Goal: Book appointment/travel/reservation

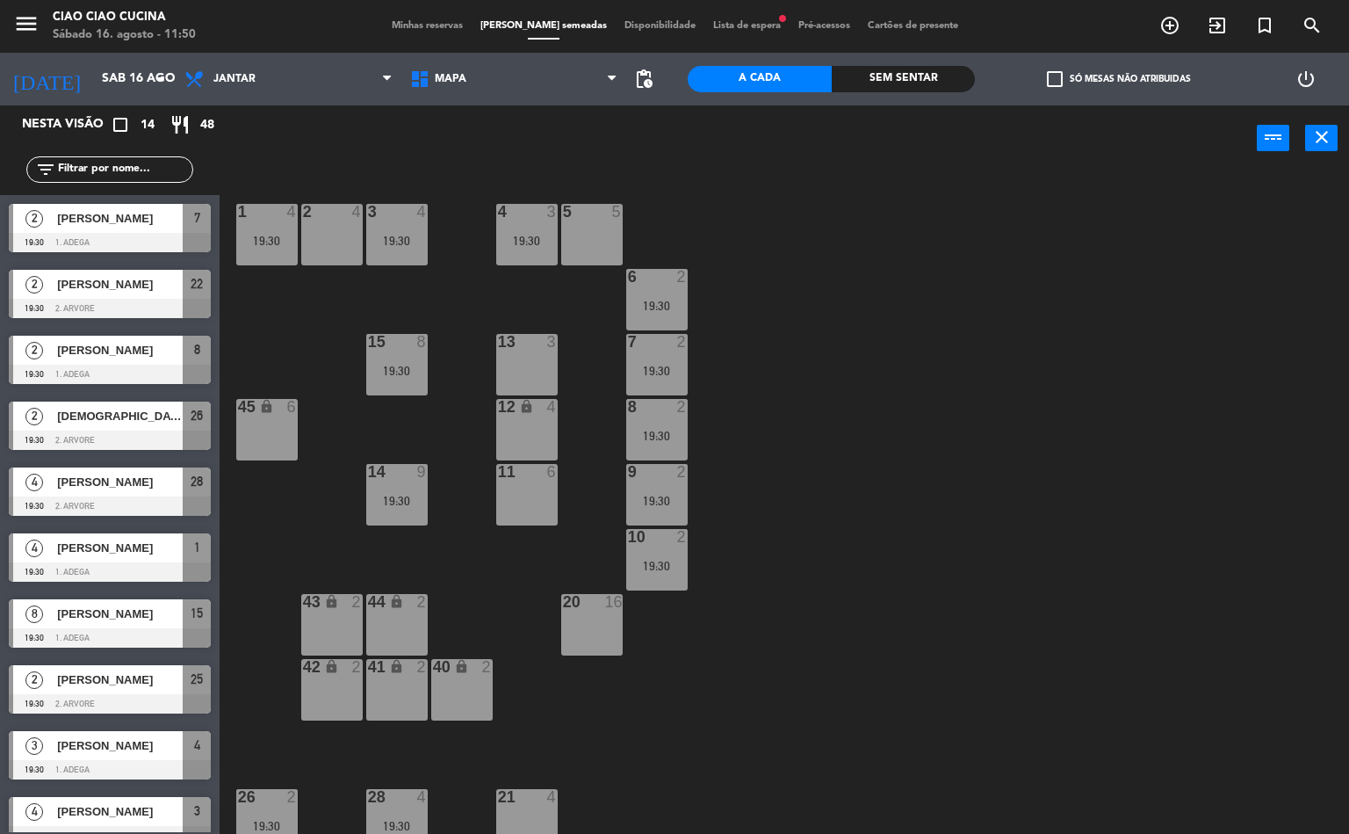
scroll to position [1, 0]
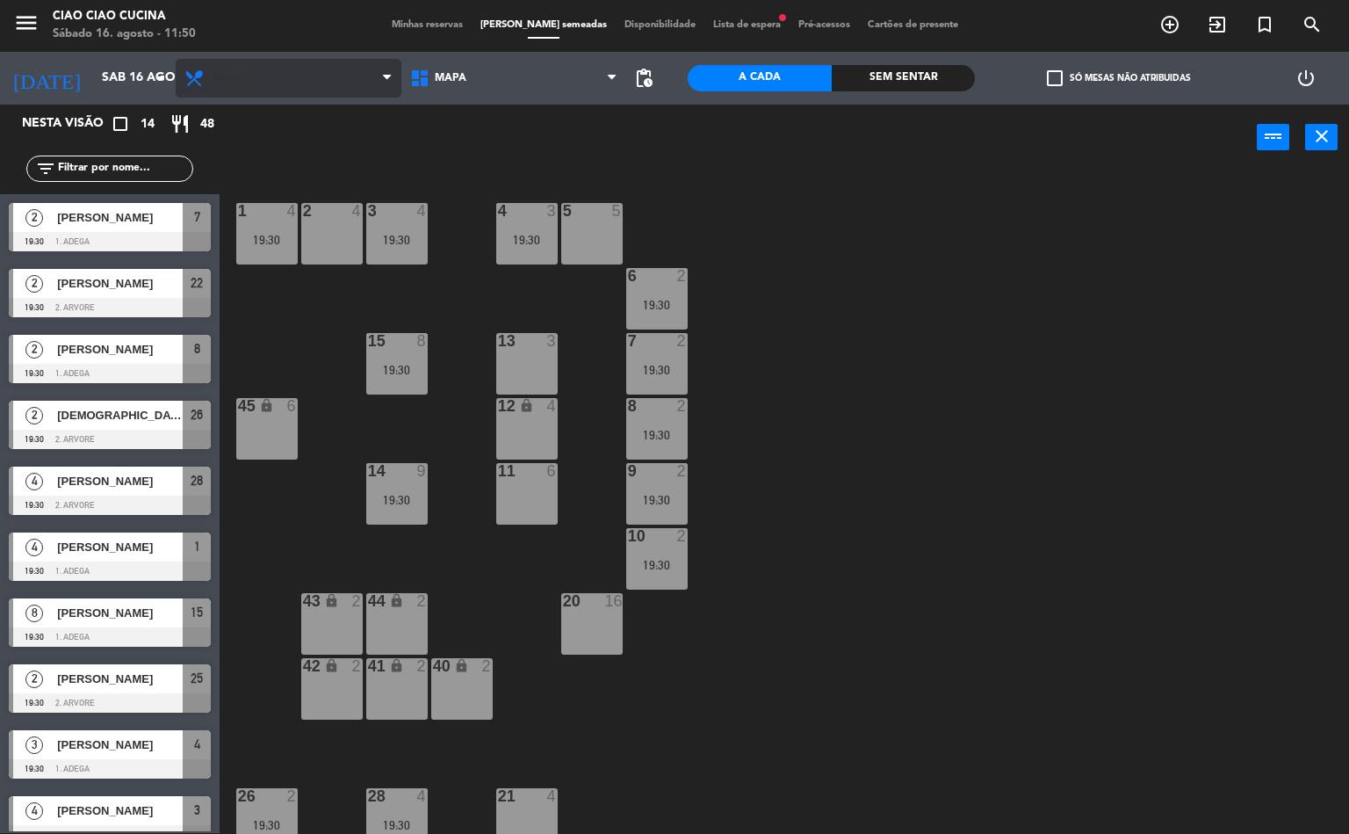
click at [277, 63] on span "Jantar" at bounding box center [289, 78] width 226 height 39
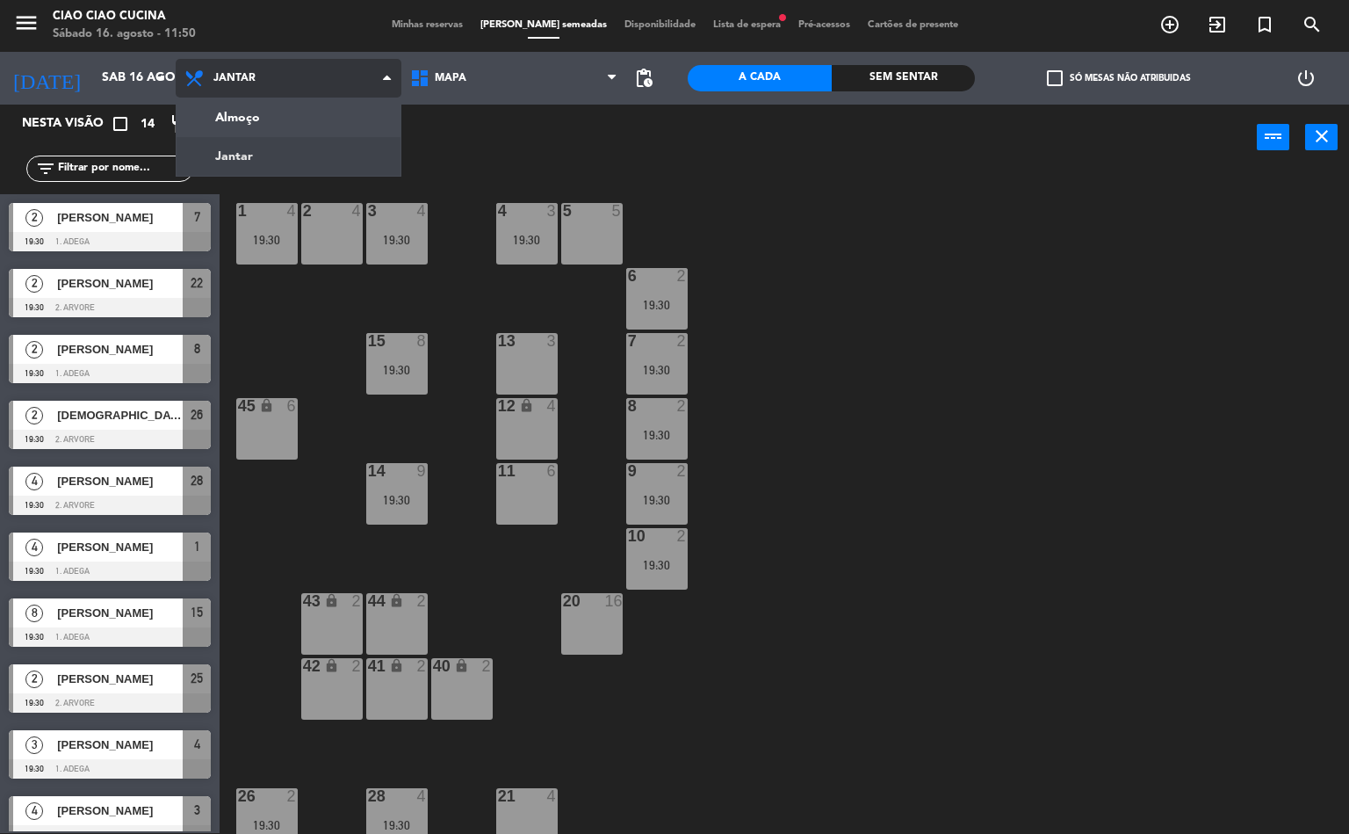
click at [304, 125] on ng-component "menu Ciao Ciao Cucina Sábado 16. agosto - 11:50 Minhas reservas Mesas semeadas …" at bounding box center [674, 416] width 1349 height 835
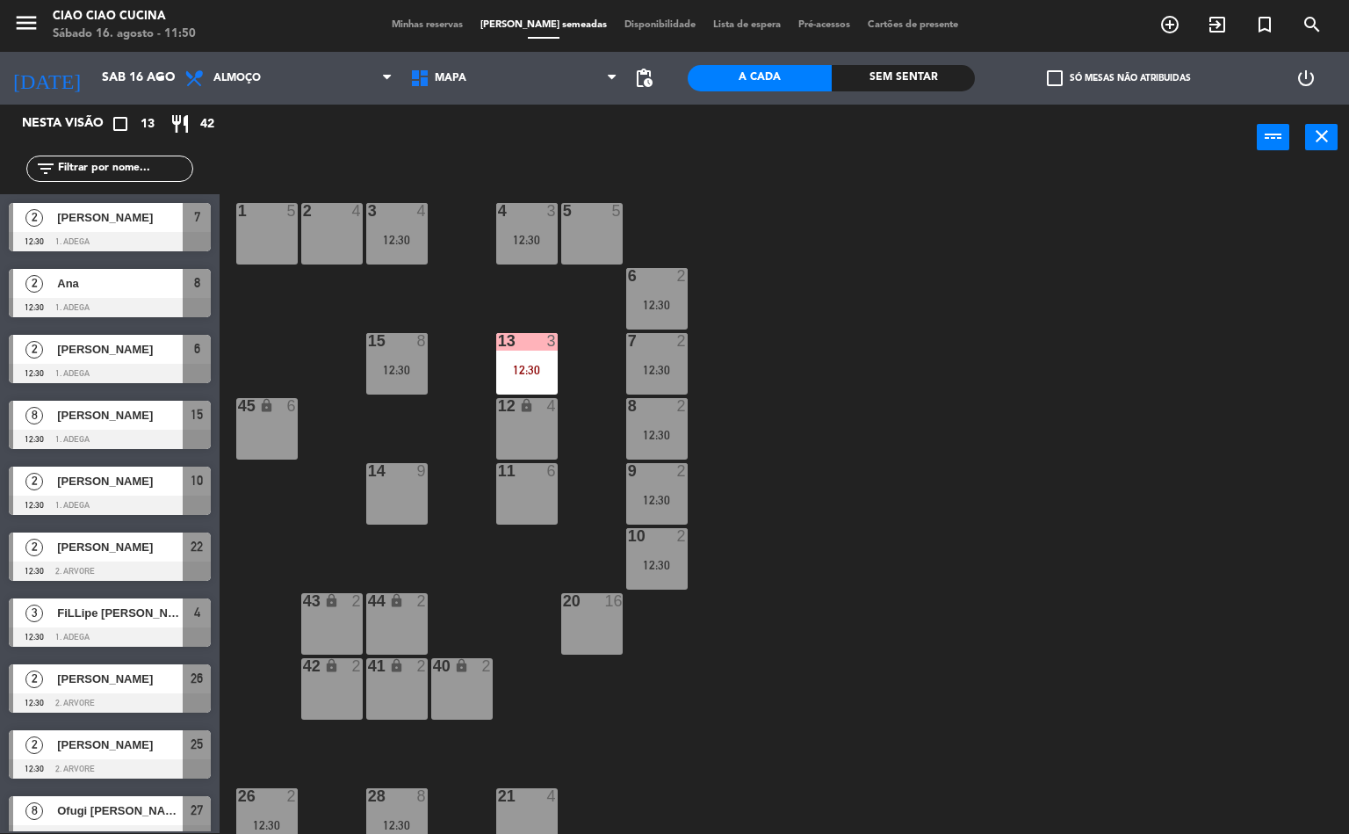
click at [401, 225] on div "3 4 12:30" at bounding box center [396, 233] width 61 height 61
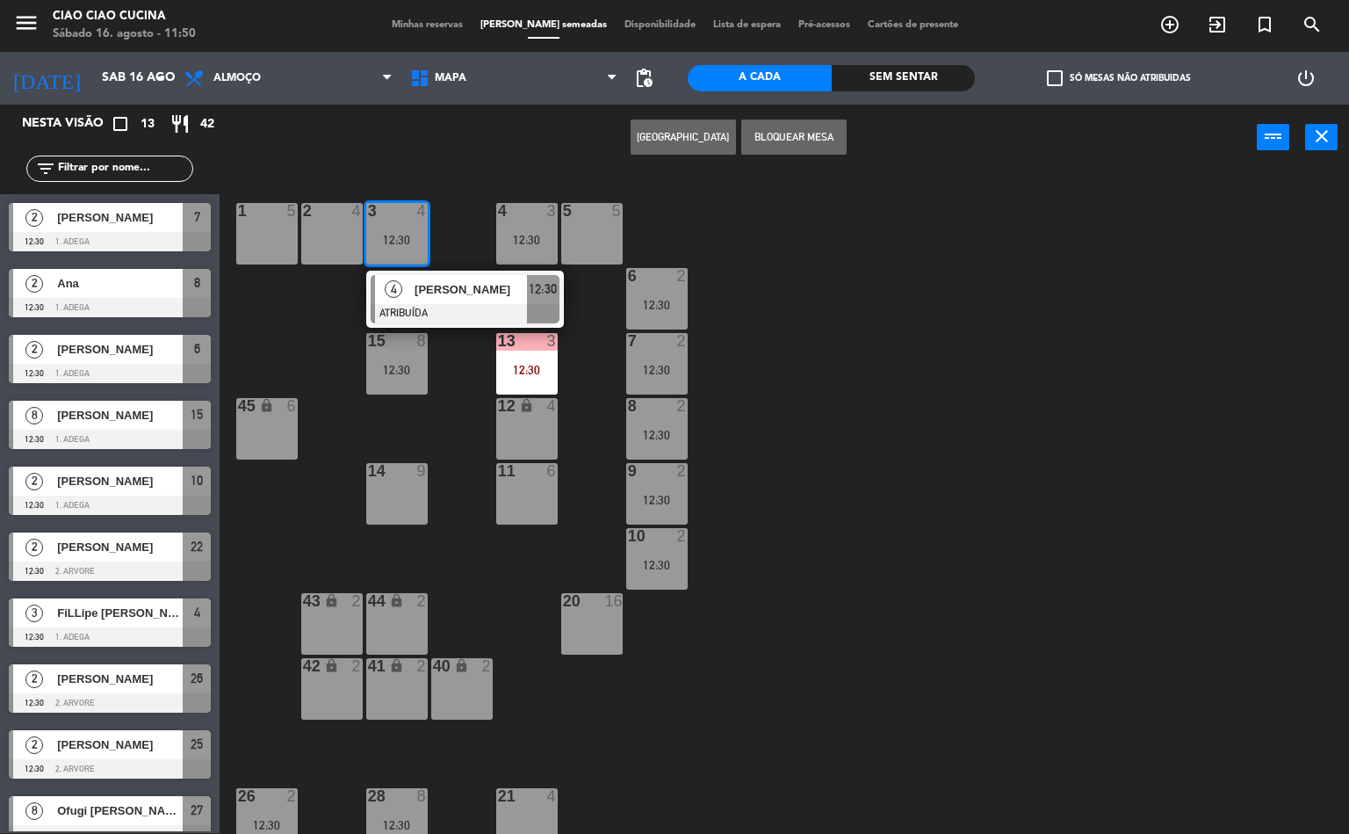
click at [474, 293] on span "[PERSON_NAME]" at bounding box center [471, 289] width 112 height 18
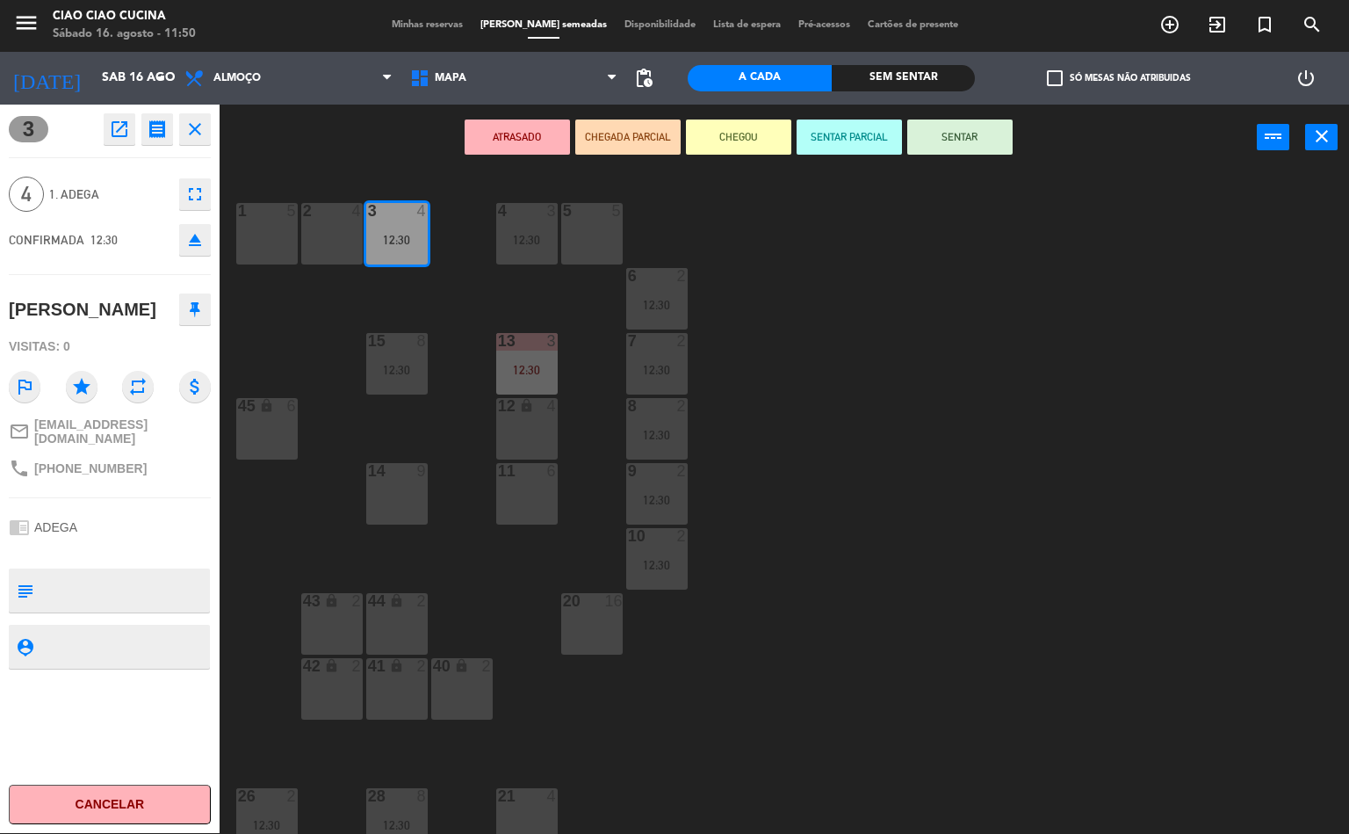
click at [1145, 533] on div "1 5 2 4 3 4 12:30 5 5 4 3 12:30 6 2 12:30 13 3 12:30 7 2 12:30 15 8 12:30 12 lo…" at bounding box center [791, 502] width 1117 height 662
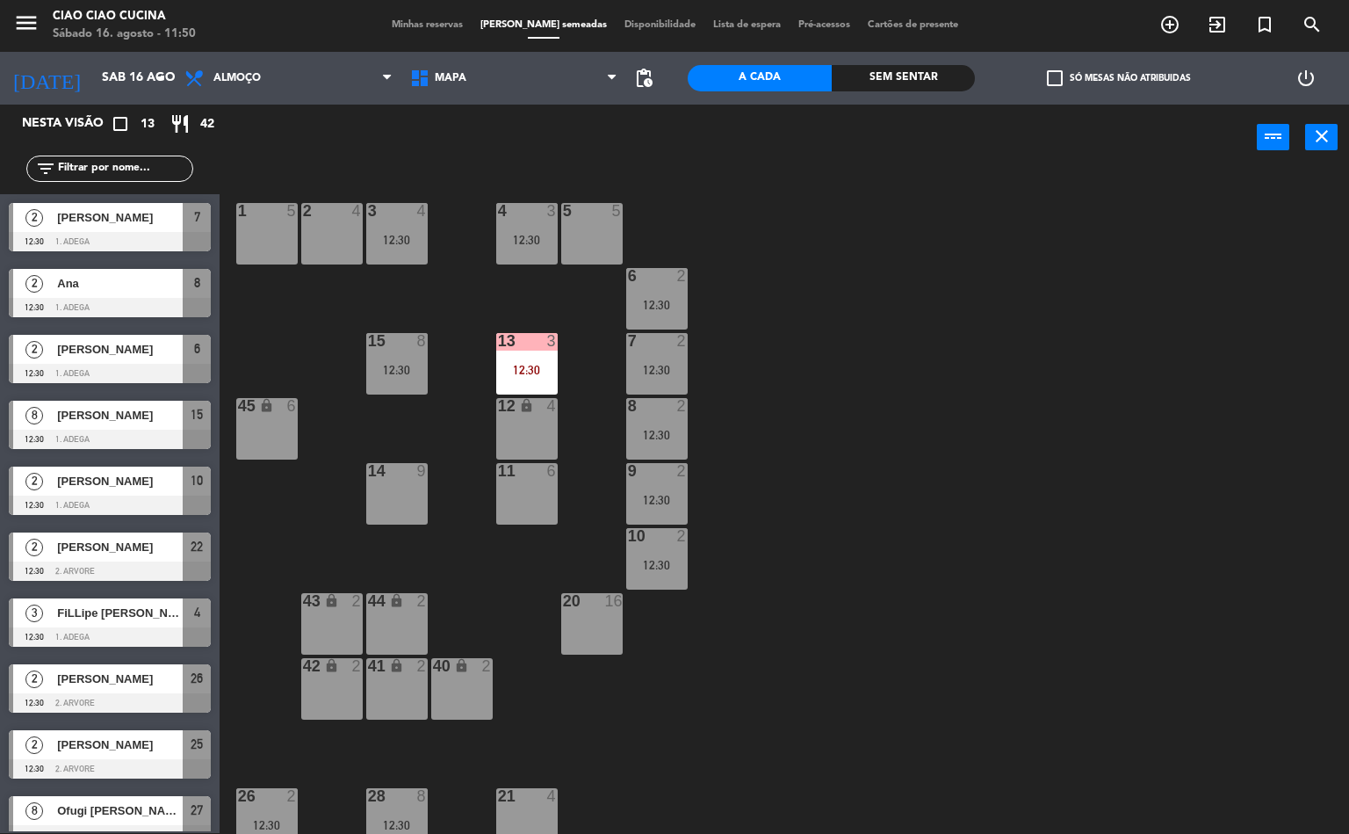
scroll to position [220, 0]
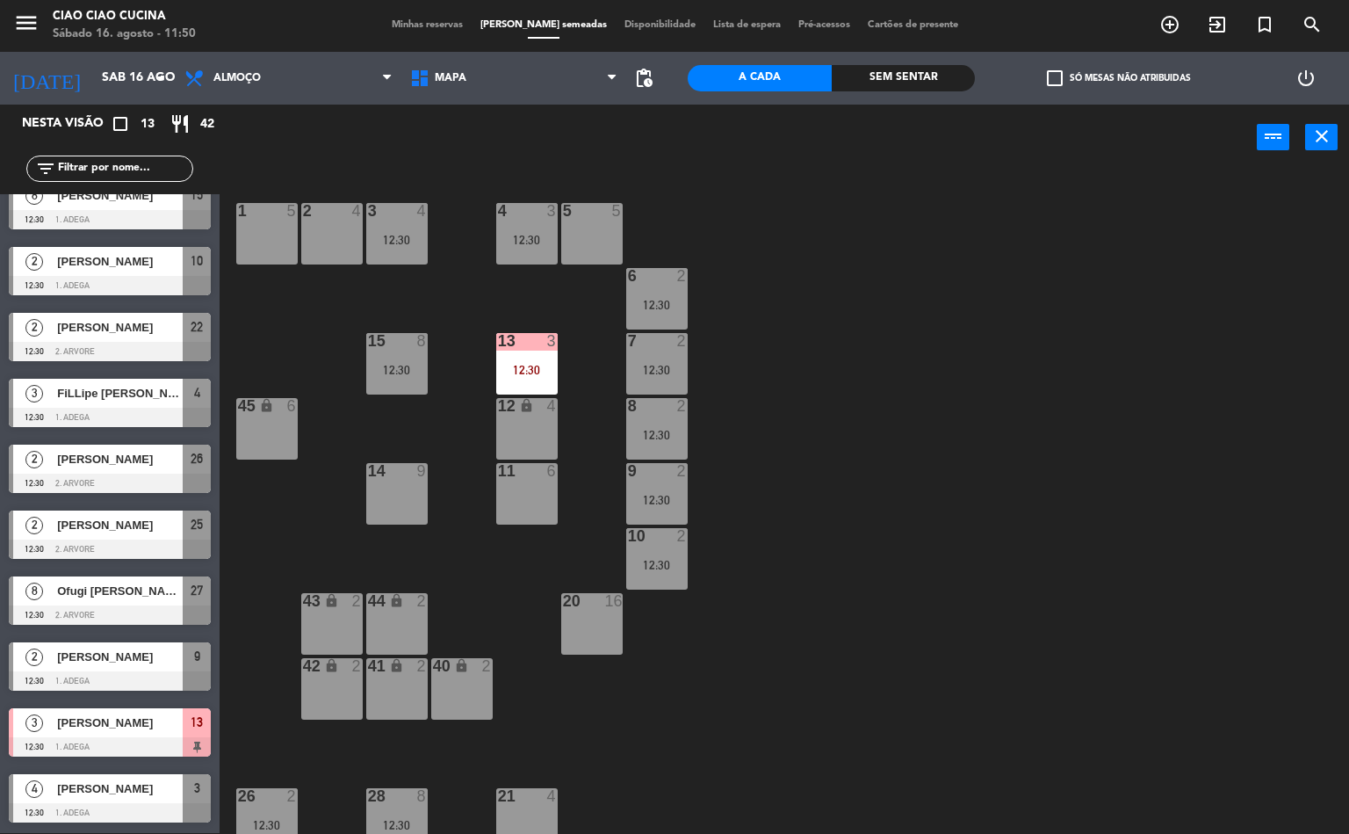
click at [401, 341] on div at bounding box center [396, 341] width 29 height 16
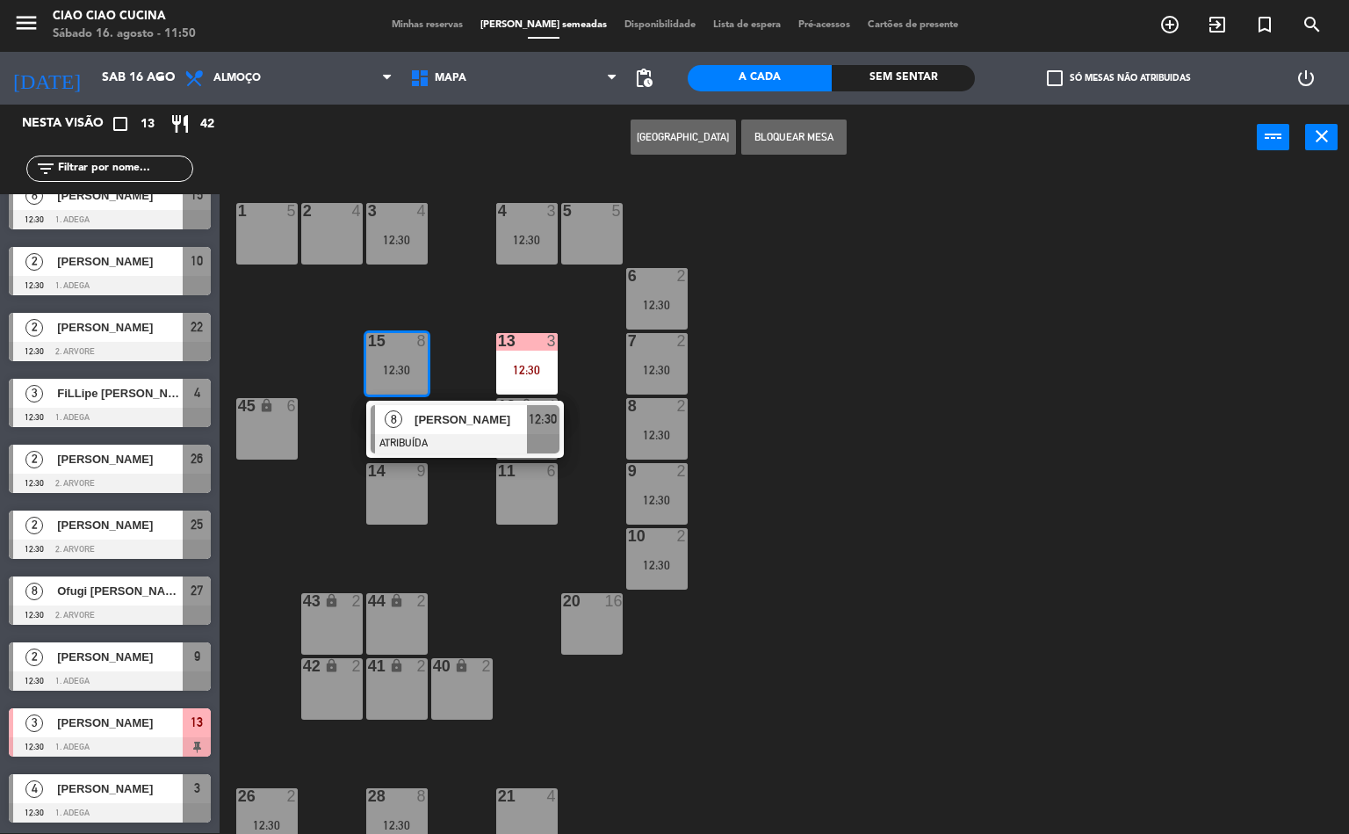
click at [459, 440] on div at bounding box center [465, 443] width 189 height 19
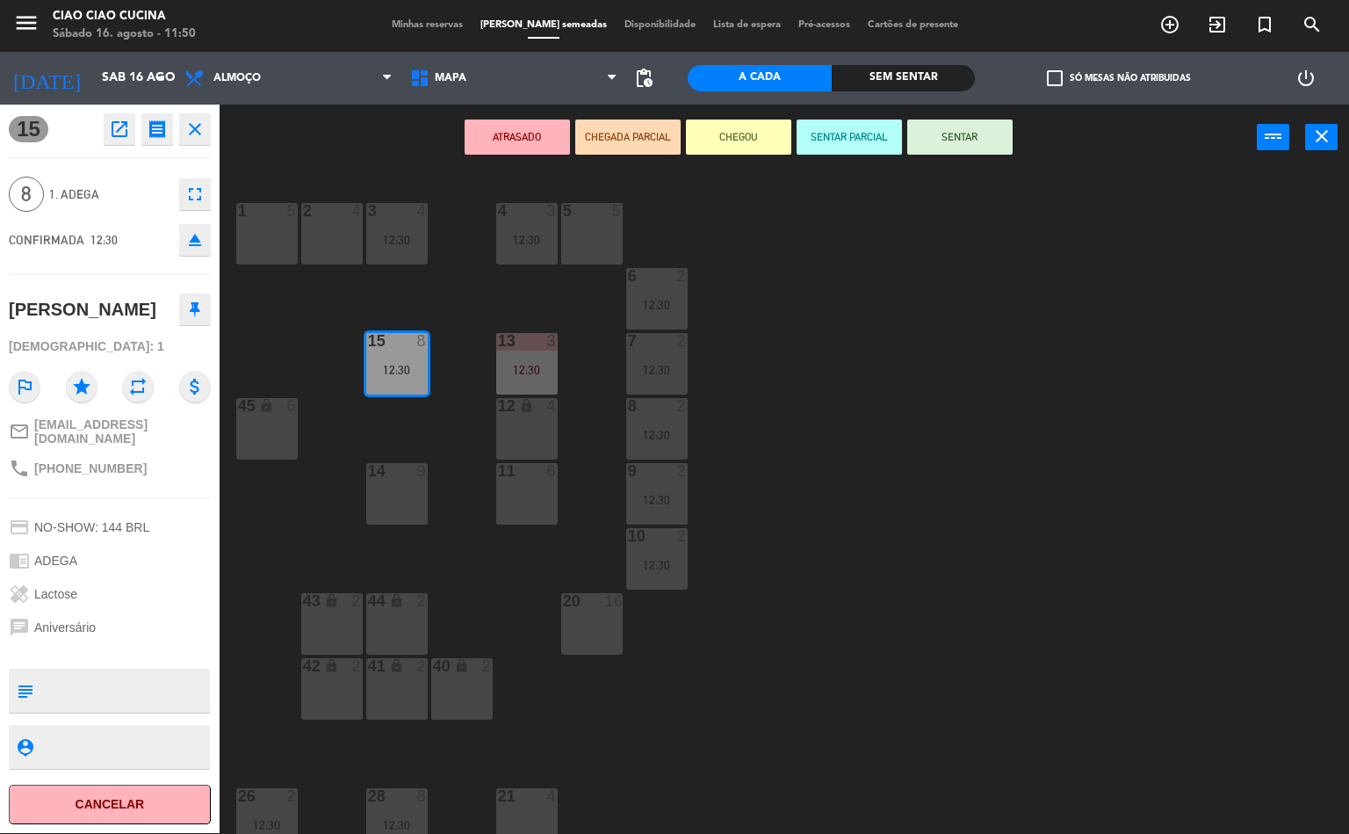
click at [390, 504] on div "14 9" at bounding box center [396, 493] width 61 height 61
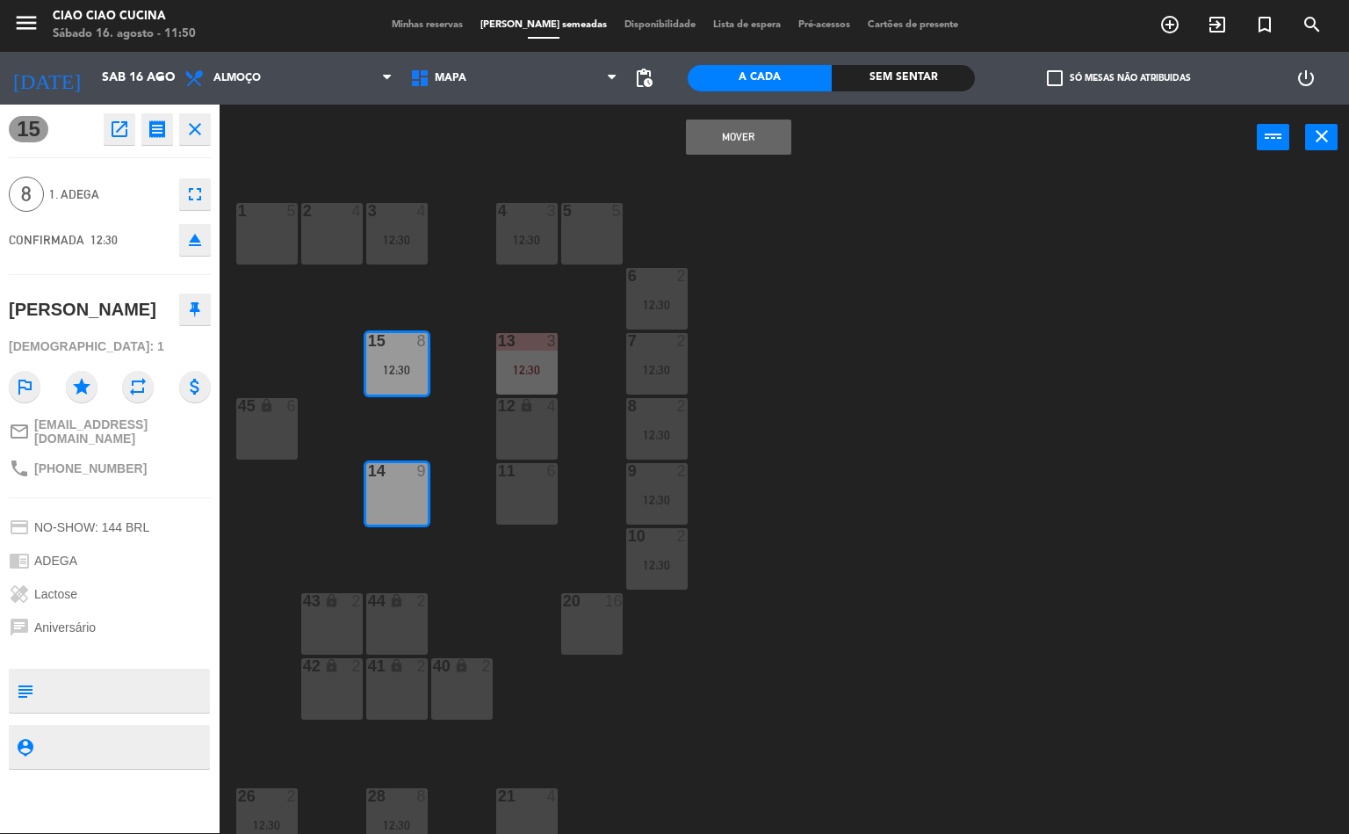
click at [748, 137] on button "MOVER" at bounding box center [738, 136] width 105 height 35
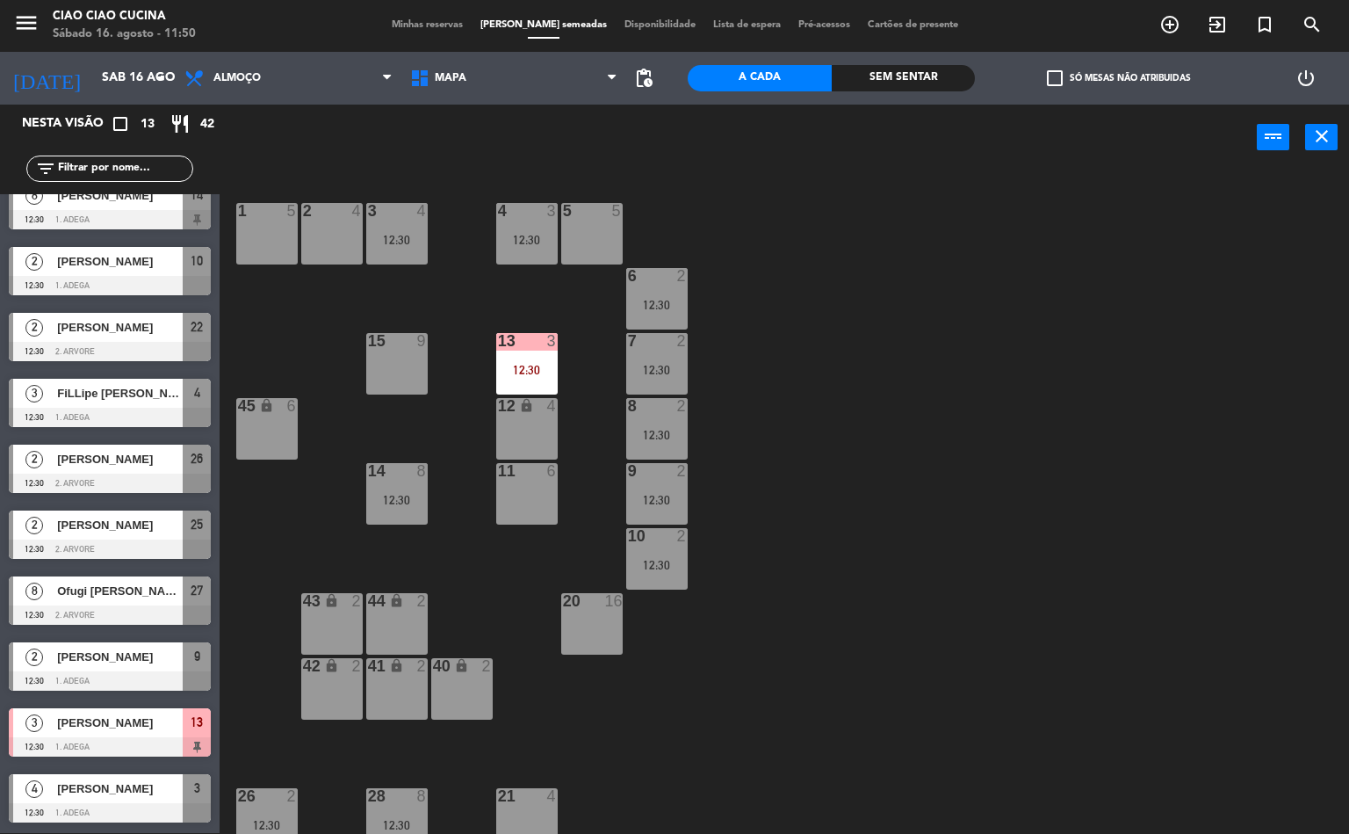
click at [119, 737] on div at bounding box center [110, 746] width 202 height 19
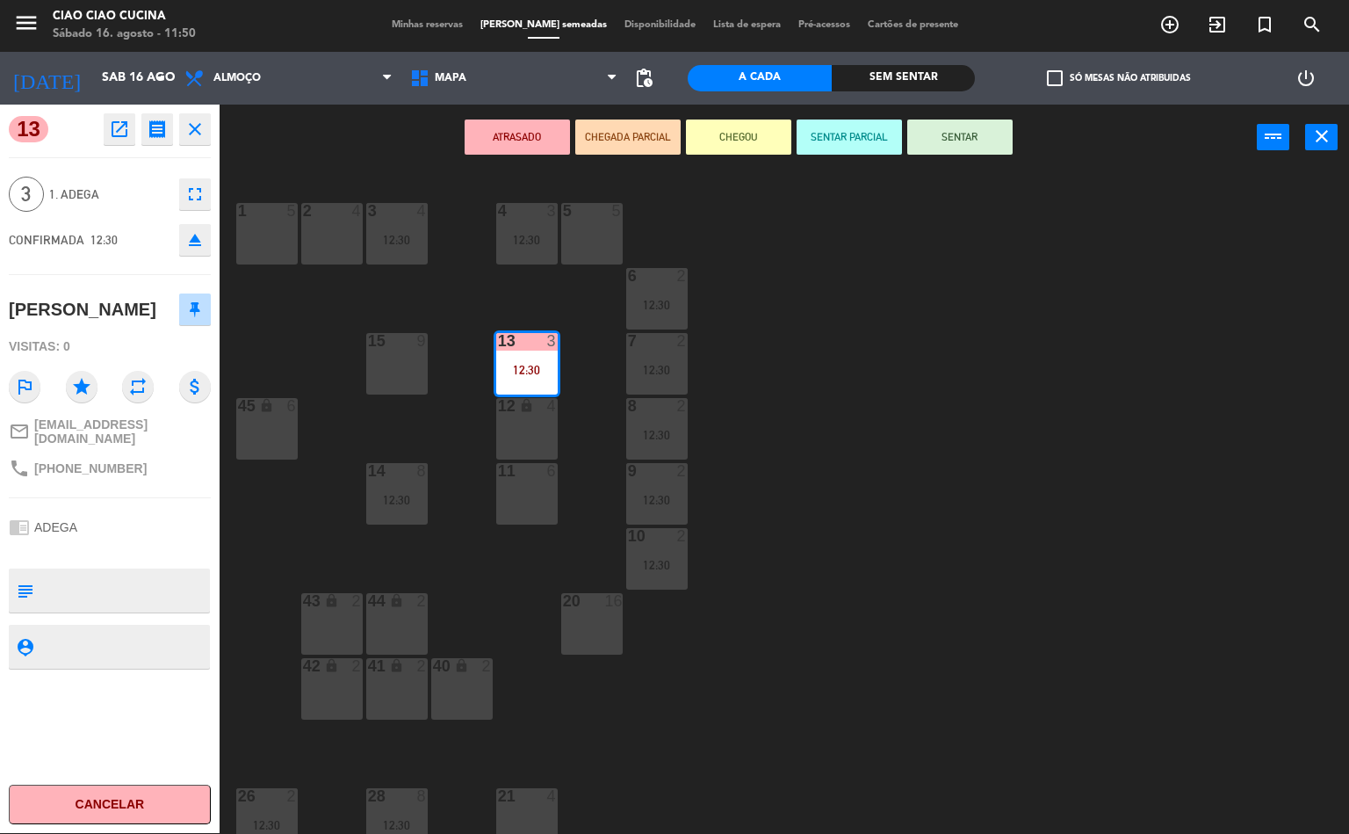
click at [917, 656] on div "1 5 2 4 3 4 12:30 5 5 4 3 12:30 6 2 12:30 13 3 12:30 7 2 12:30 15 9 12 lock 4 8…" at bounding box center [791, 502] width 1117 height 662
click at [864, 594] on div "1 5 2 4 3 4 12:30 5 5 4 3 12:30 6 2 12:30 13 3 12:30 7 2 12:30 15 9 12 lock 4 8…" at bounding box center [791, 502] width 1117 height 662
click at [831, 539] on div "1 5 2 4 3 4 12:30 5 5 4 3 12:30 6 2 12:30 13 3 12:30 7 2 12:30 15 9 12 lock 4 8…" at bounding box center [791, 502] width 1117 height 662
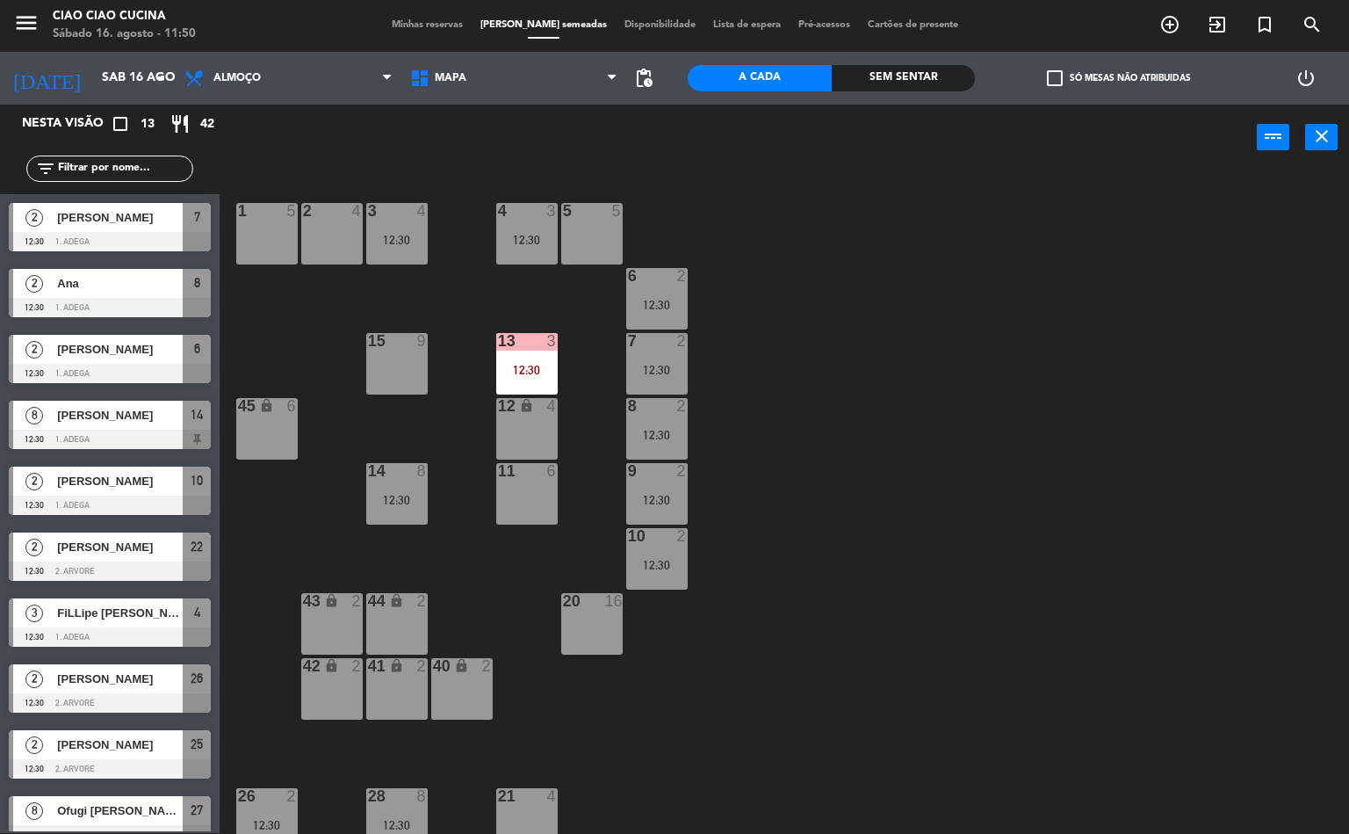
scroll to position [175, 0]
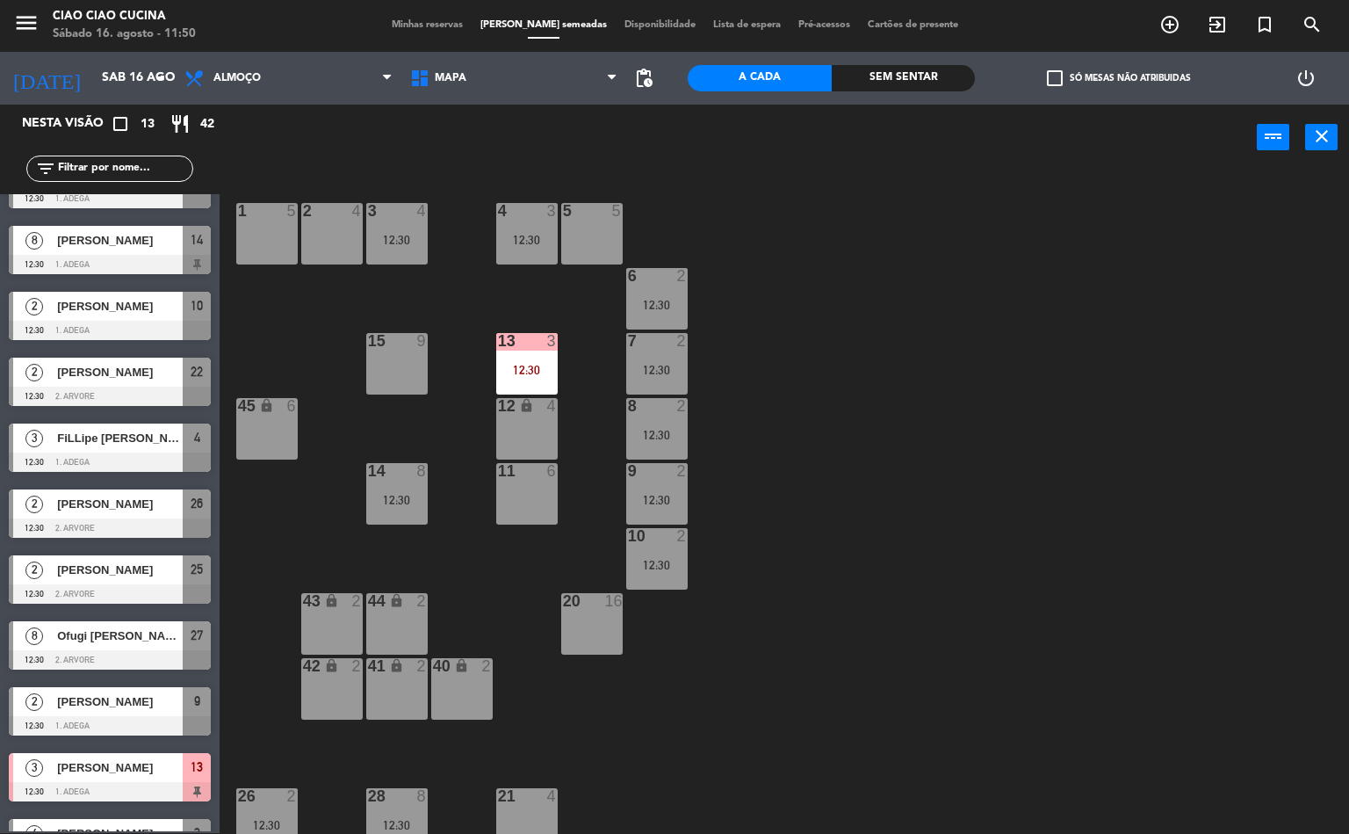
click at [847, 572] on div "1 5 2 4 3 4 12:30 5 5 4 3 12:30 6 2 12:30 13 3 12:30 7 2 12:30 15 9 12 lock 4 8…" at bounding box center [791, 502] width 1117 height 662
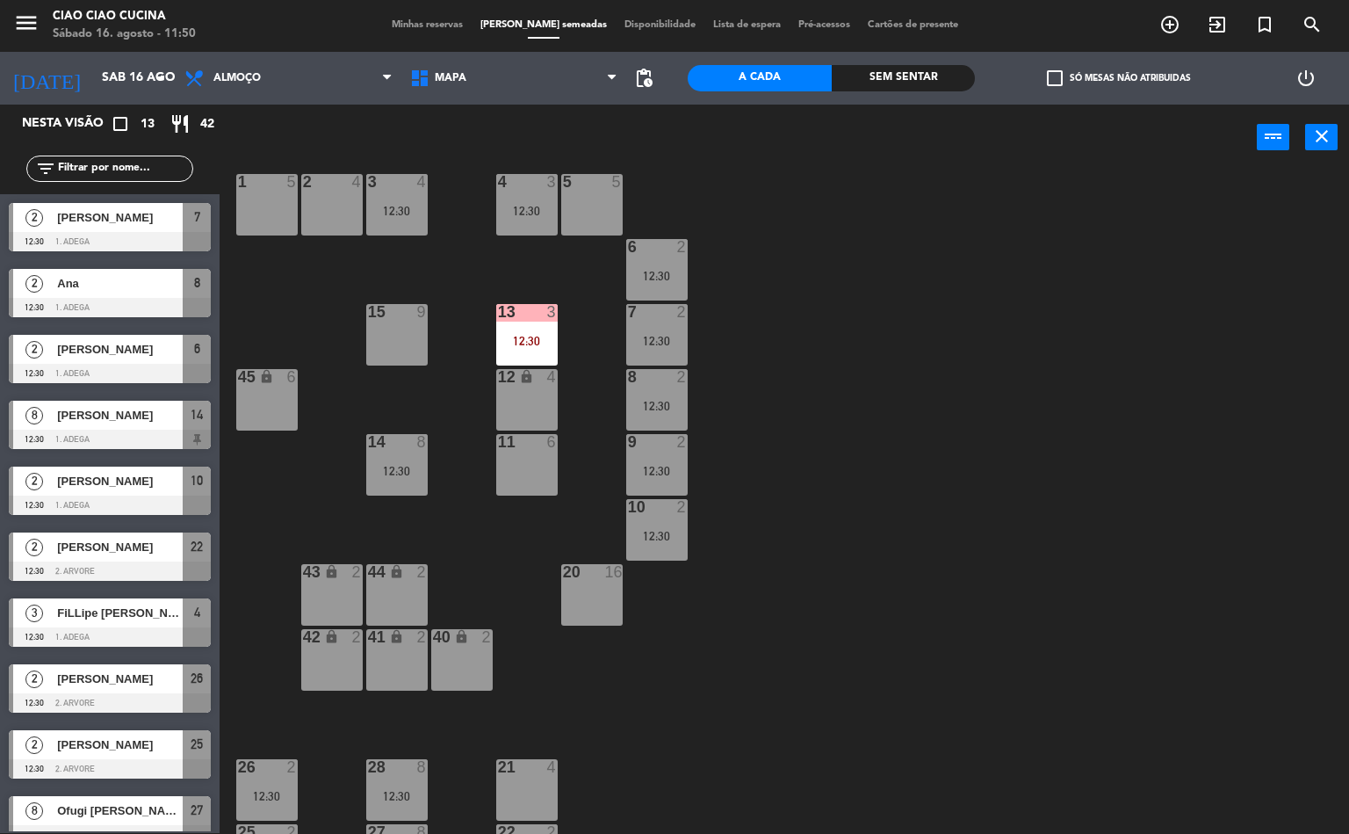
scroll to position [0, 0]
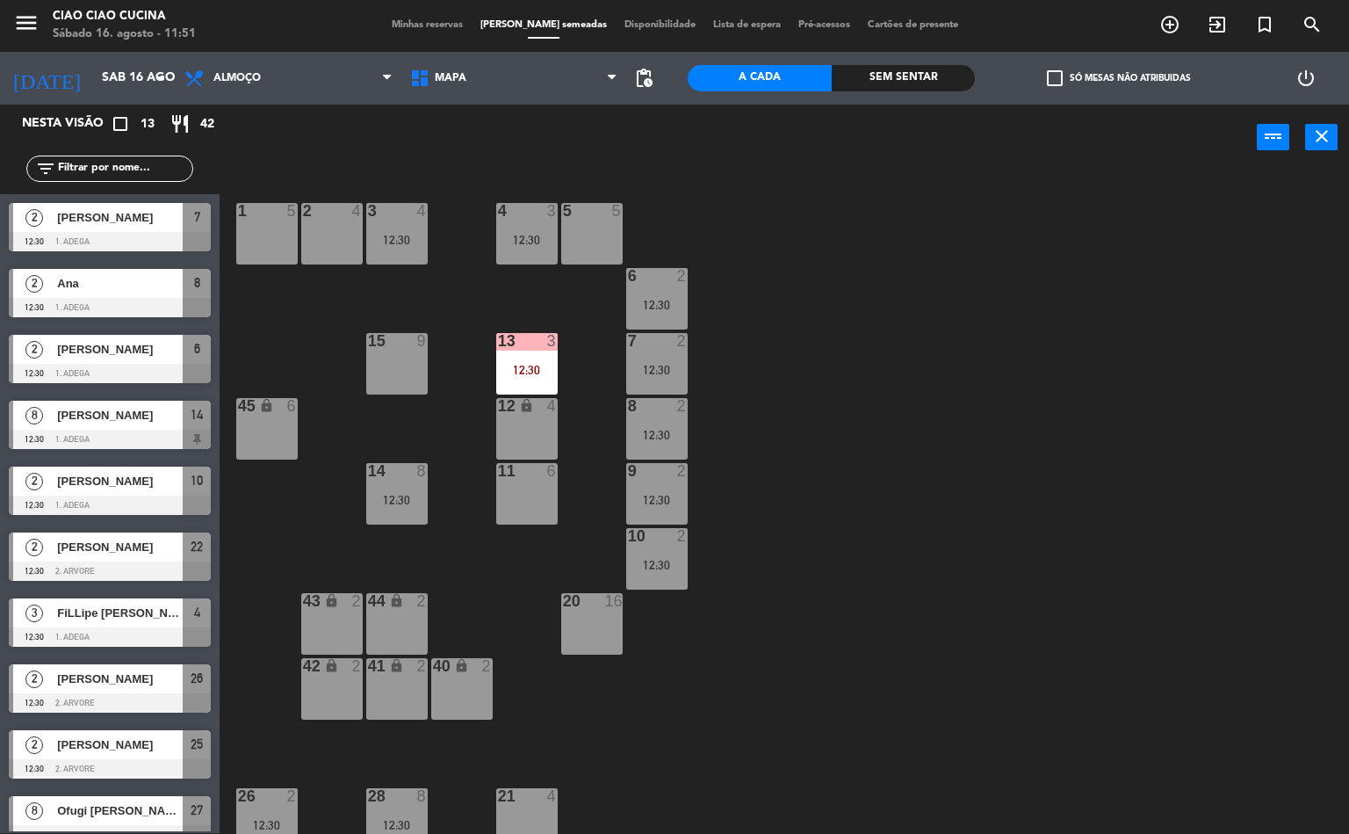
click at [681, 275] on div "2" at bounding box center [682, 276] width 11 height 16
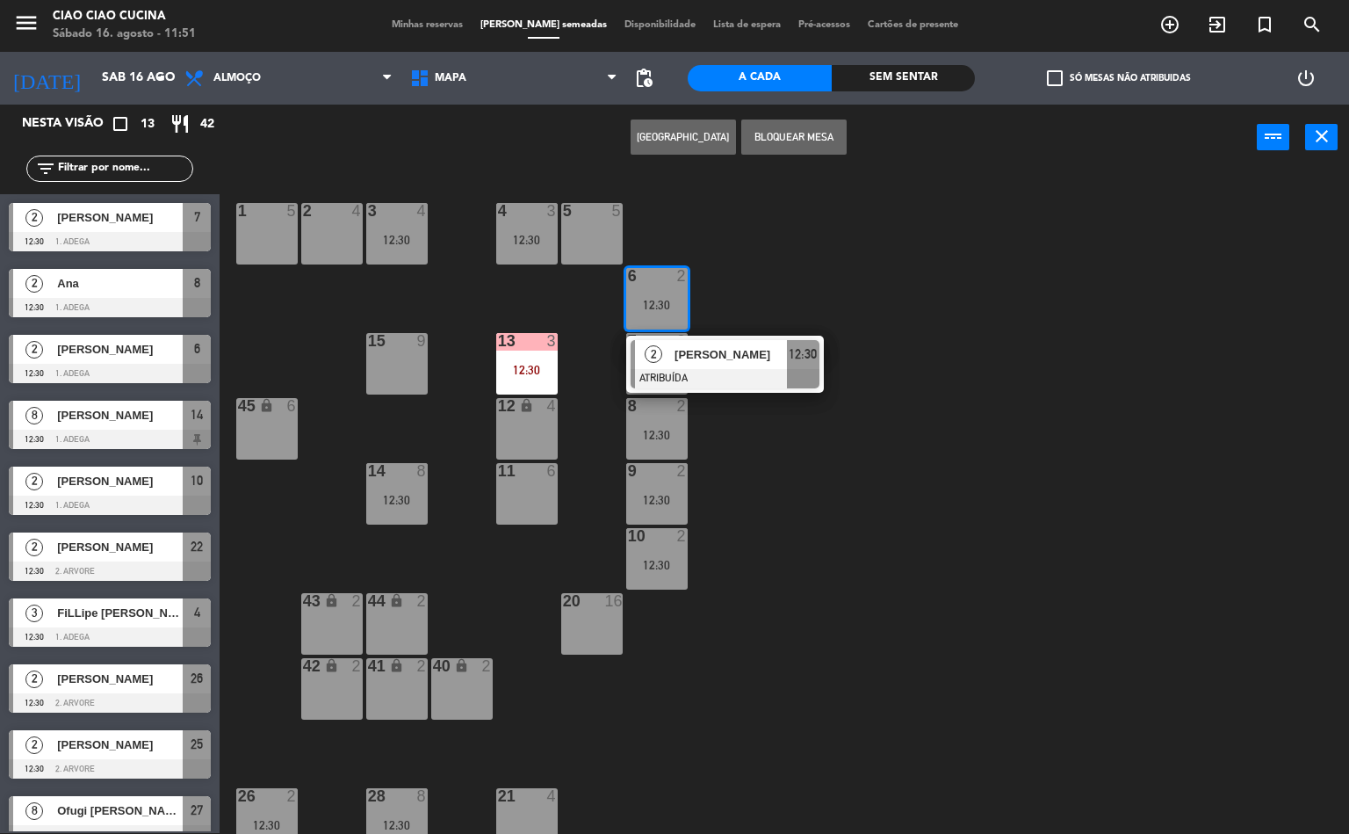
click at [738, 369] on div at bounding box center [725, 378] width 189 height 19
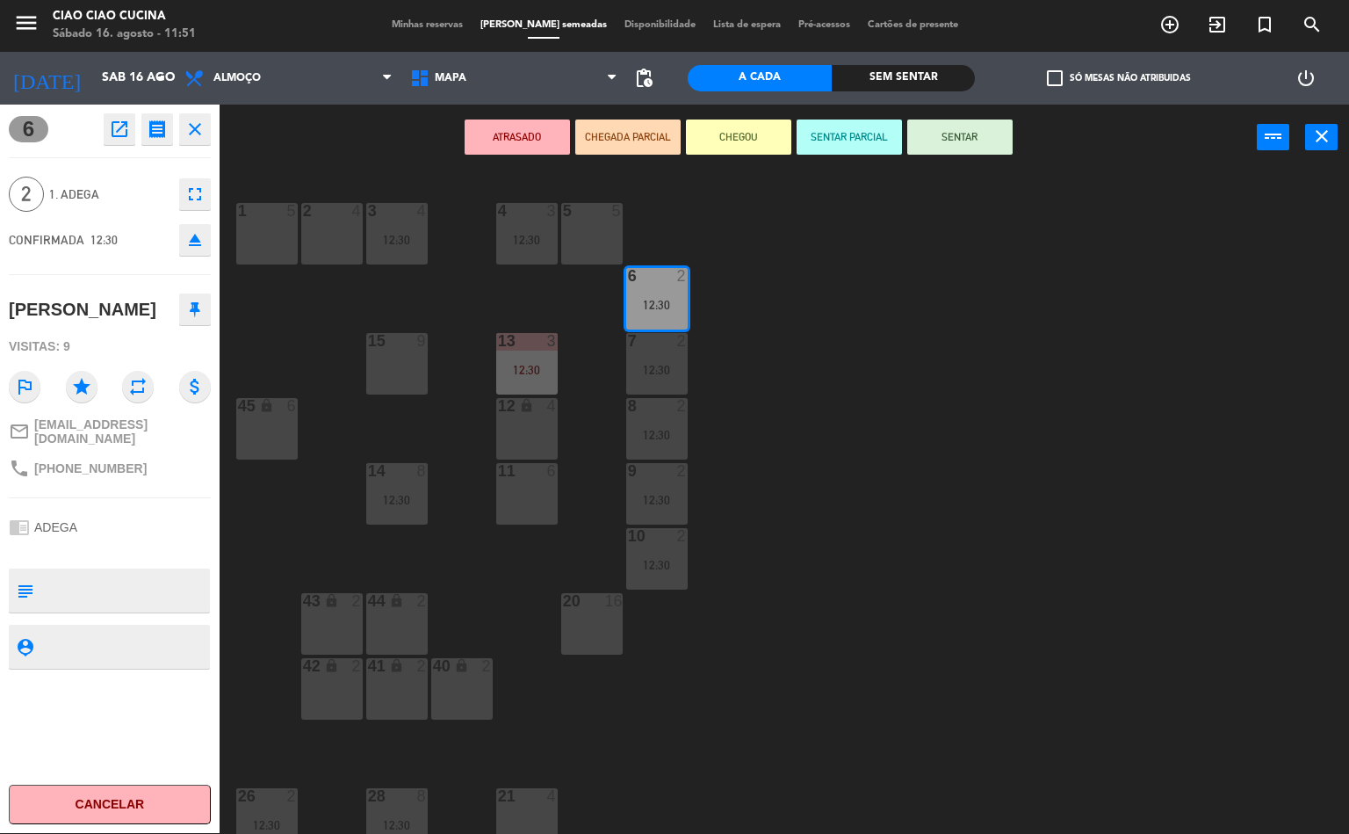
click at [1133, 523] on div "1 5 2 4 3 4 12:30 5 5 4 3 12:30 6 2 12:30 13 3 12:30 7 2 12:30 15 9 12 lock 4 8…" at bounding box center [791, 502] width 1117 height 662
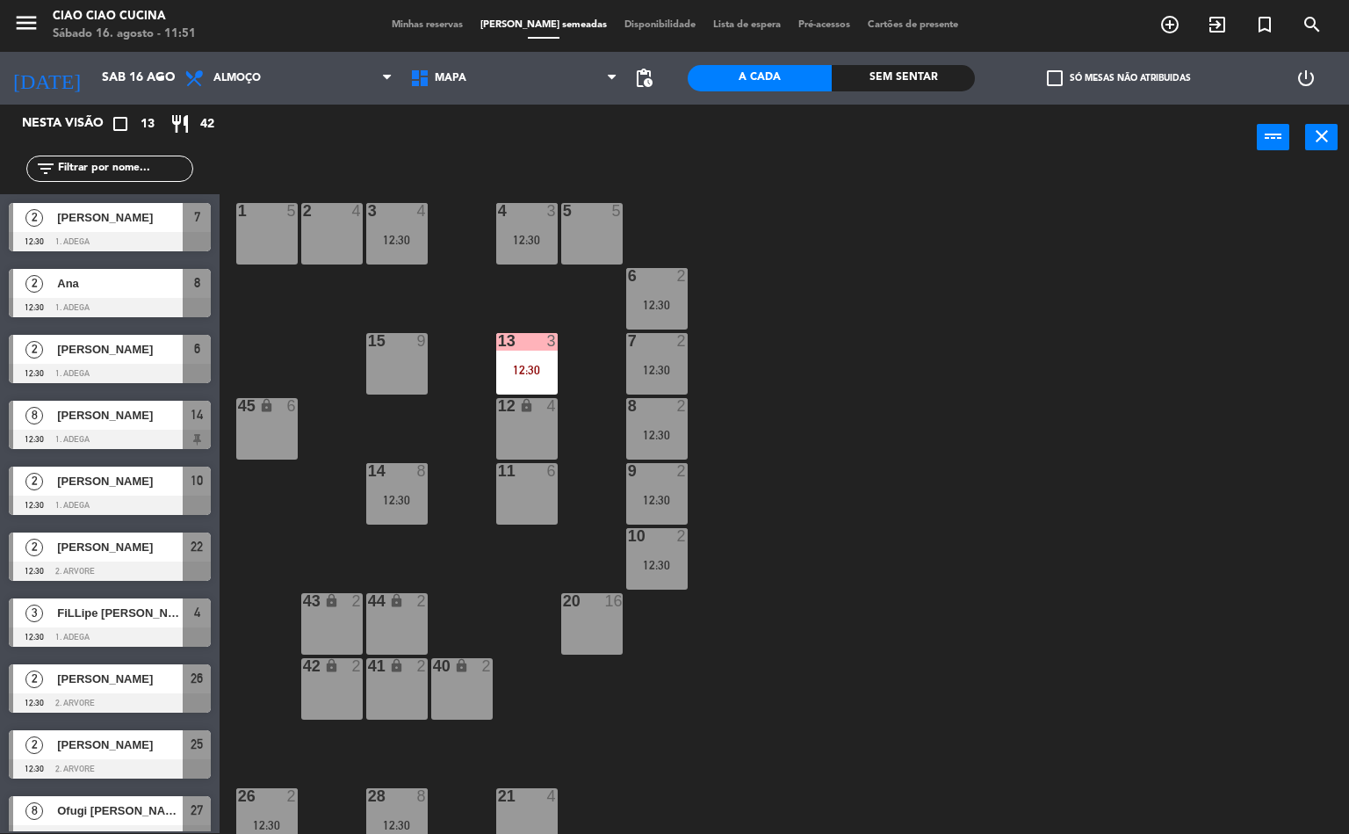
click at [656, 374] on div "12:30" at bounding box center [656, 370] width 61 height 12
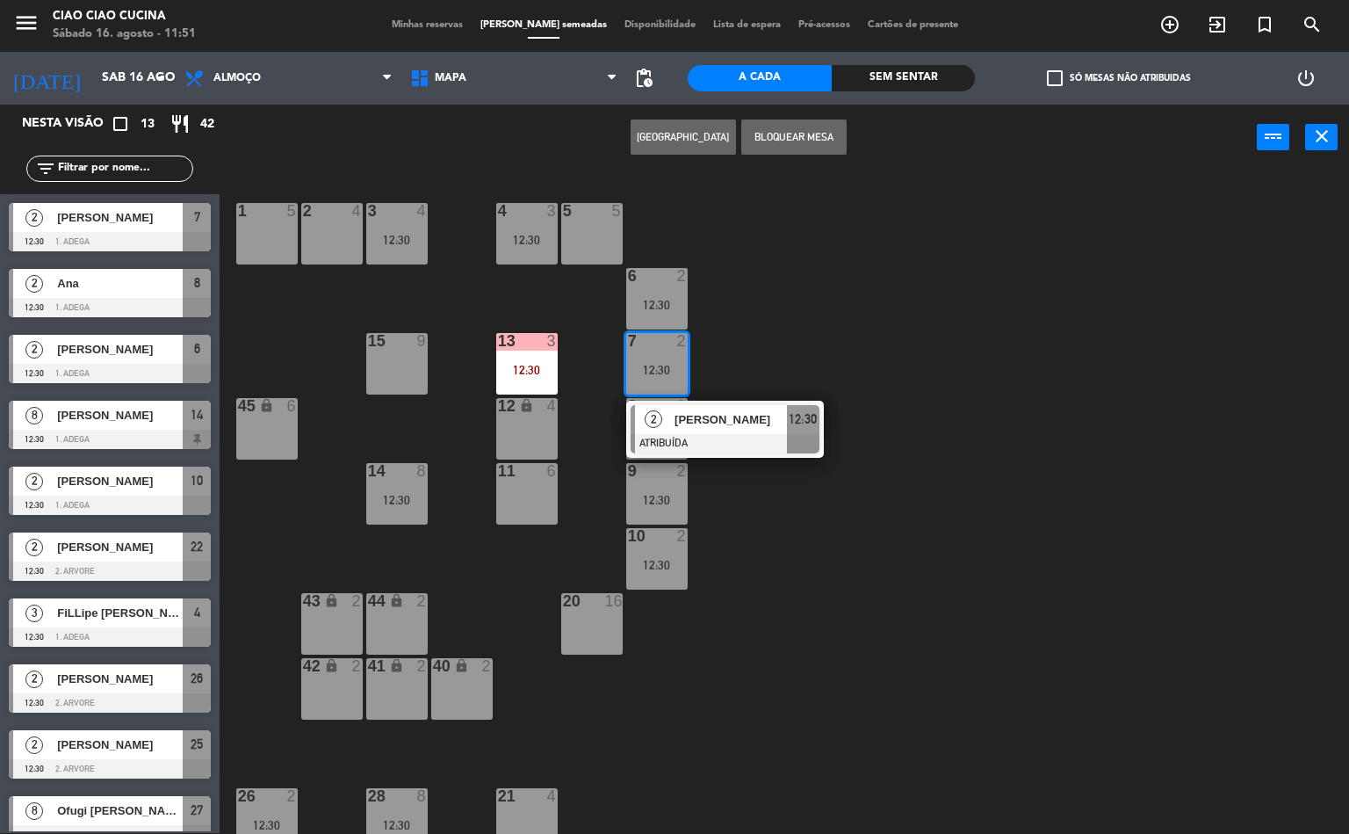
click at [720, 452] on div at bounding box center [725, 443] width 189 height 19
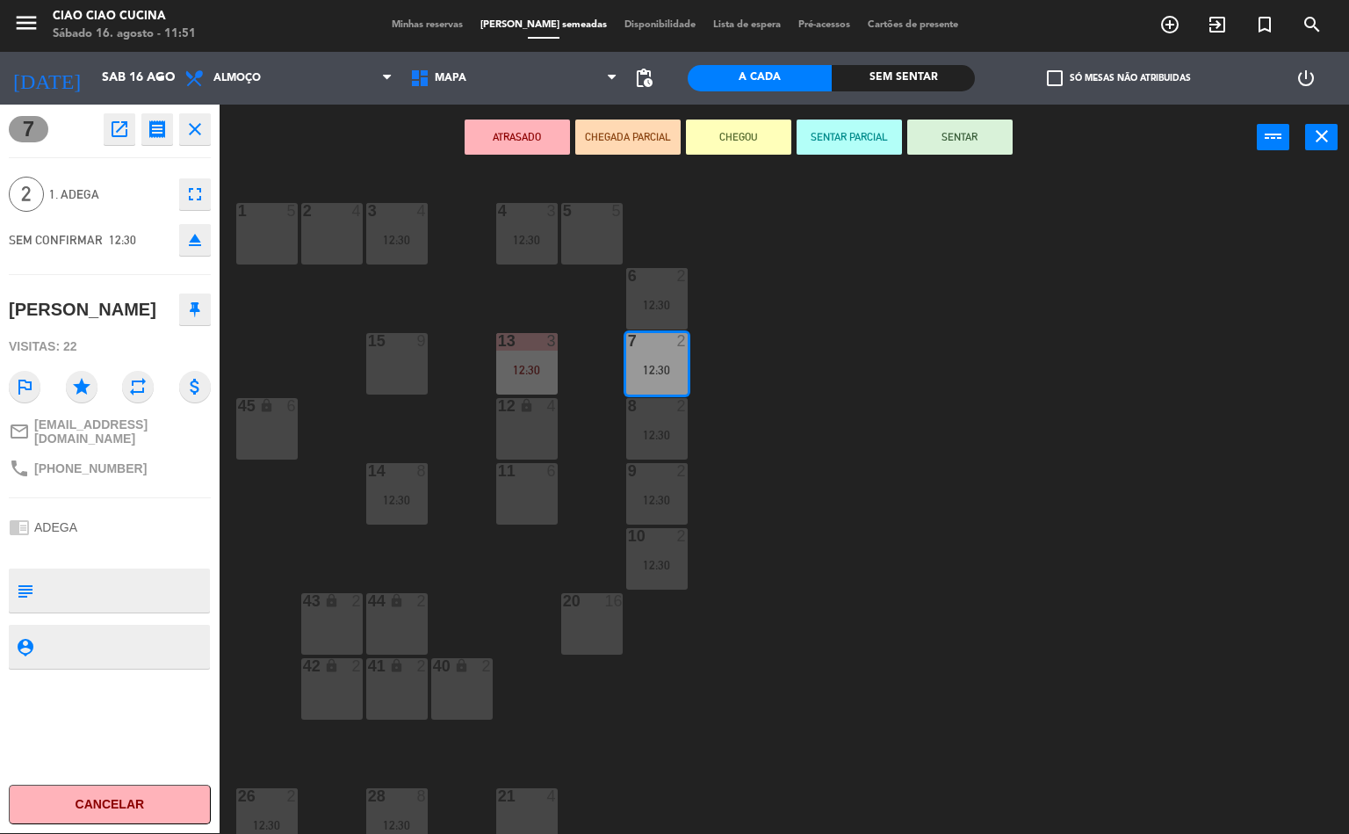
click at [1108, 541] on div "1 5 2 4 3 4 12:30 5 5 4 3 12:30 6 2 12:30 13 3 12:30 7 2 12:30 15 9 12 lock 4 8…" at bounding box center [791, 502] width 1117 height 662
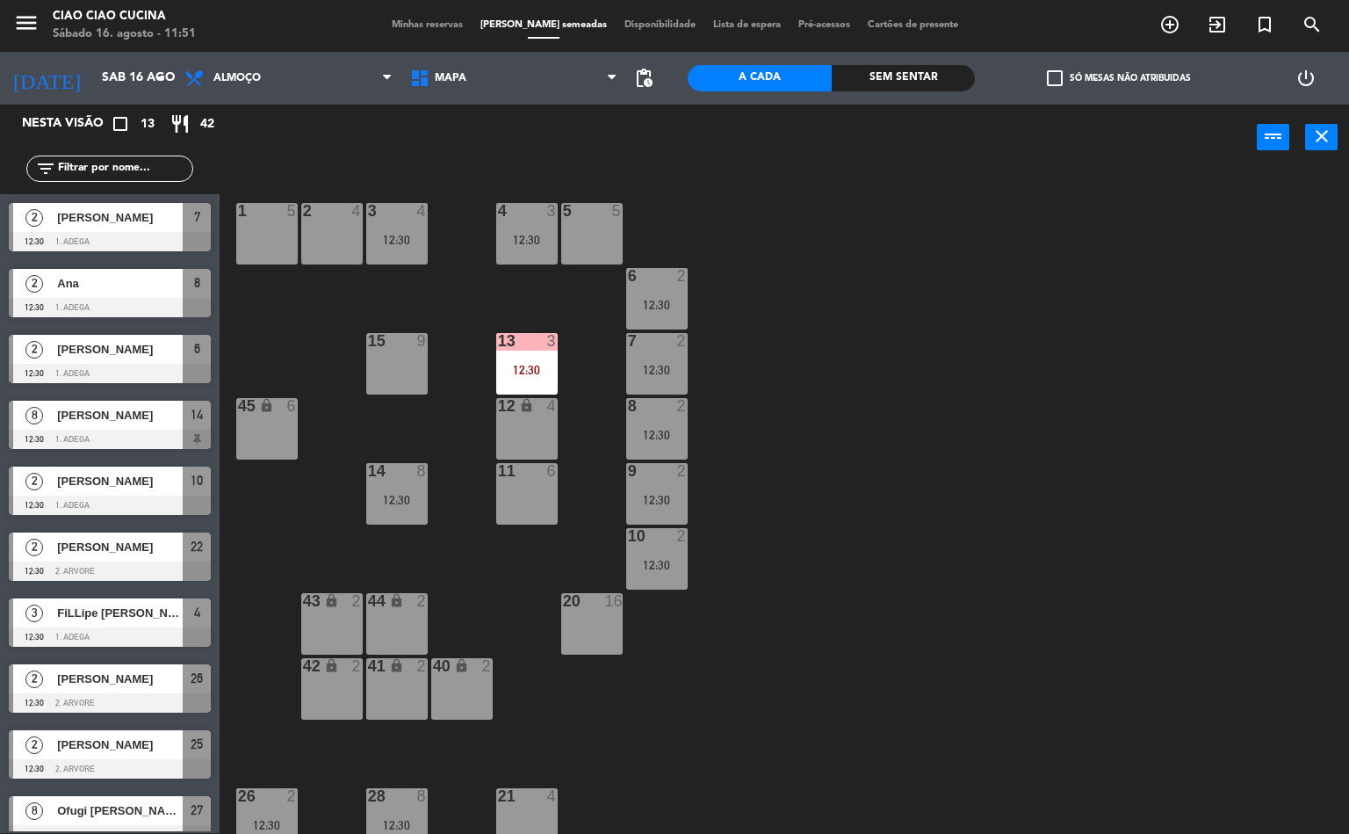
click at [676, 428] on div "12:30" at bounding box center [656, 434] width 61 height 13
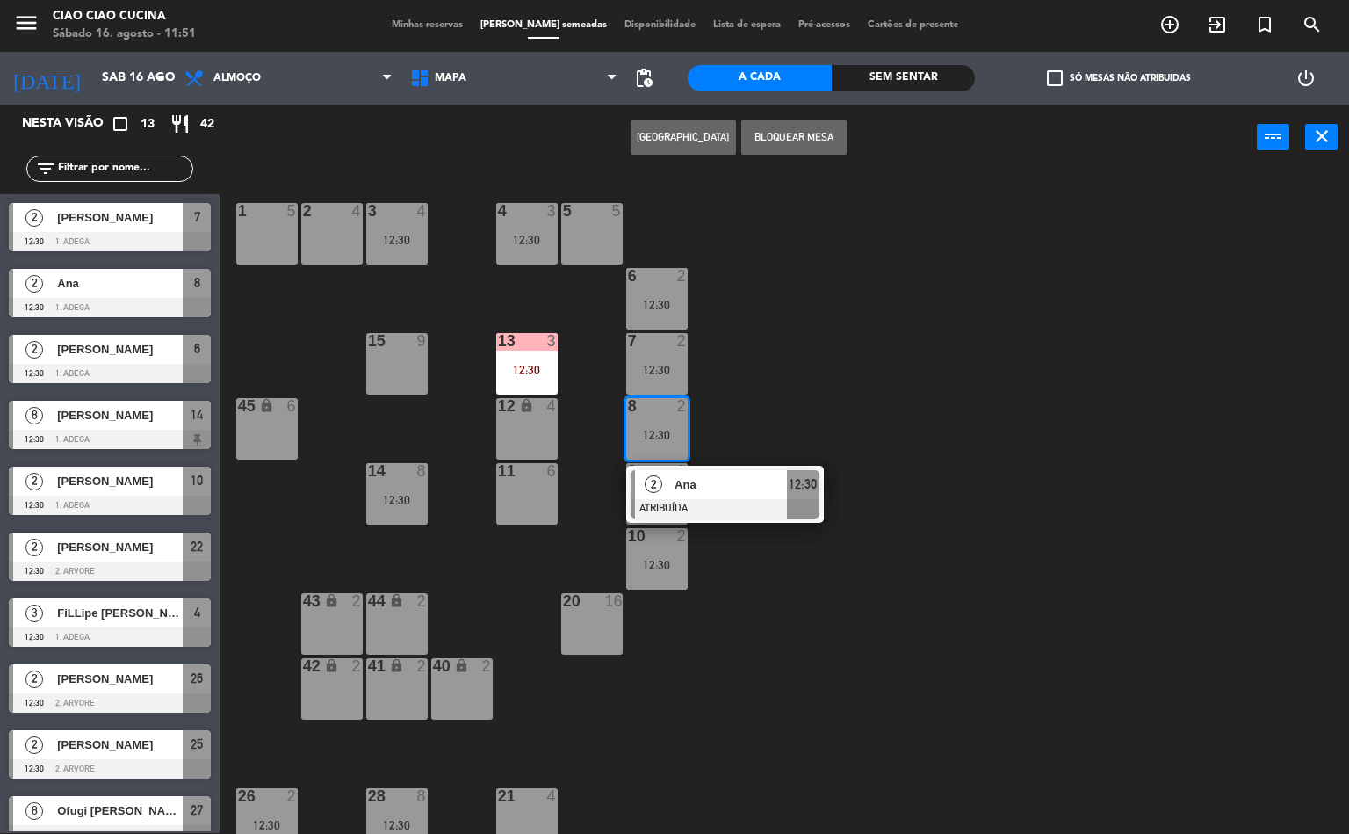
click at [736, 478] on span "Ana" at bounding box center [731, 484] width 112 height 18
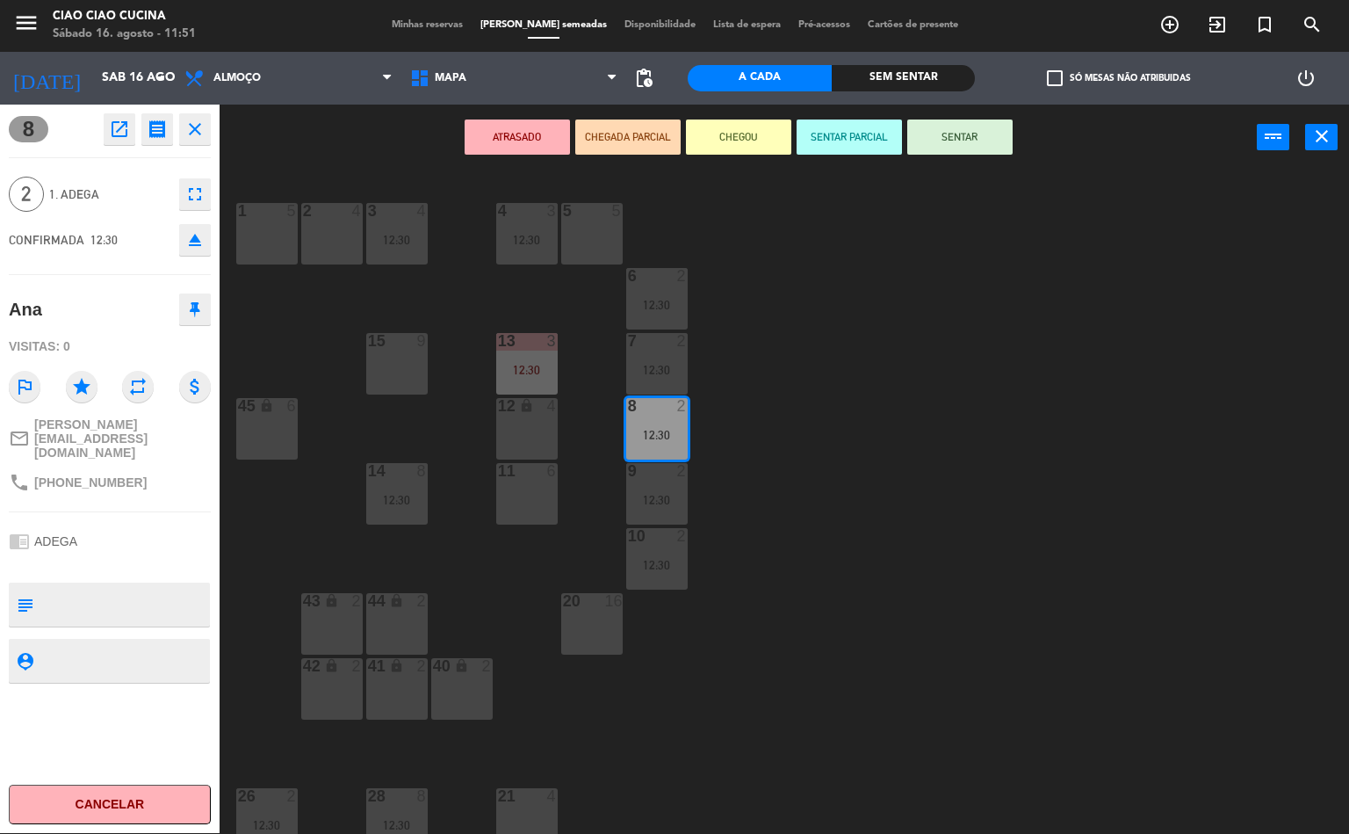
click at [1100, 490] on div "1 5 2 4 3 4 12:30 5 5 4 3 12:30 6 2 12:30 13 3 12:30 7 2 12:30 15 9 12 lock 4 8…" at bounding box center [791, 502] width 1117 height 662
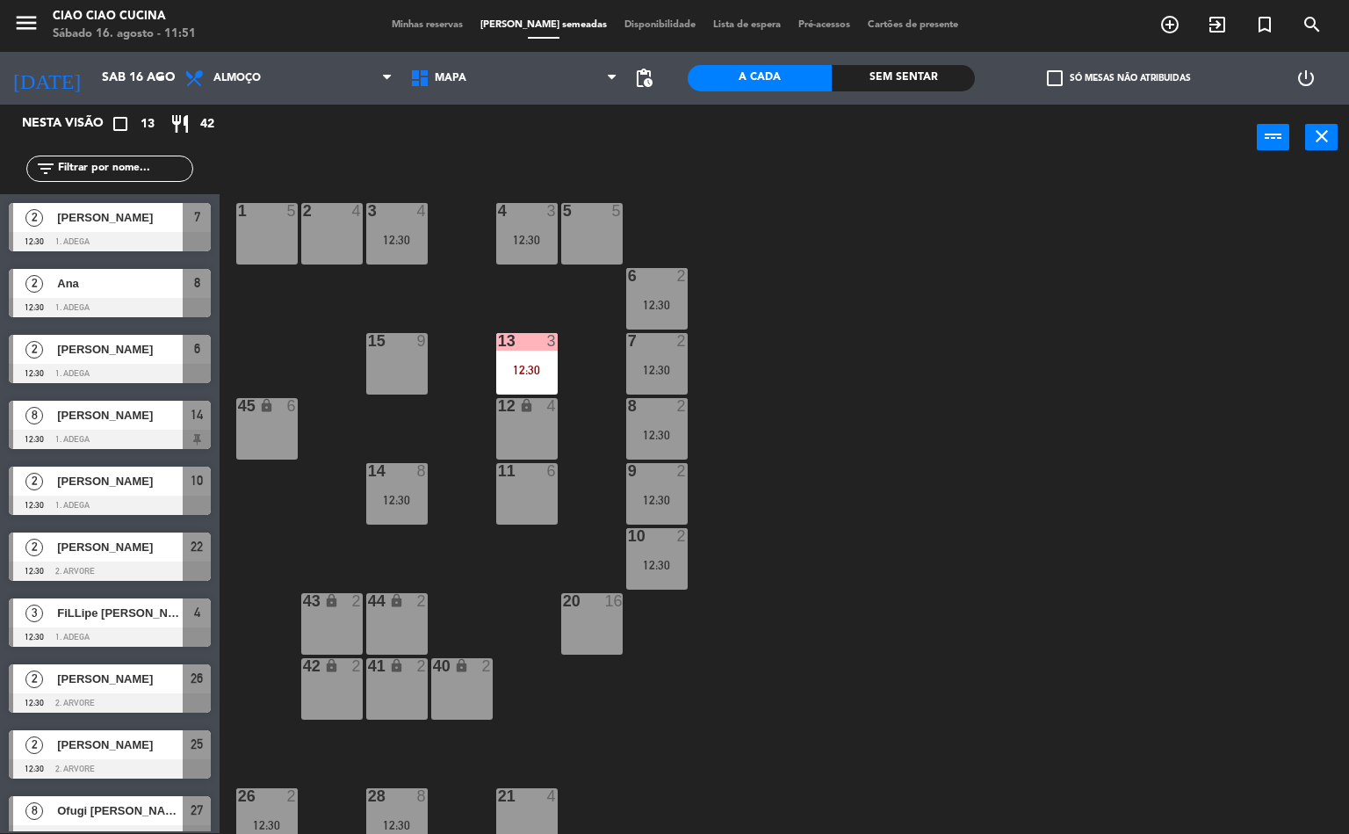
click at [668, 485] on div "9 2 12:30" at bounding box center [656, 493] width 61 height 61
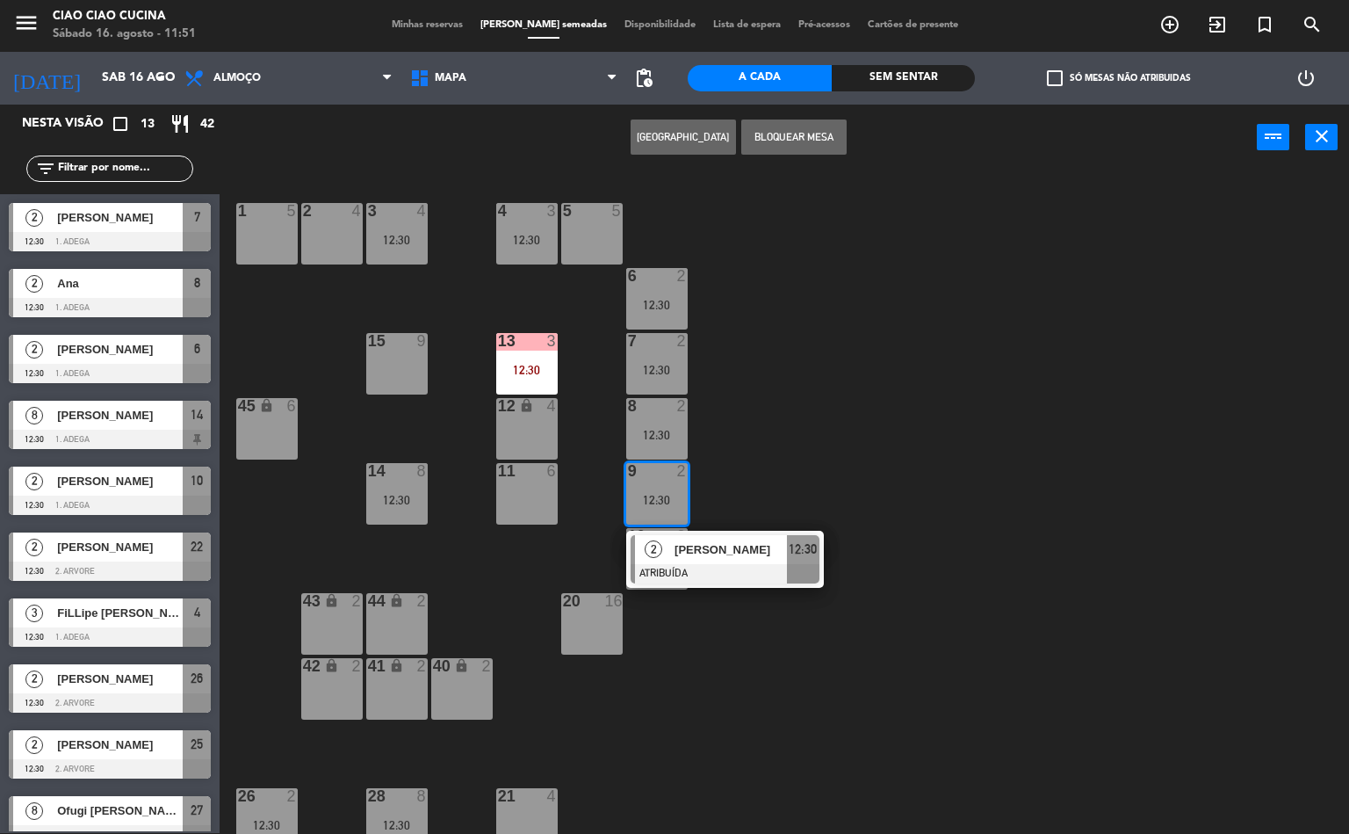
click at [707, 543] on span "[PERSON_NAME]" at bounding box center [731, 549] width 112 height 18
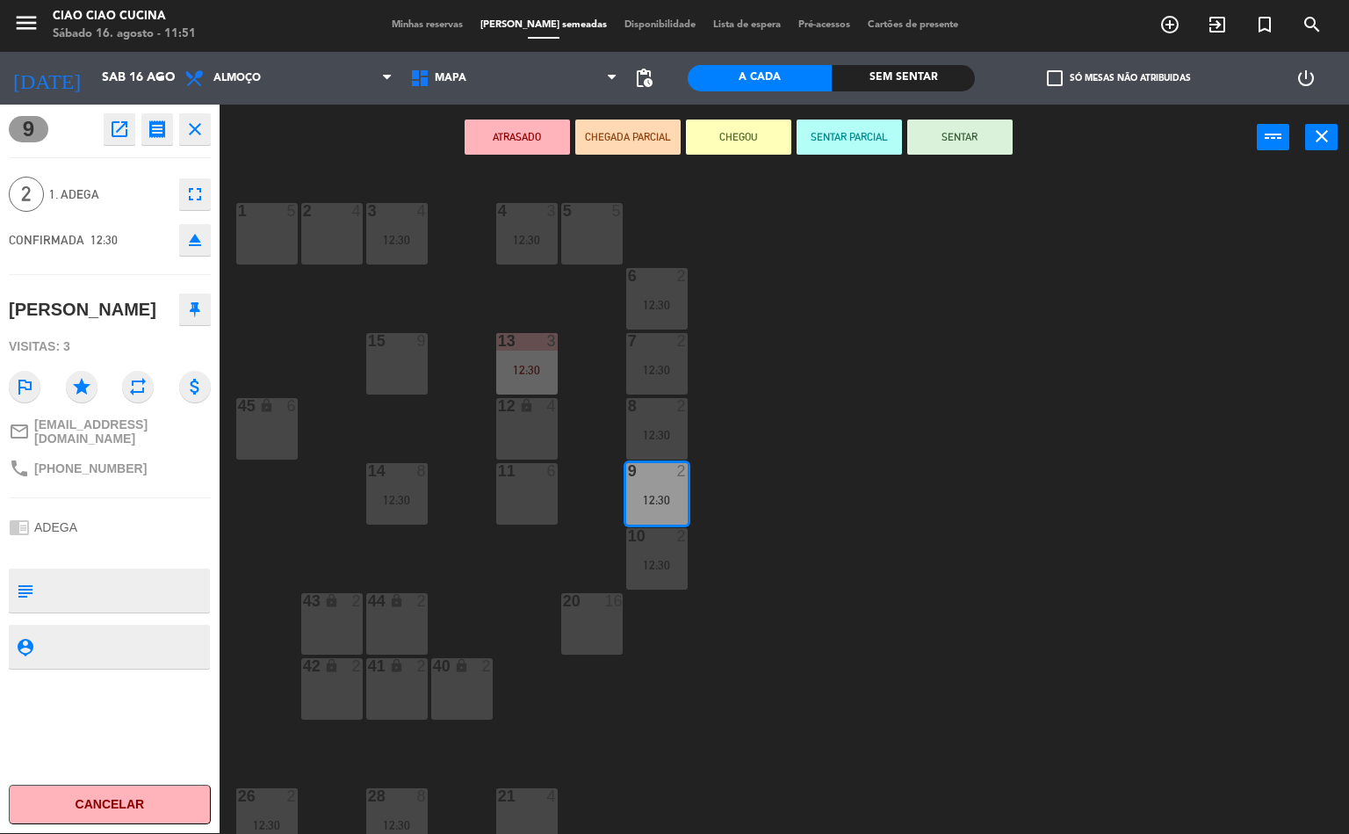
click at [1141, 562] on div "1 5 2 4 3 4 12:30 5 5 4 3 12:30 6 2 12:30 13 3 12:30 7 2 12:30 15 9 12 lock 4 8…" at bounding box center [791, 502] width 1117 height 662
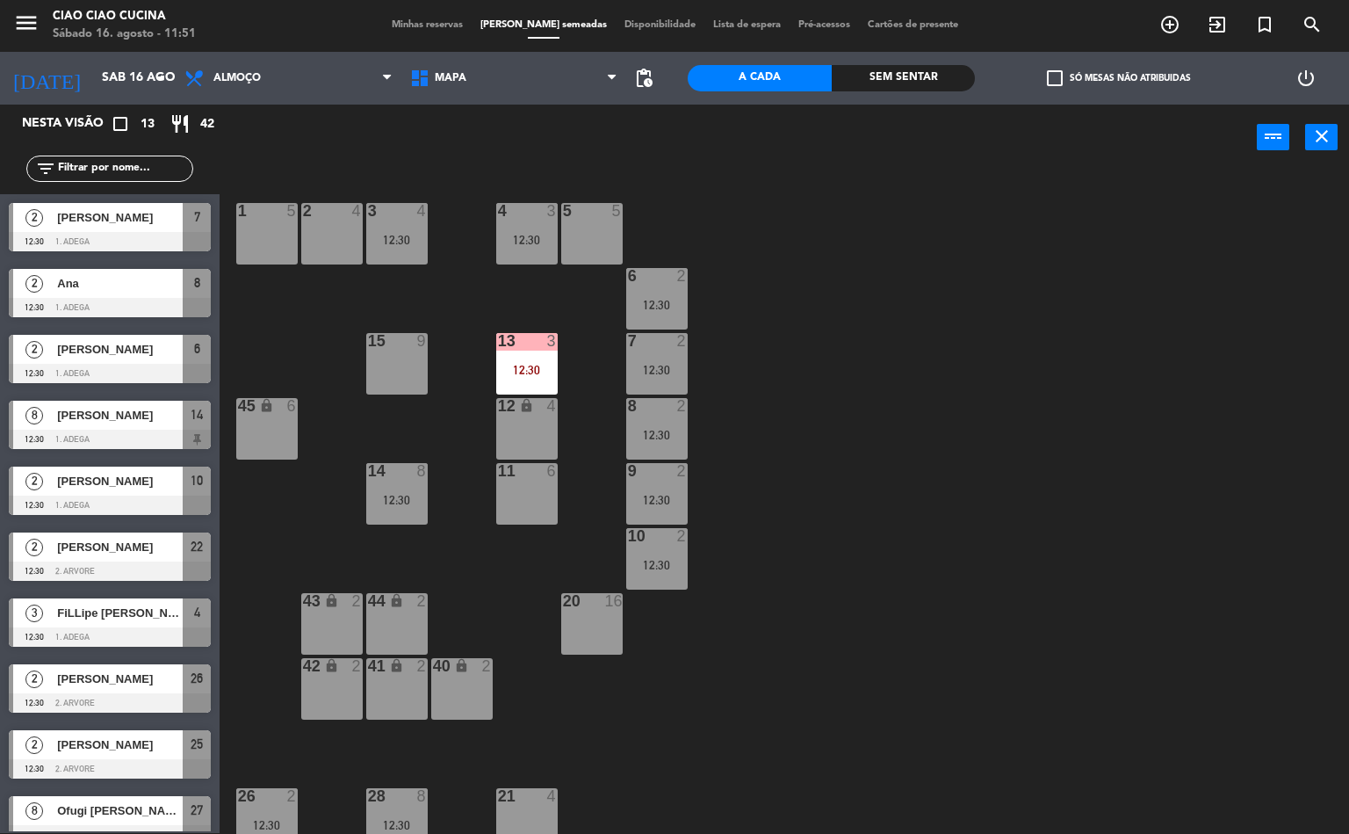
scroll to position [109, 0]
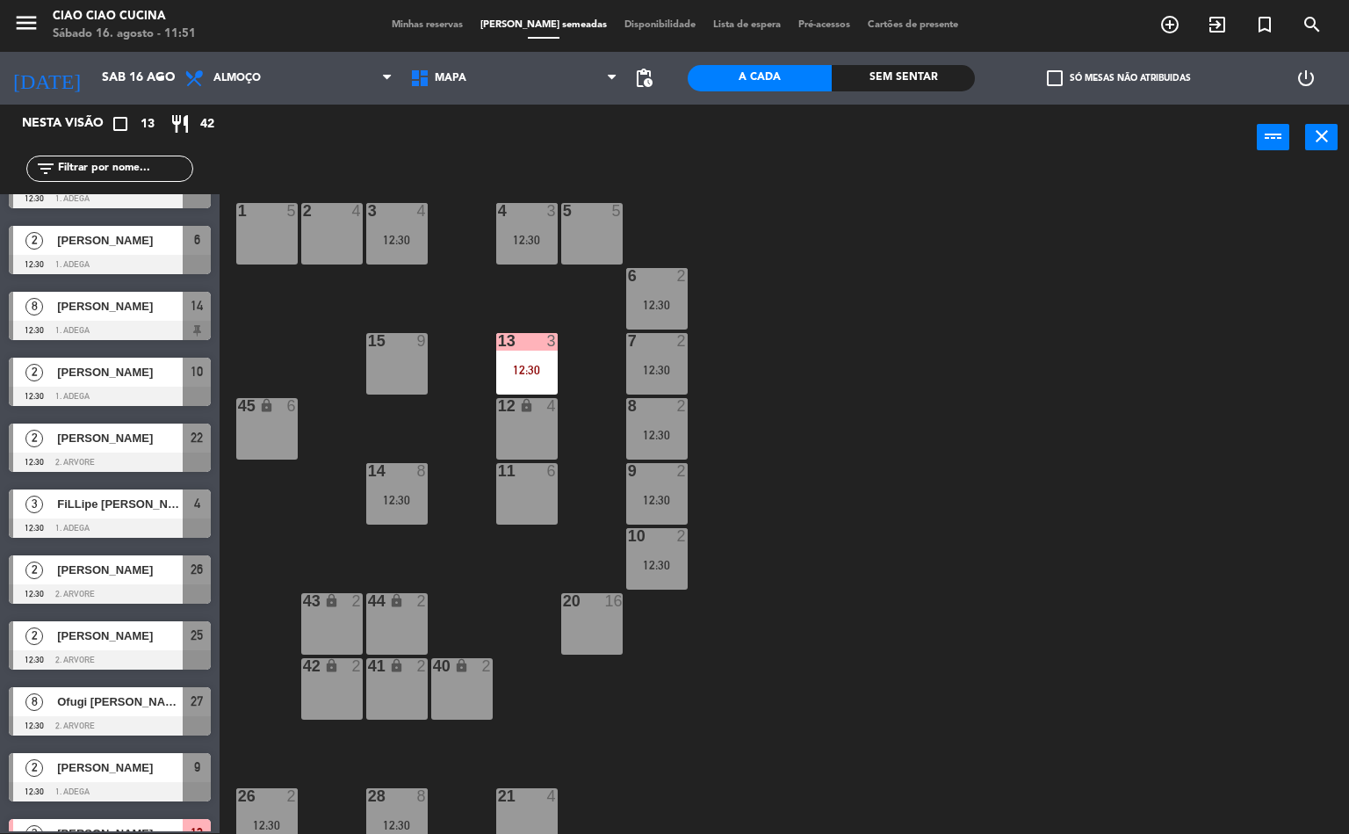
click at [672, 570] on div "12:30" at bounding box center [656, 565] width 61 height 12
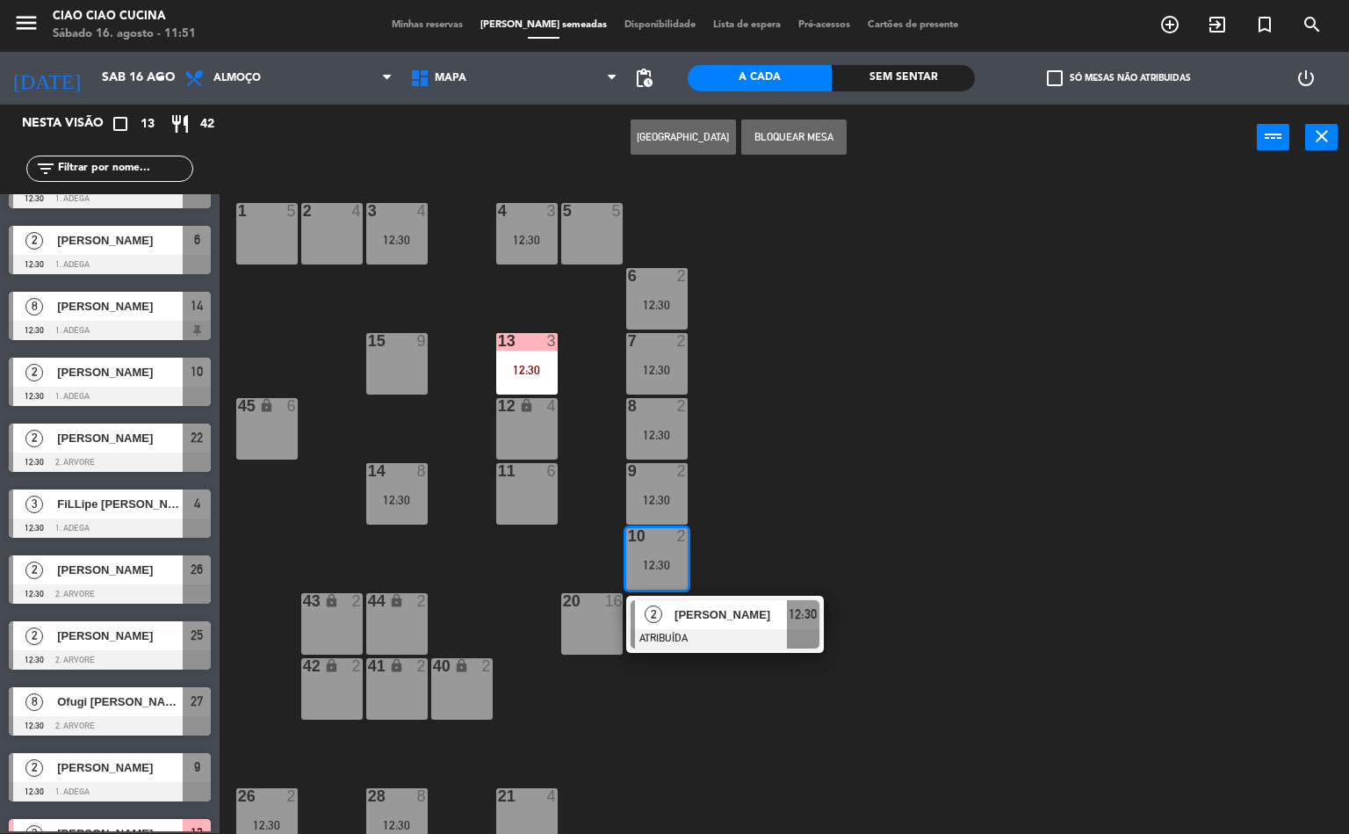
click at [736, 629] on div at bounding box center [725, 638] width 189 height 19
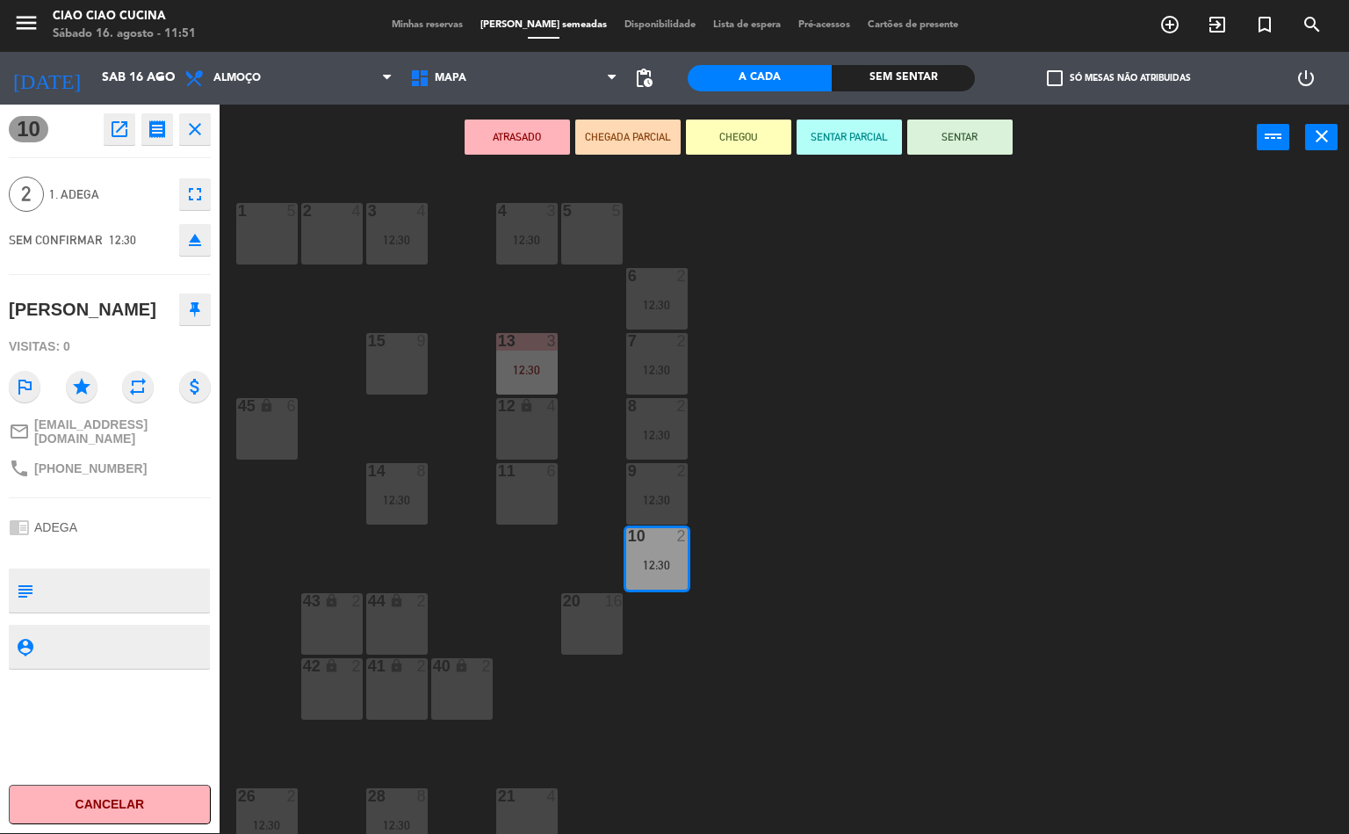
click at [1133, 565] on div "1 5 2 4 3 4 12:30 5 5 4 3 12:30 6 2 12:30 13 3 12:30 7 2 12:30 15 9 12 lock 4 8…" at bounding box center [791, 502] width 1117 height 662
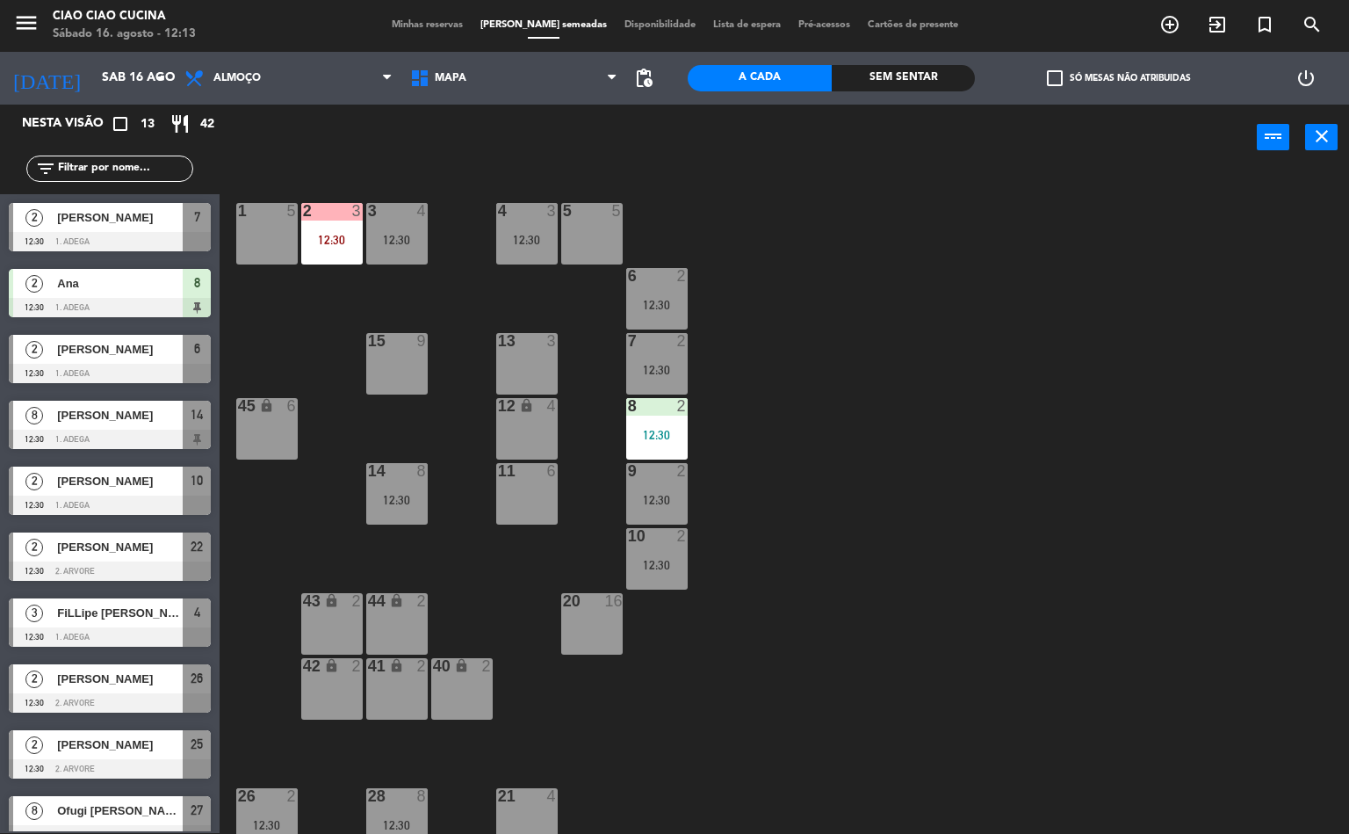
click at [1194, 320] on div "1 5 2 3 12:30 3 4 12:30 5 5 4 3 12:30 6 2 12:30 13 3 7 2 12:30 15 9 12 lock 4 8…" at bounding box center [791, 502] width 1117 height 662
click at [361, 245] on div "12:30" at bounding box center [331, 240] width 61 height 12
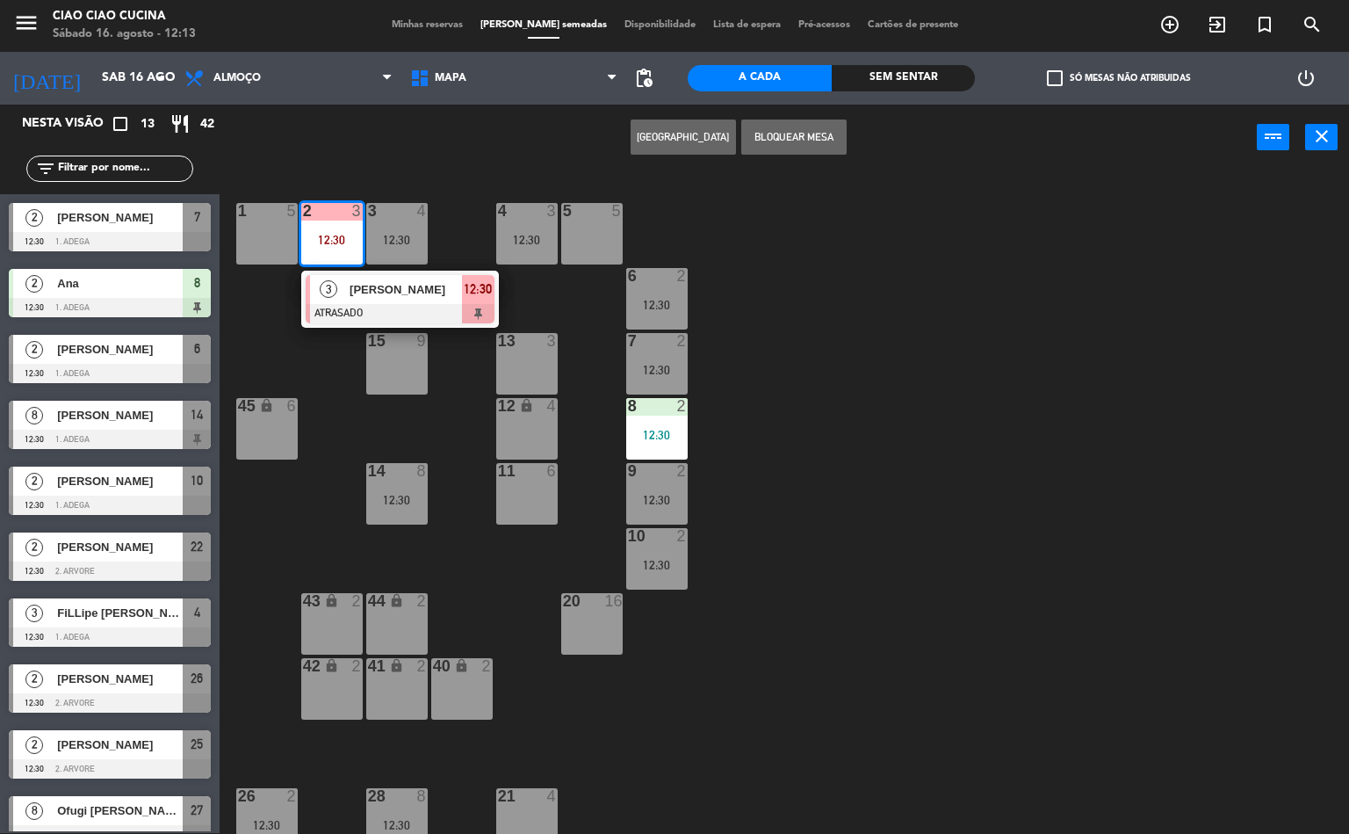
click at [445, 288] on span "[PERSON_NAME]" at bounding box center [406, 289] width 112 height 18
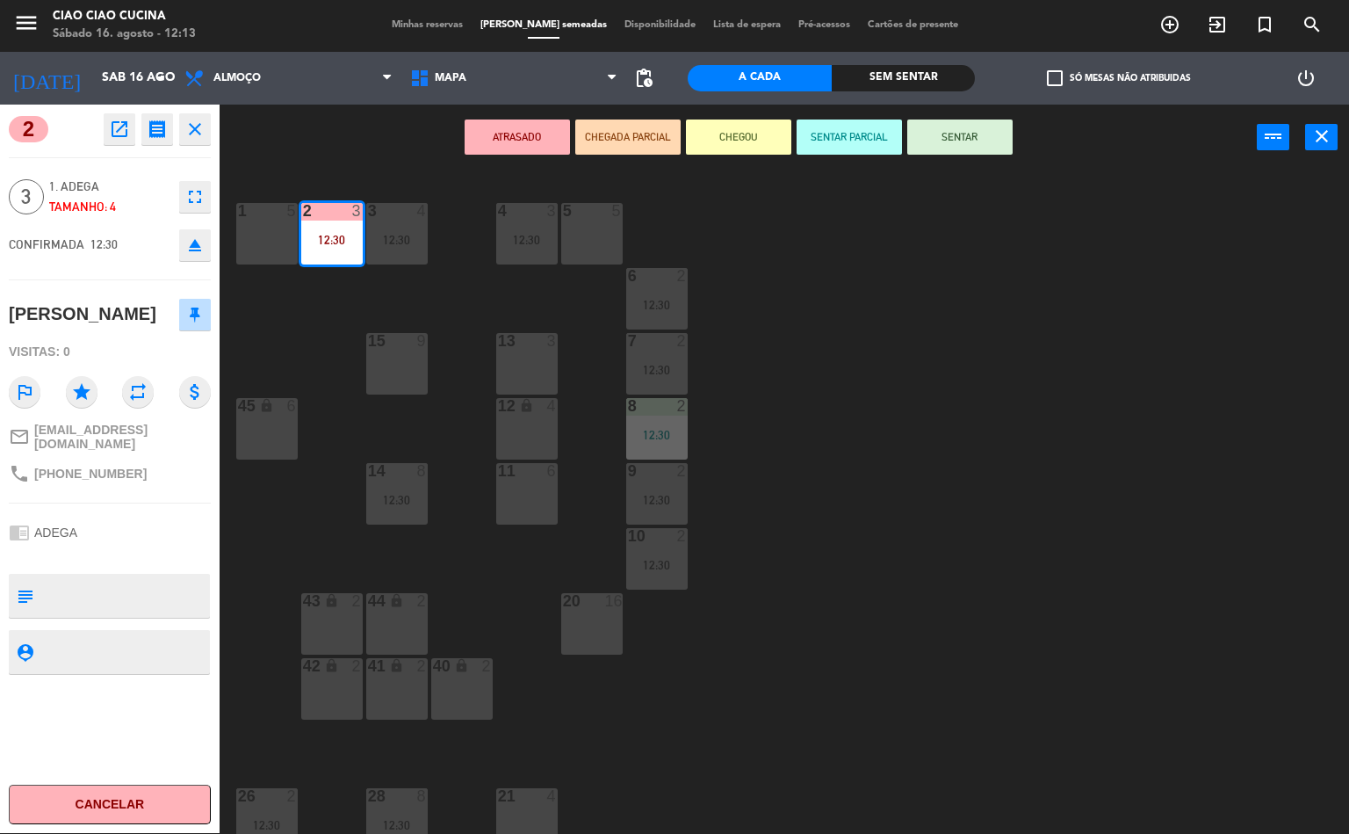
click at [1078, 578] on div "1 5 2 3 12:30 3 4 12:30 5 5 4 3 12:30 6 2 12:30 13 3 7 2 12:30 15 9 12 lock 4 8…" at bounding box center [791, 502] width 1117 height 662
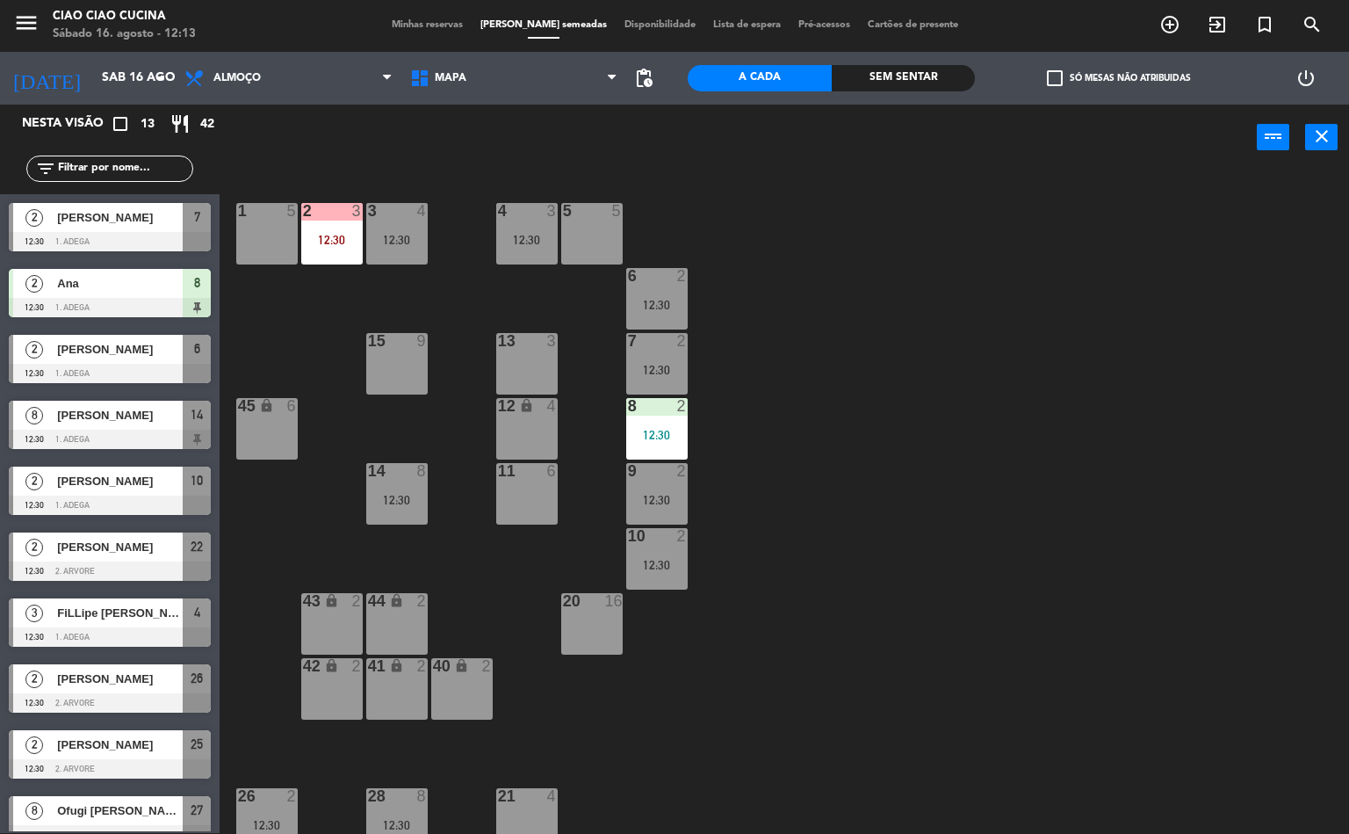
scroll to position [175, 0]
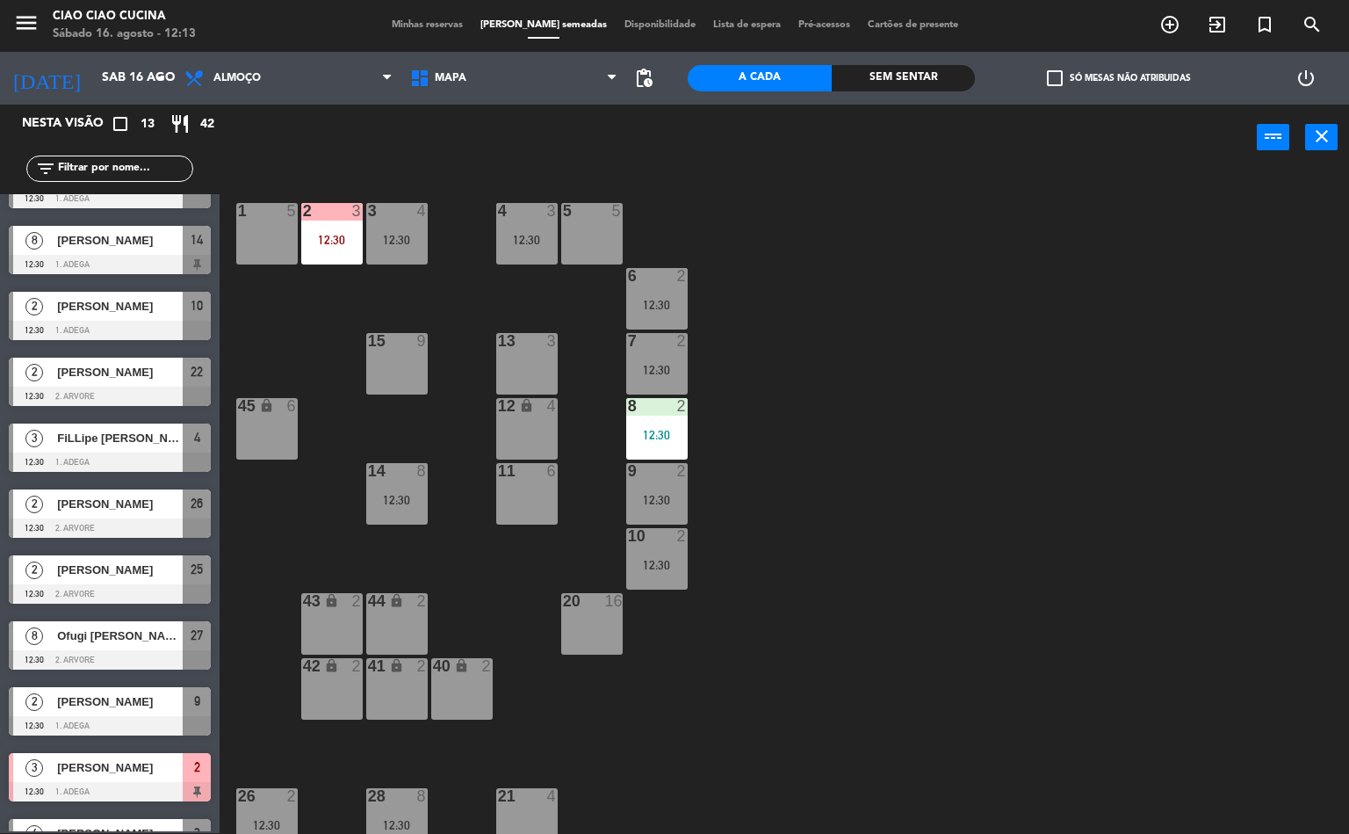
click at [409, 245] on div "12:30" at bounding box center [396, 240] width 61 height 12
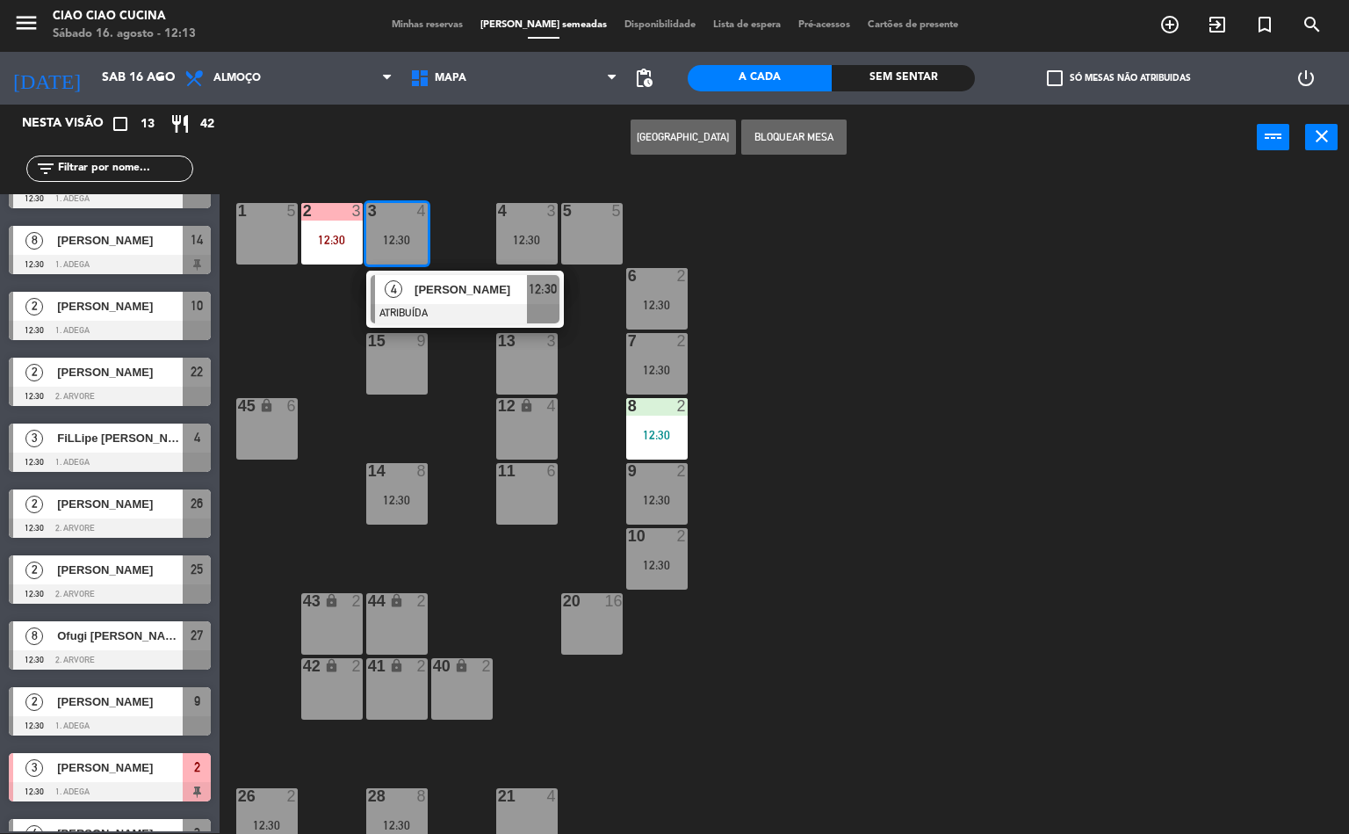
click at [494, 300] on div "[PERSON_NAME]" at bounding box center [470, 289] width 114 height 29
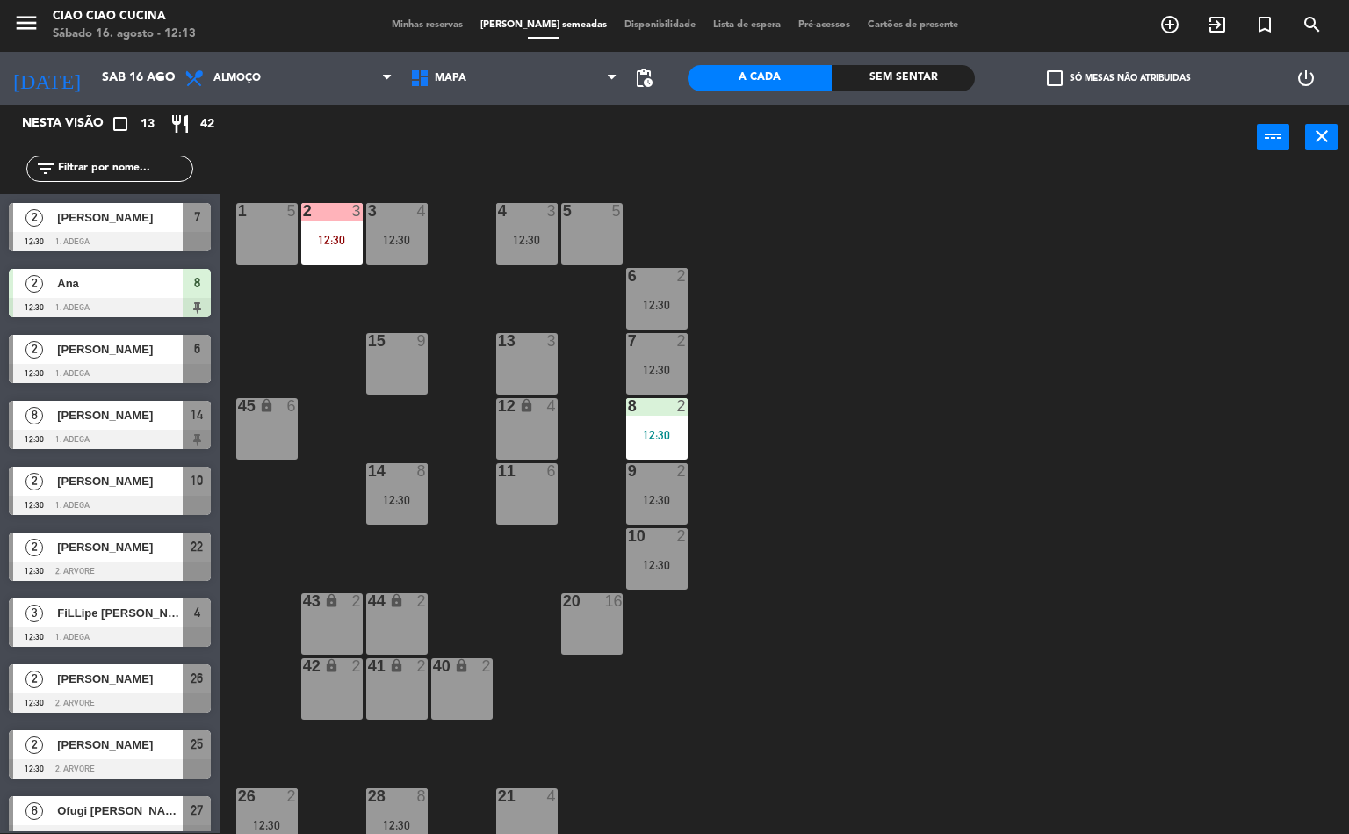
click at [1202, 567] on div "1 5 2 3 12:30 3 4 12:30 5 5 4 3 12:30 6 2 12:30 13 3 7 2 12:30 15 9 12 lock 4 8…" at bounding box center [791, 502] width 1117 height 662
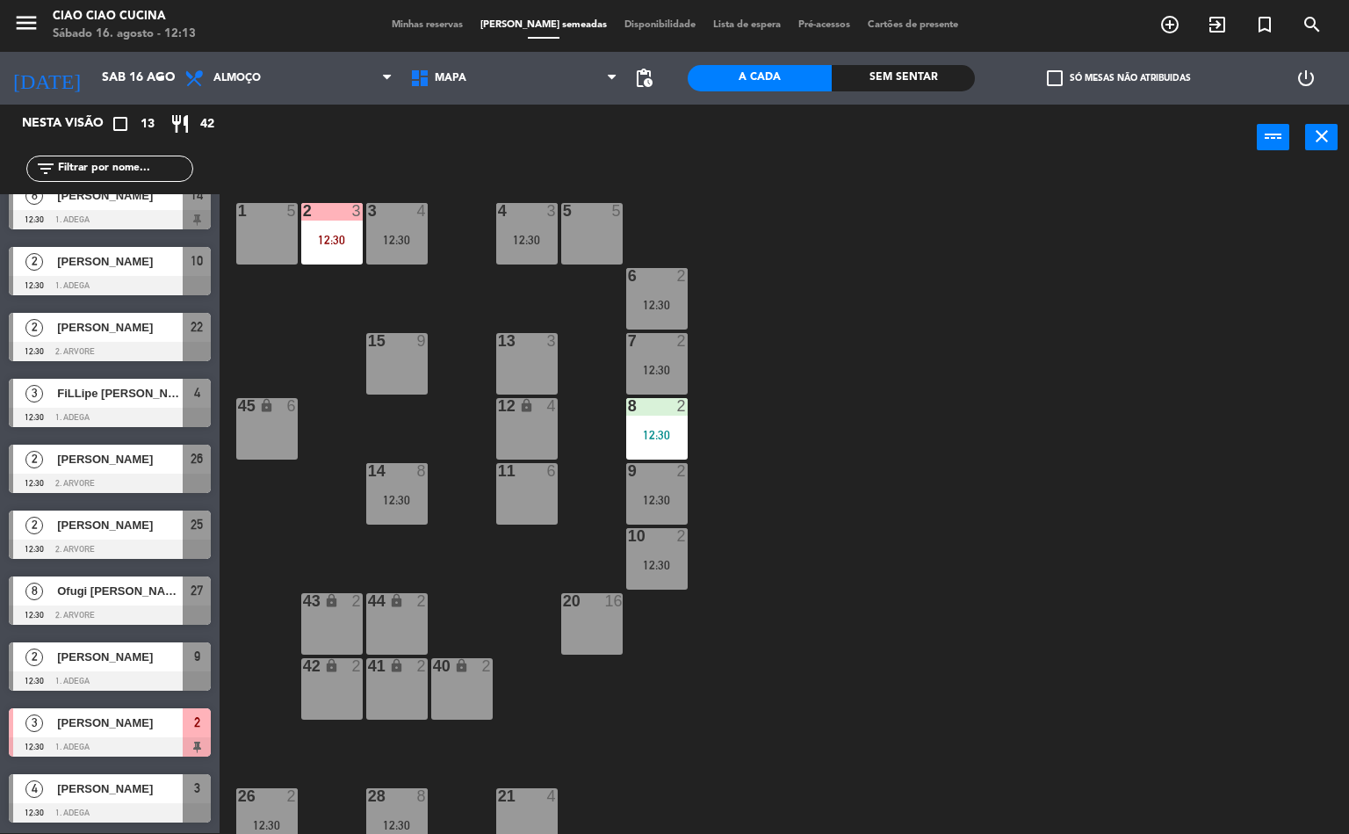
scroll to position [145, 0]
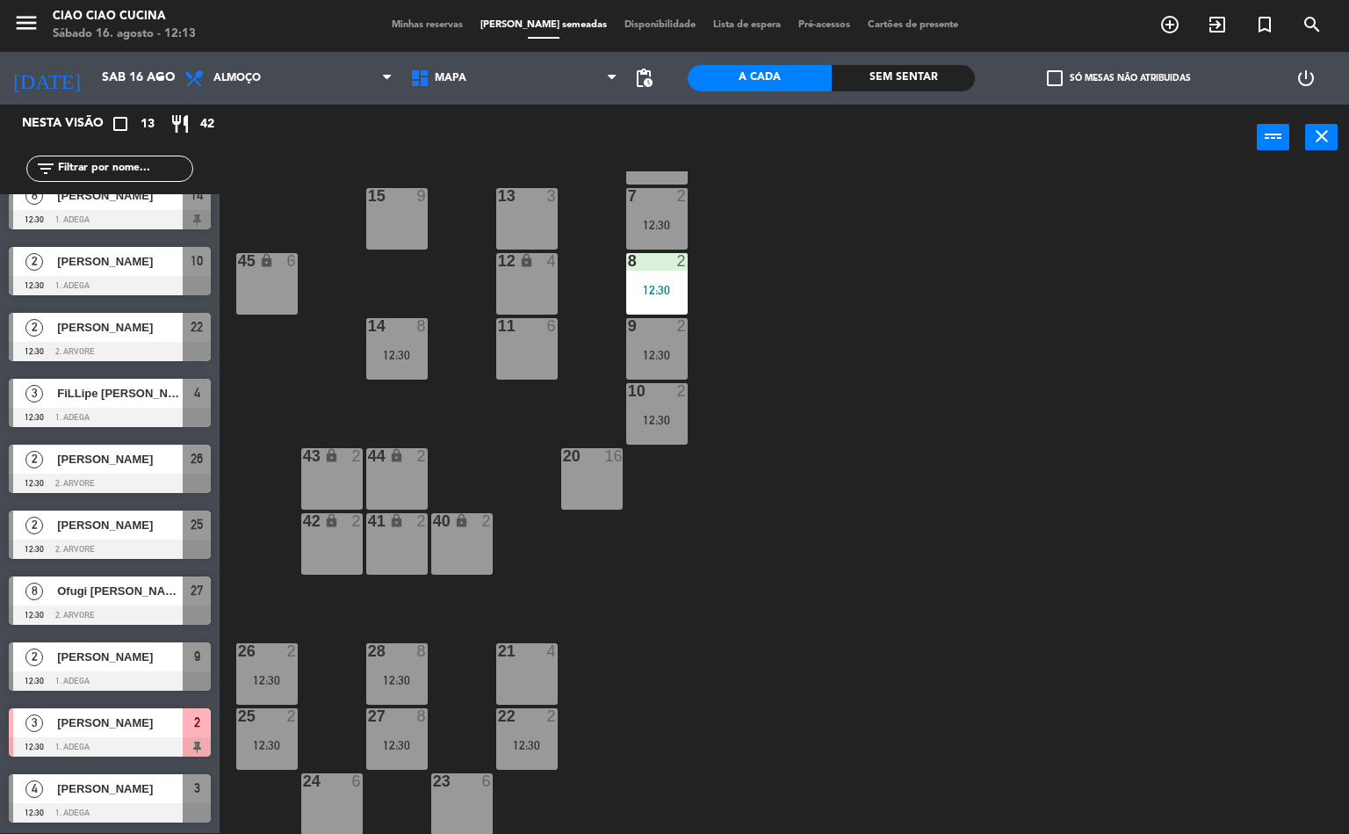
click at [396, 652] on div at bounding box center [396, 651] width 29 height 16
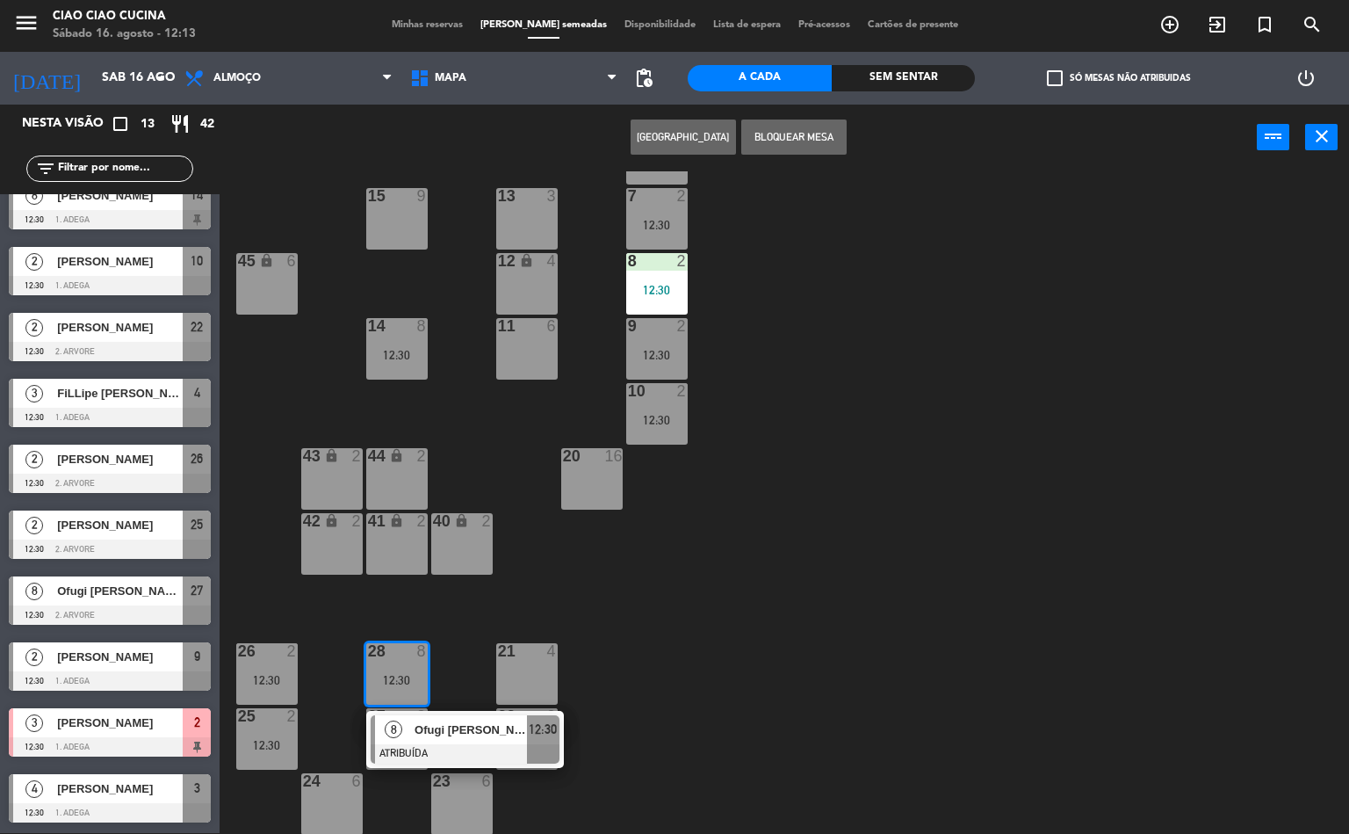
click at [741, 754] on div "1 5 2 3 12:30 3 4 12:30 5 5 4 3 12:30 6 2 12:30 13 3 7 2 12:30 15 9 12 lock 4 8…" at bounding box center [791, 502] width 1117 height 662
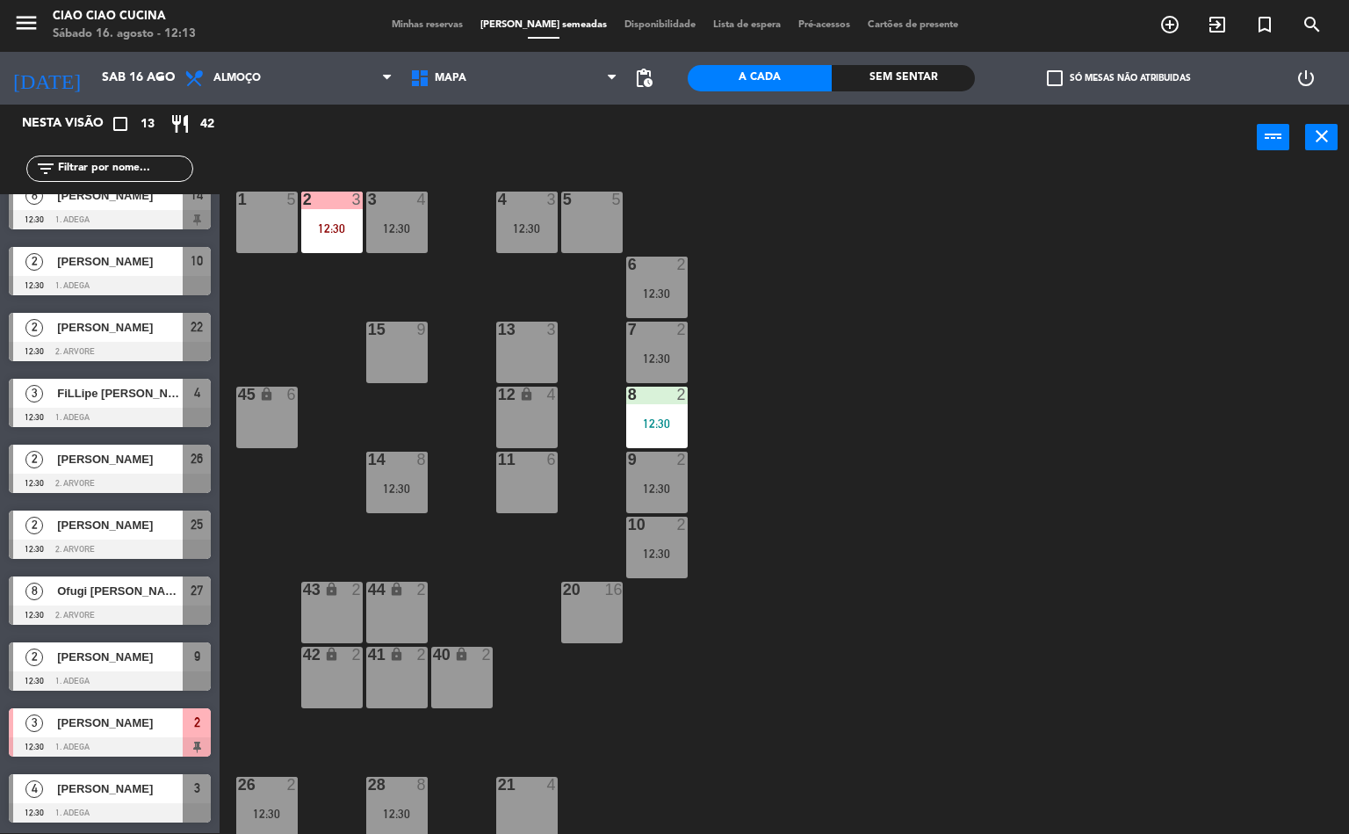
scroll to position [0, 0]
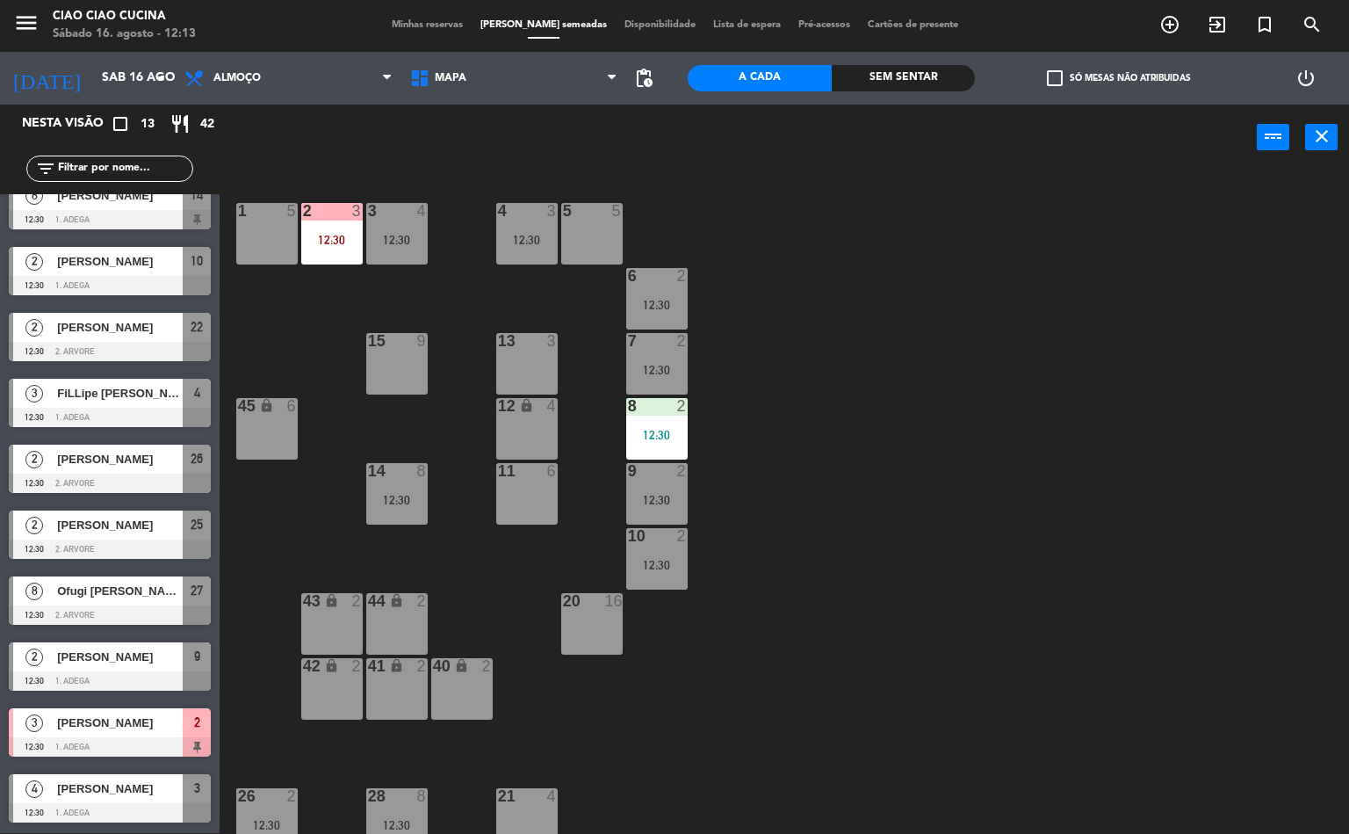
click at [396, 499] on div "12:30" at bounding box center [396, 500] width 61 height 12
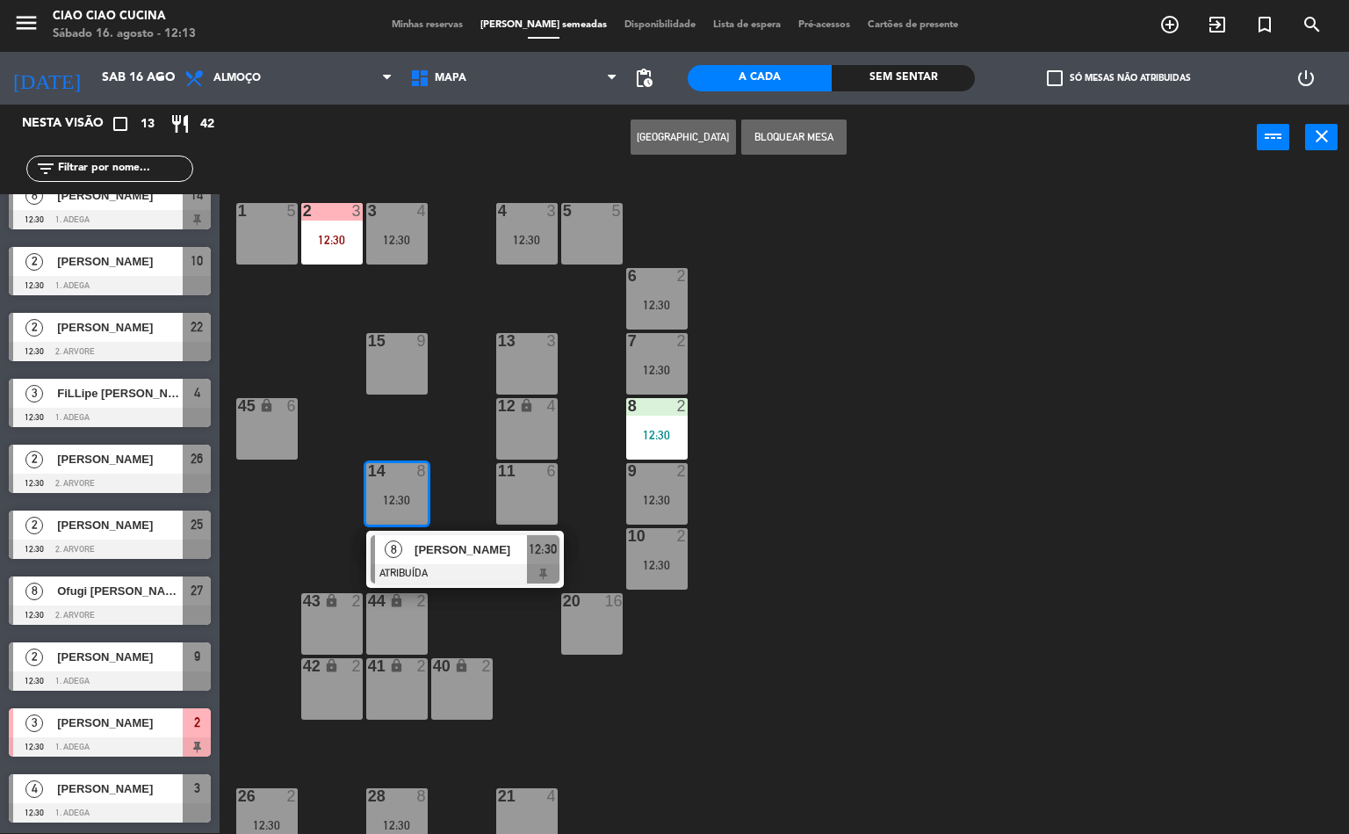
click at [464, 564] on div at bounding box center [465, 573] width 189 height 19
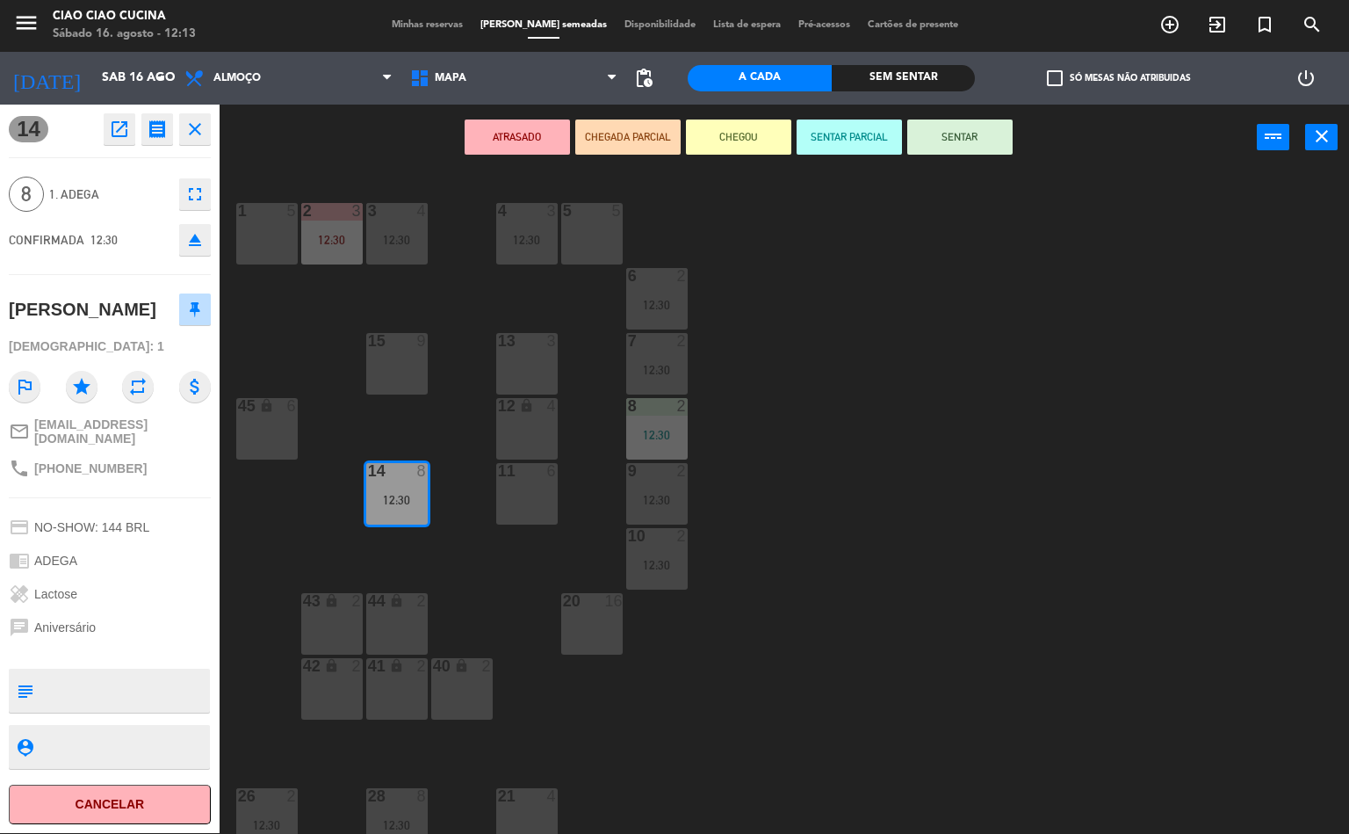
click at [770, 686] on div "1 5 2 3 12:30 3 4 12:30 5 5 4 3 12:30 6 2 12:30 13 3 7 2 12:30 15 9 12 lock 4 8…" at bounding box center [791, 502] width 1117 height 662
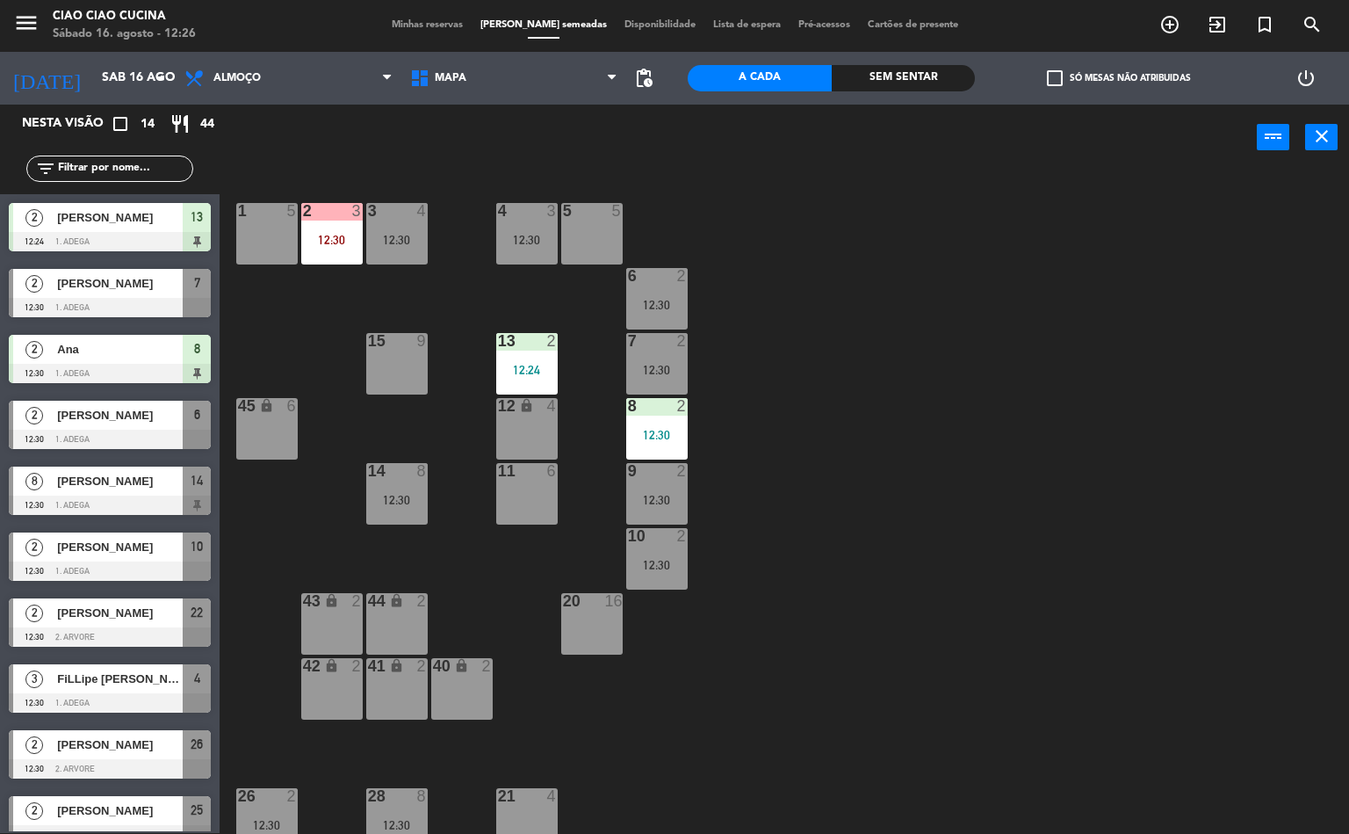
click at [329, 238] on div "12:30" at bounding box center [331, 240] width 61 height 12
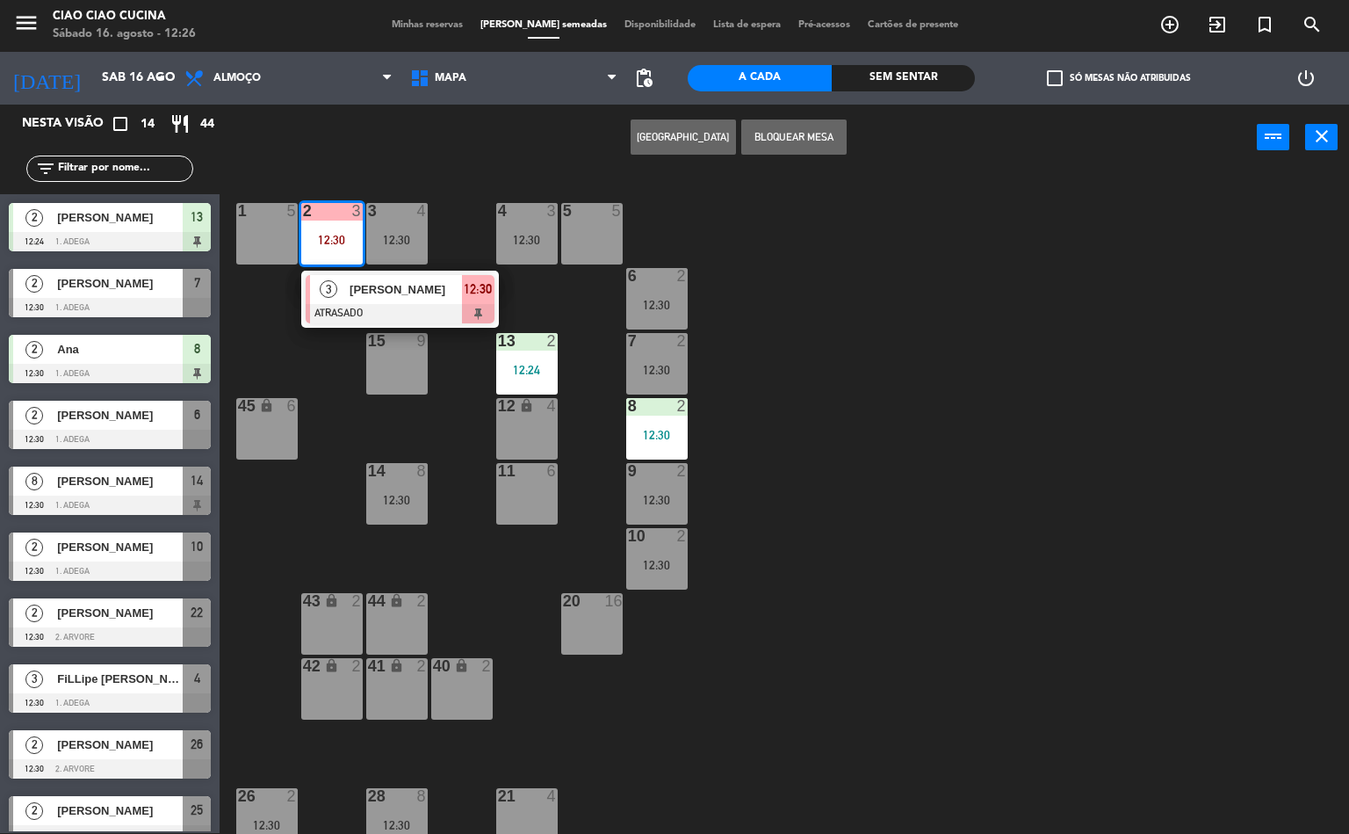
click at [420, 300] on div "[PERSON_NAME]" at bounding box center [405, 289] width 114 height 29
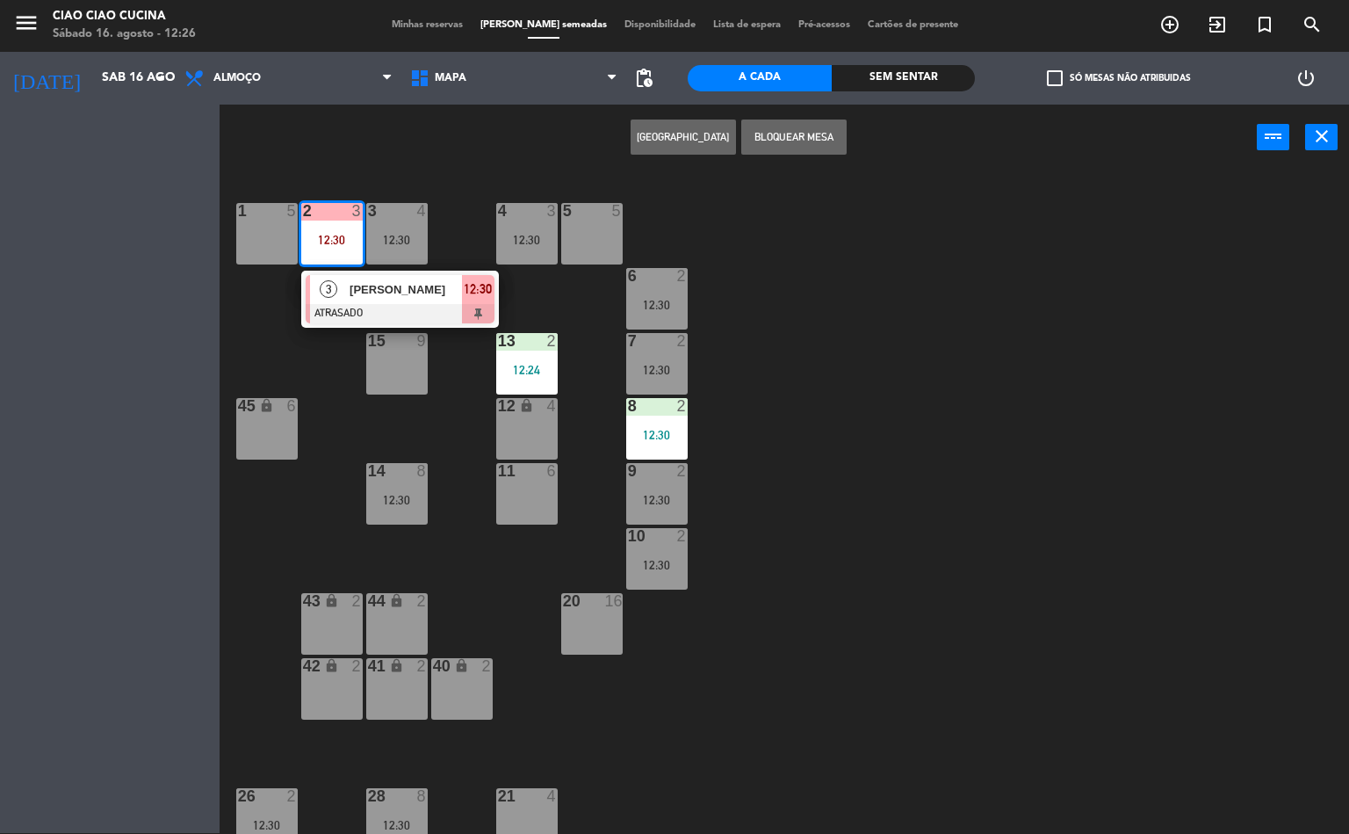
click at [1103, 599] on div "1 5 2 3 12:30 3 [PERSON_NAME] ATRASADO 12:30 3 4 12:30 5 5 4 3 12:30 6 2 12:30 …" at bounding box center [791, 502] width 1117 height 662
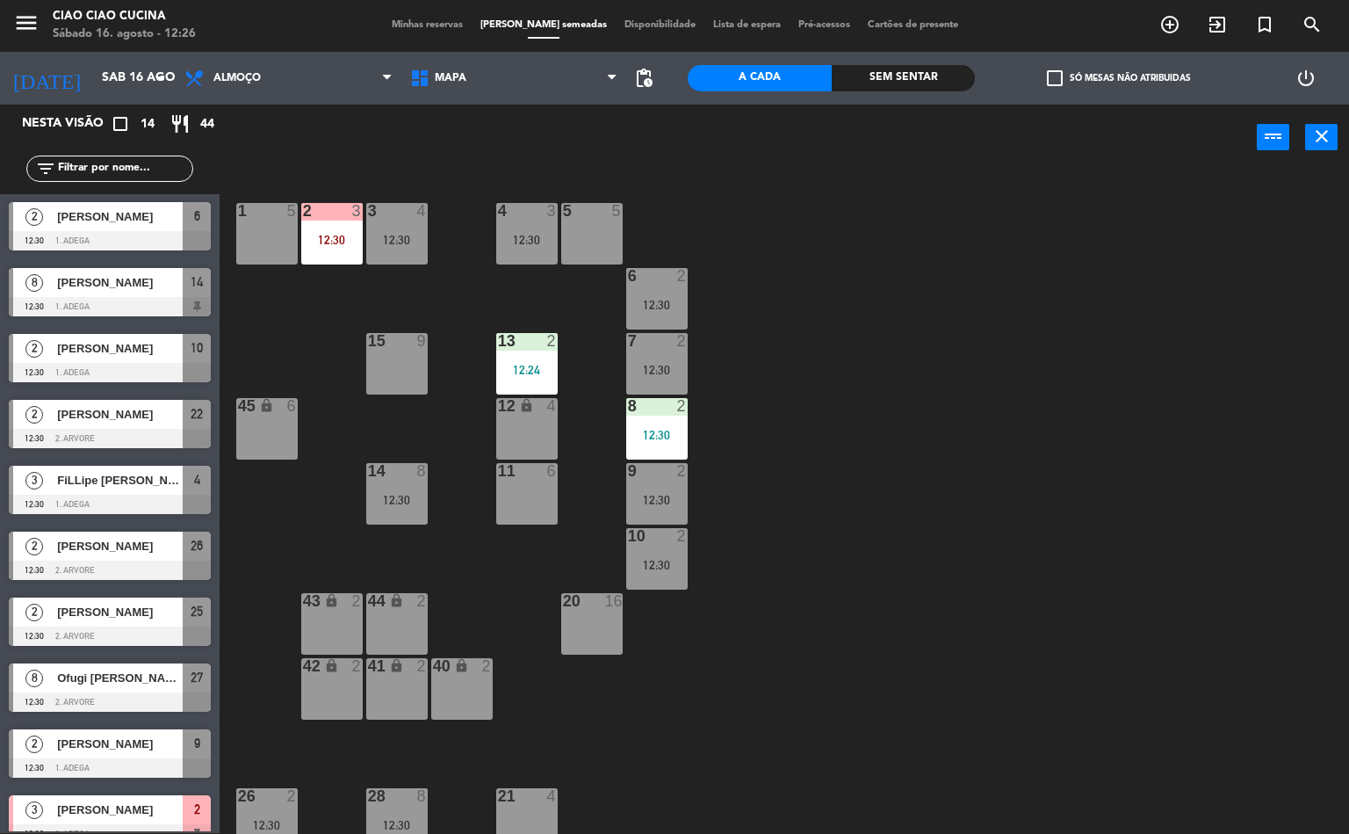
scroll to position [1, 0]
click at [401, 237] on div "12:30" at bounding box center [396, 240] width 61 height 12
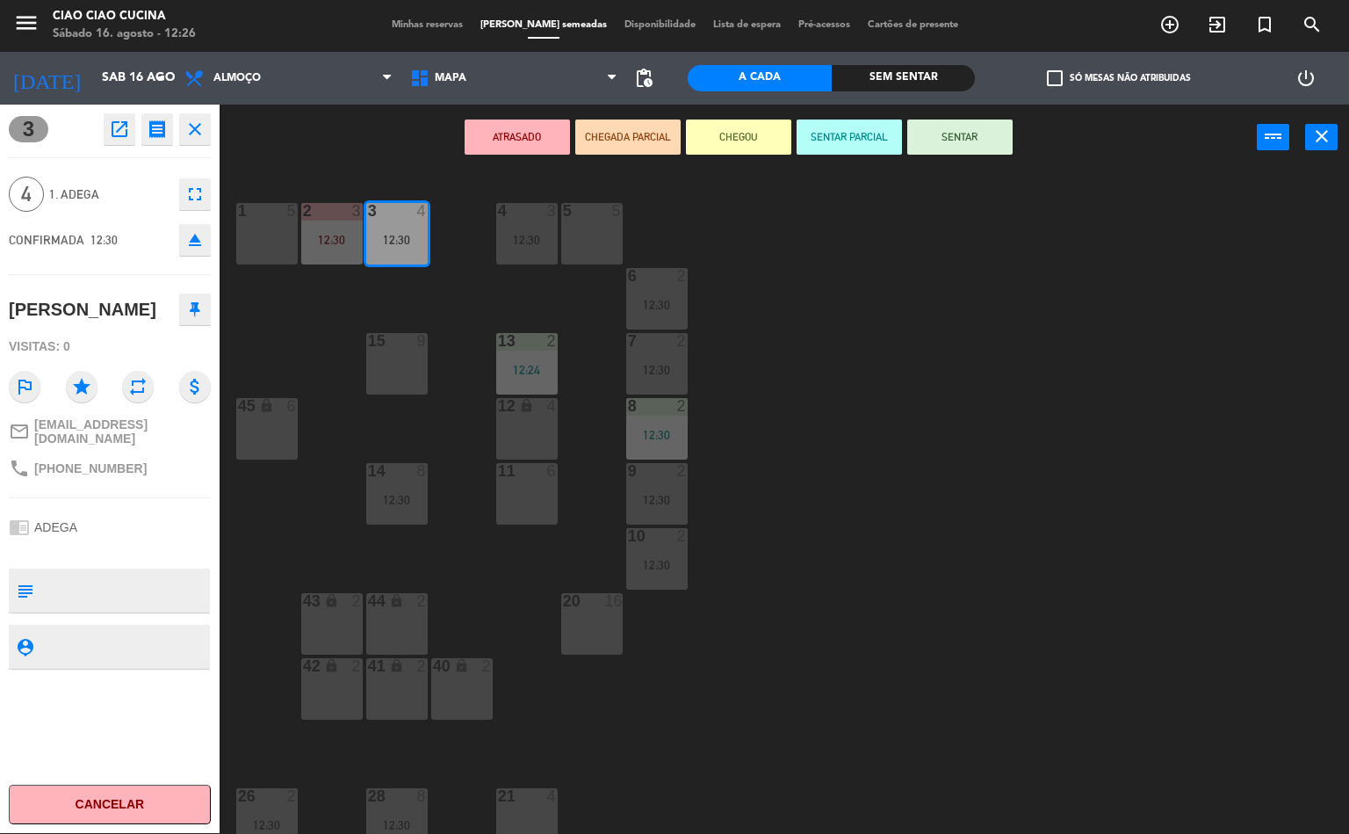
click at [1157, 720] on div "1 5 2 3 12:30 3 4 12:30 5 5 4 3 12:30 6 2 12:30 13 2 12:24 7 2 12:30 15 9 12 lo…" at bounding box center [791, 502] width 1117 height 662
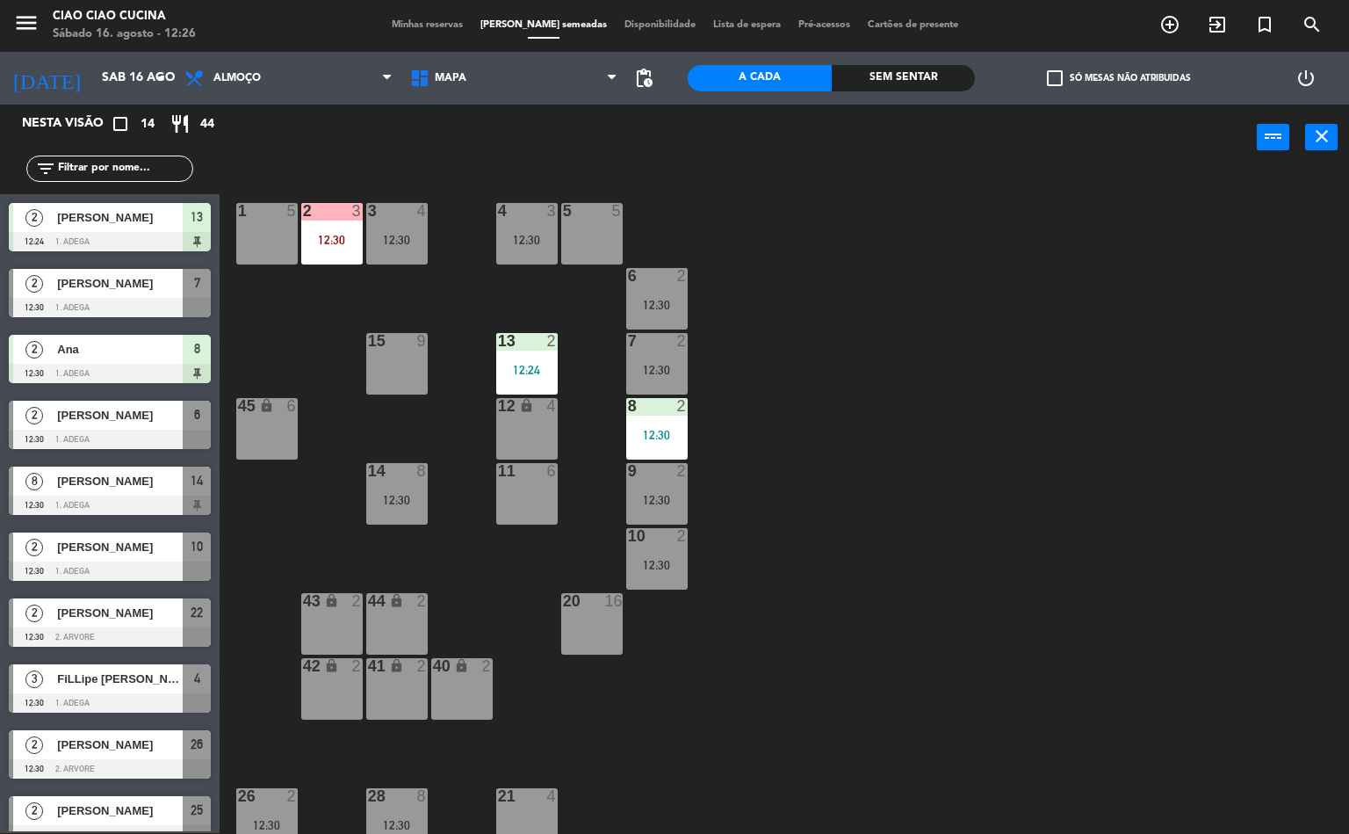
scroll to position [264, 0]
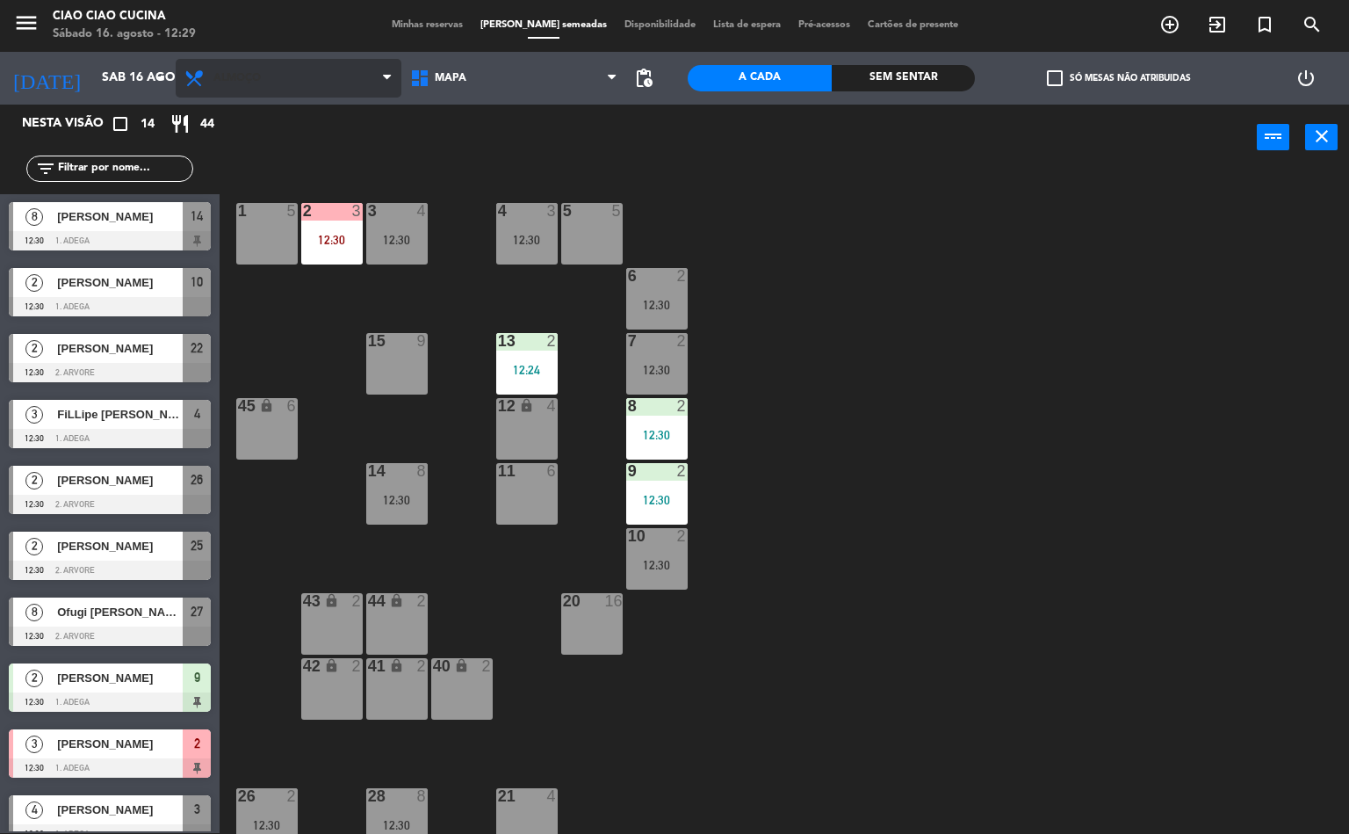
click at [386, 79] on icon at bounding box center [387, 78] width 8 height 14
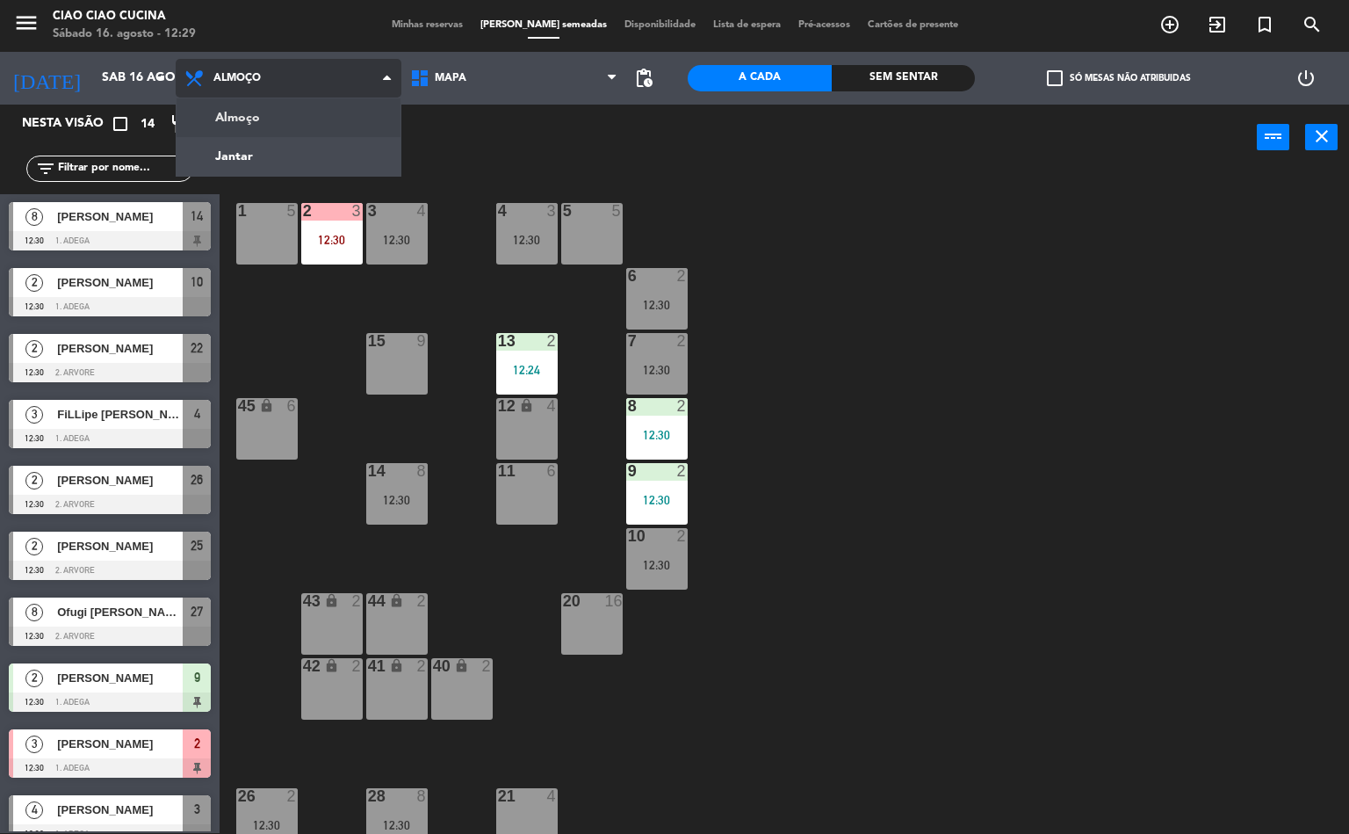
click at [349, 162] on ng-component "menu Ciao Ciao Cucina Sábado 16. agosto - 12:29 Minhas reservas Mesas semeadas …" at bounding box center [674, 416] width 1349 height 835
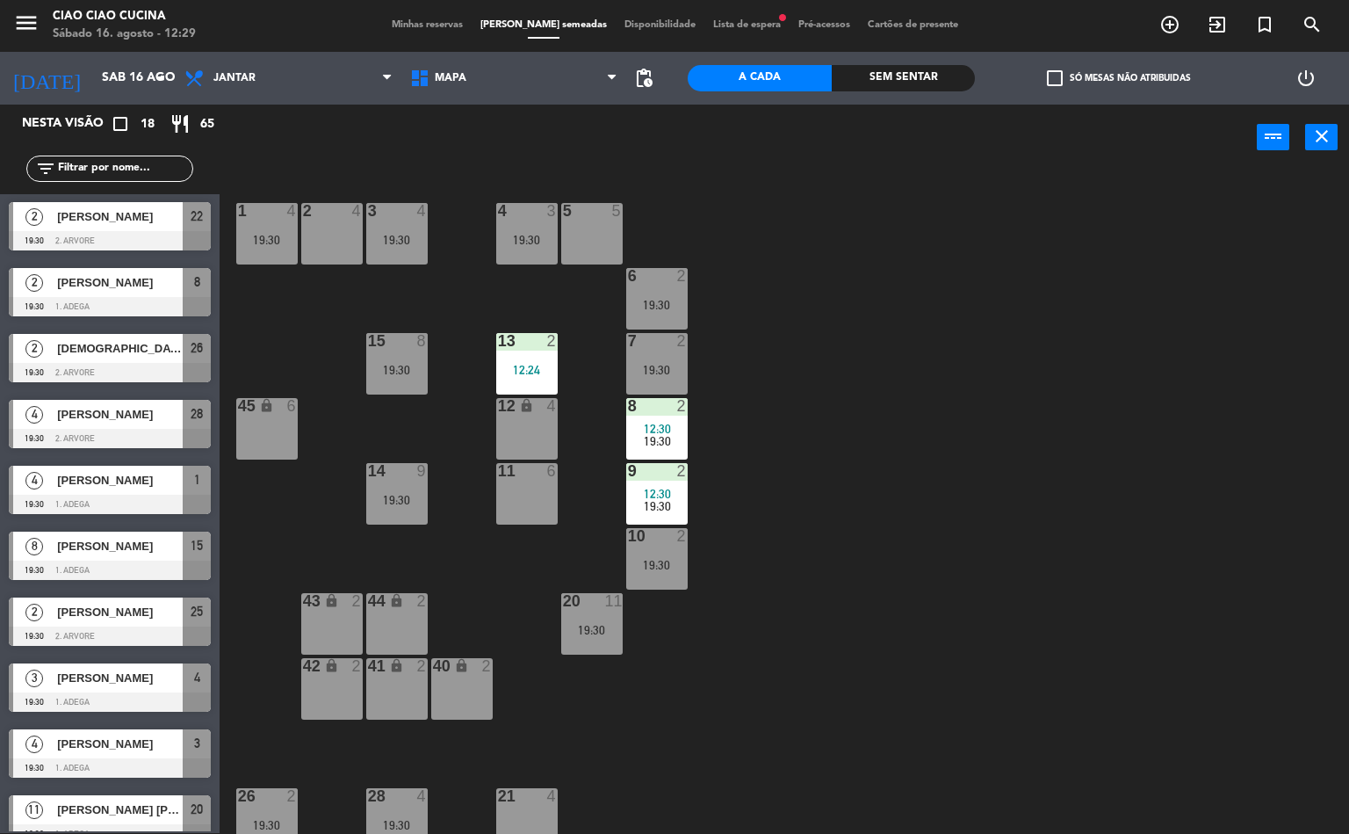
click at [1168, 407] on div "1 4 19:30 2 4 3 4 19:30 5 5 4 3 19:30 6 2 19:30 13 2 12:24 7 2 19:30 15 8 19:30…" at bounding box center [791, 502] width 1117 height 662
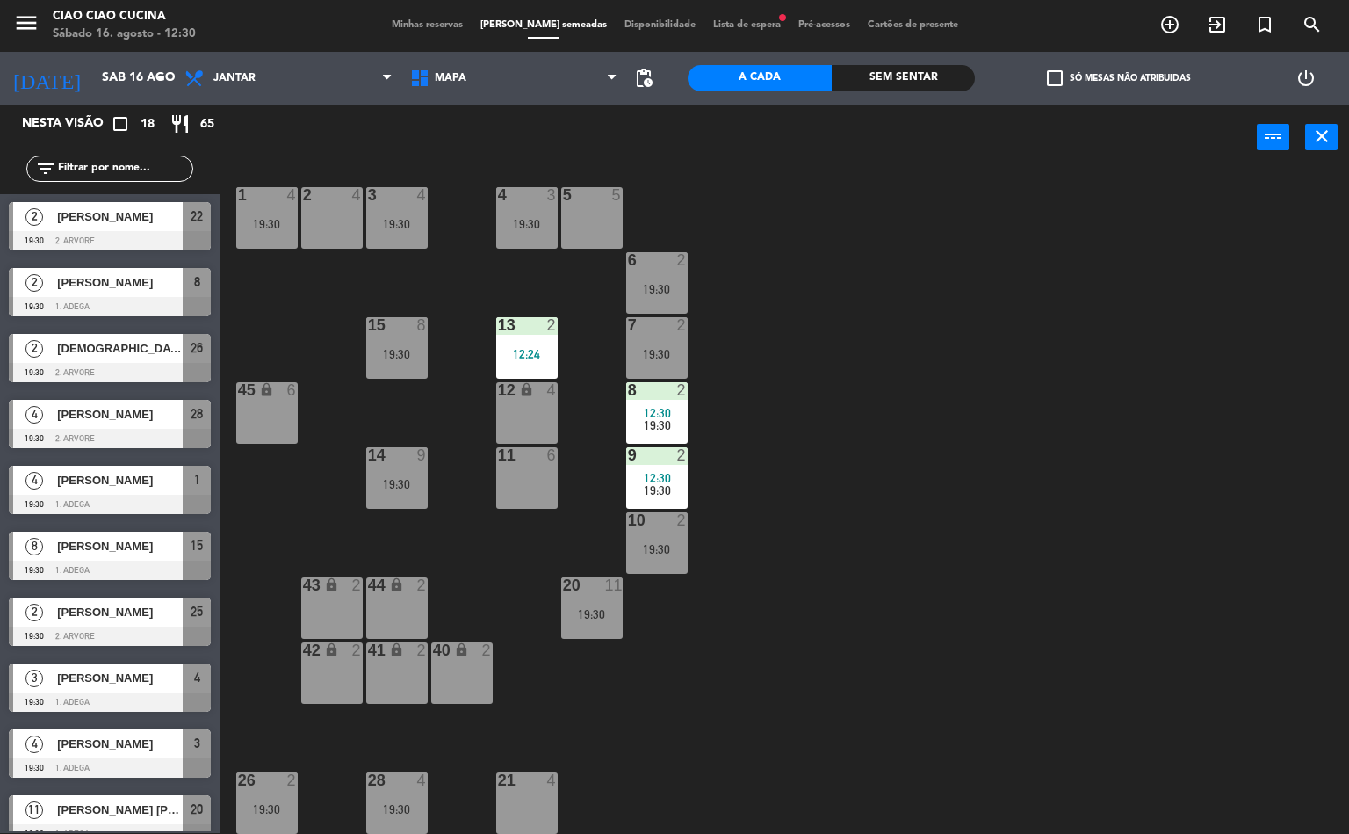
scroll to position [0, 0]
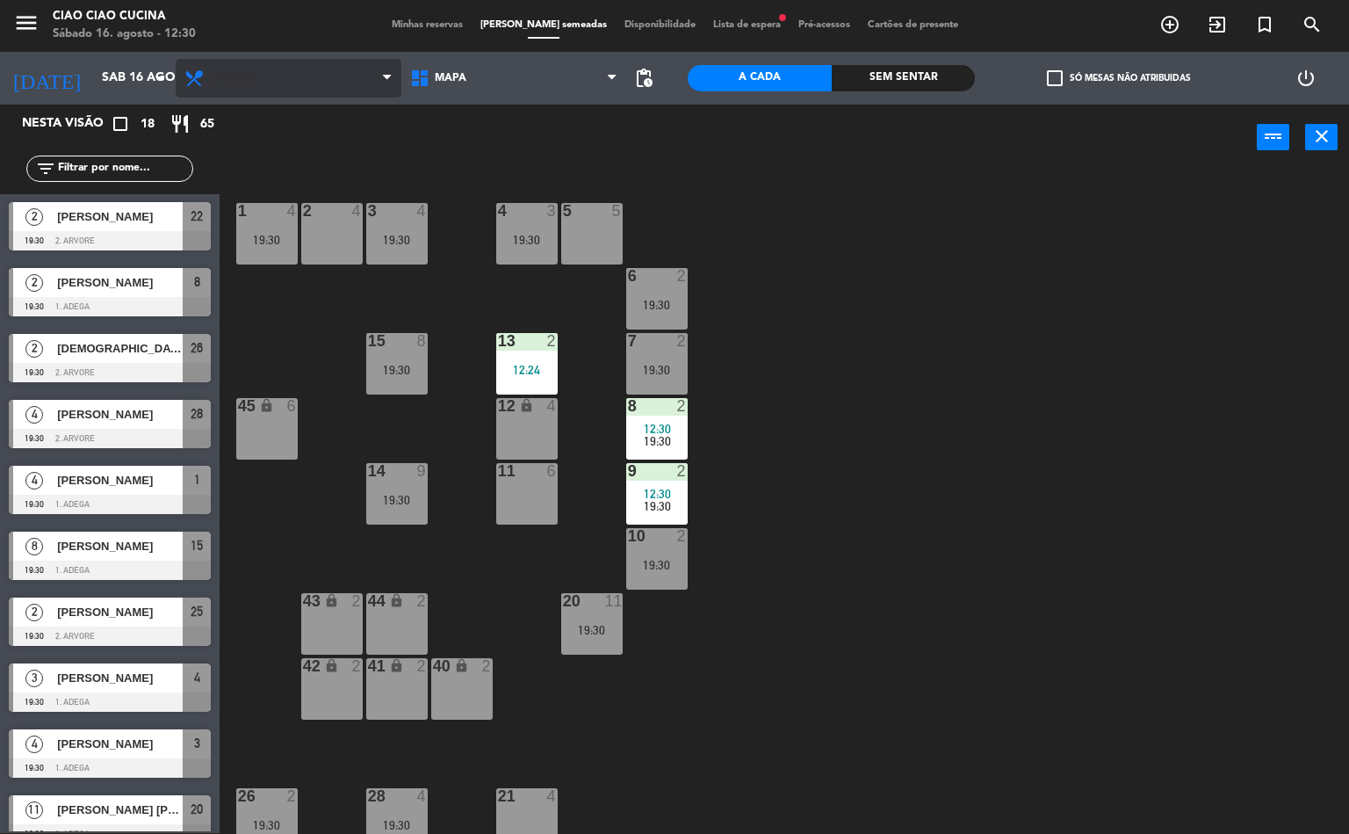
click at [283, 90] on span "Jantar" at bounding box center [289, 78] width 226 height 39
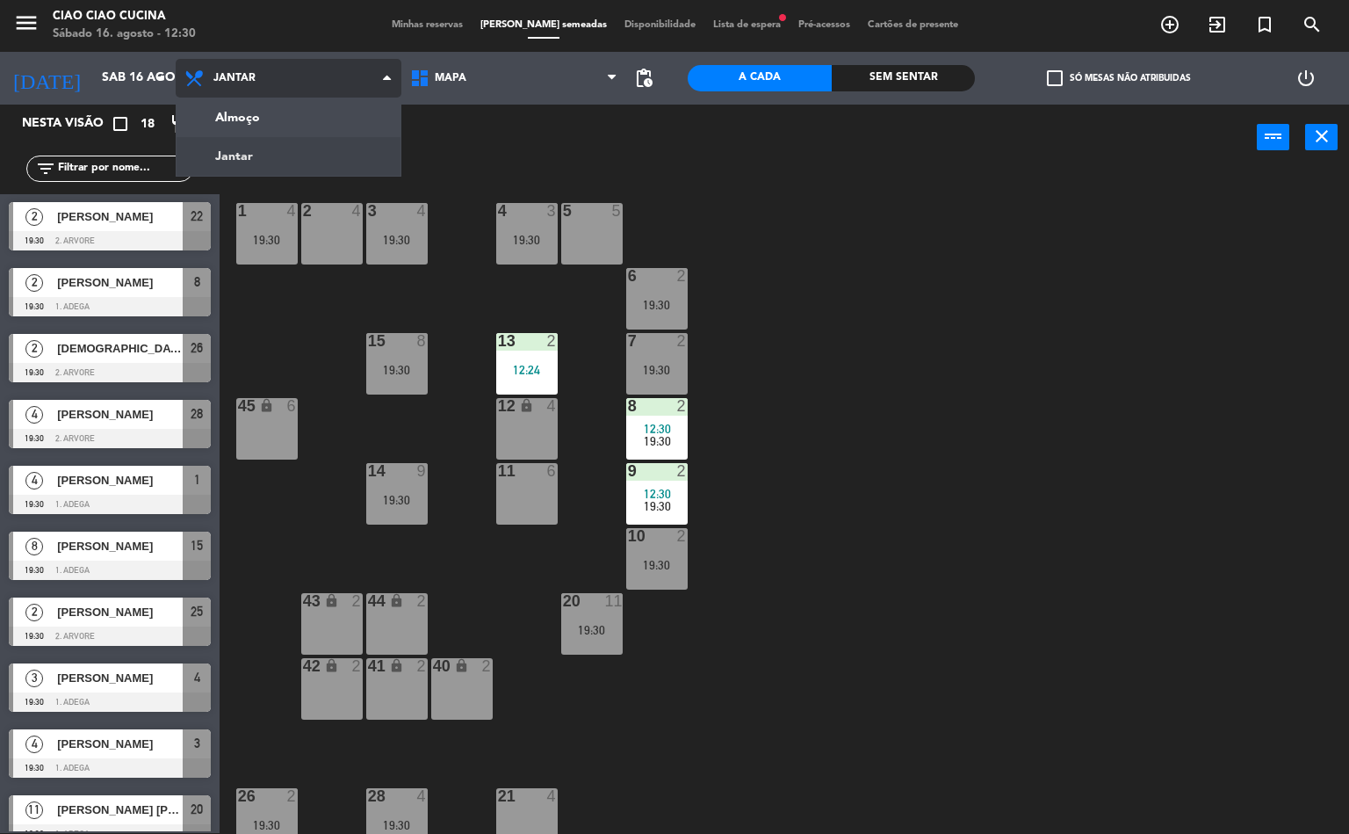
click at [287, 119] on ng-component "menu Ciao Ciao Cucina Sábado 16. agosto - 12:30 Minhas reservas Mesas semeadas …" at bounding box center [674, 416] width 1349 height 835
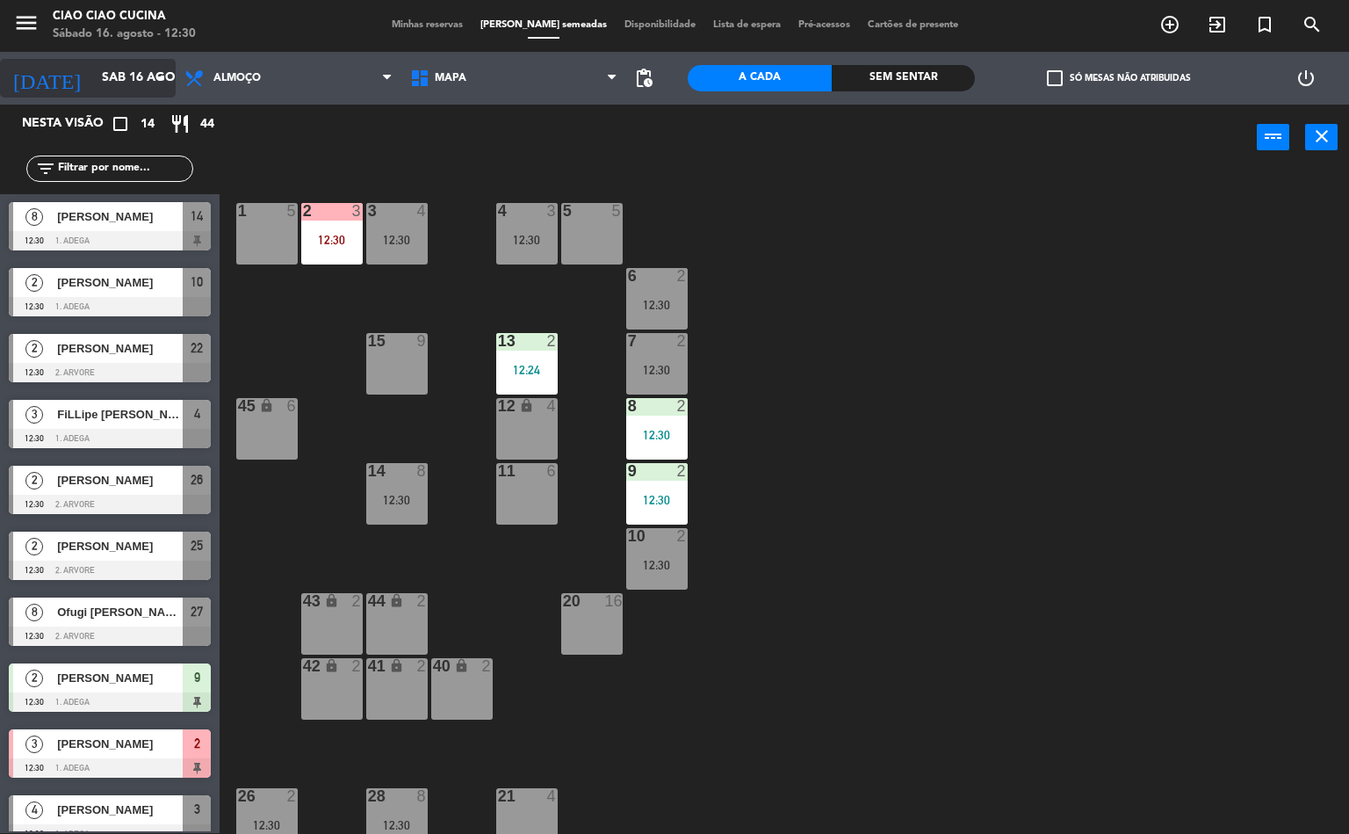
click at [158, 84] on icon "arrow_drop_down" at bounding box center [160, 78] width 21 height 21
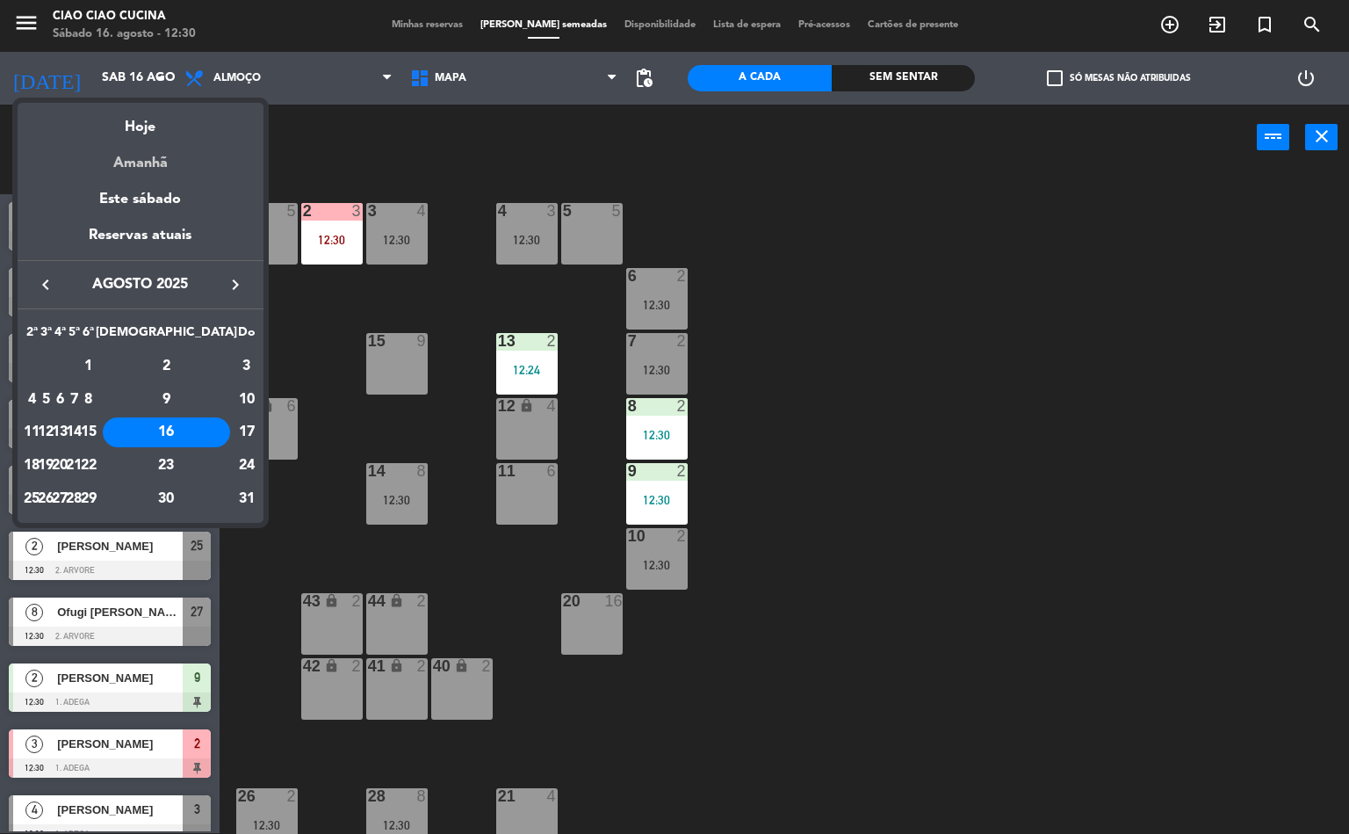
click at [191, 171] on div "Amanhã" at bounding box center [141, 157] width 246 height 36
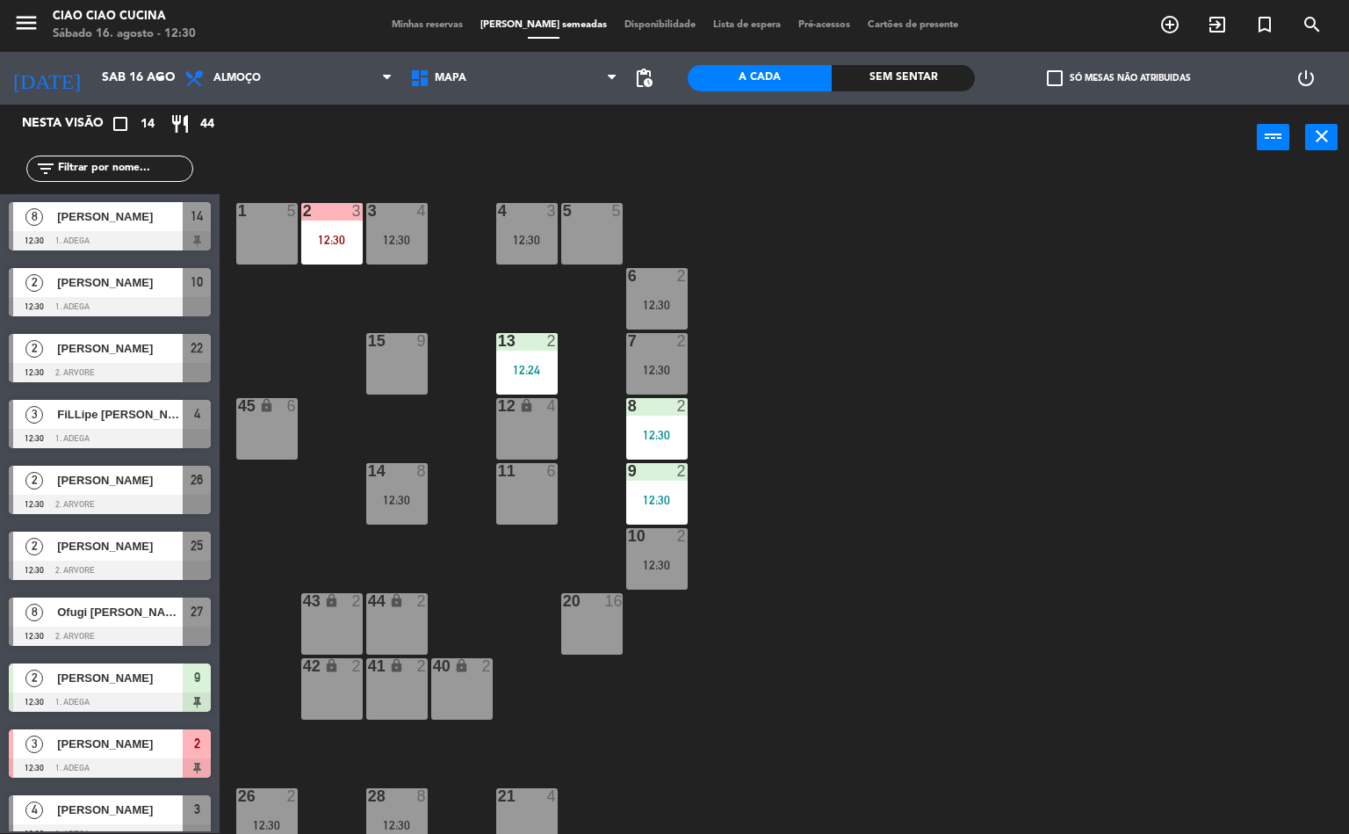
type input "Dom 17 ago"
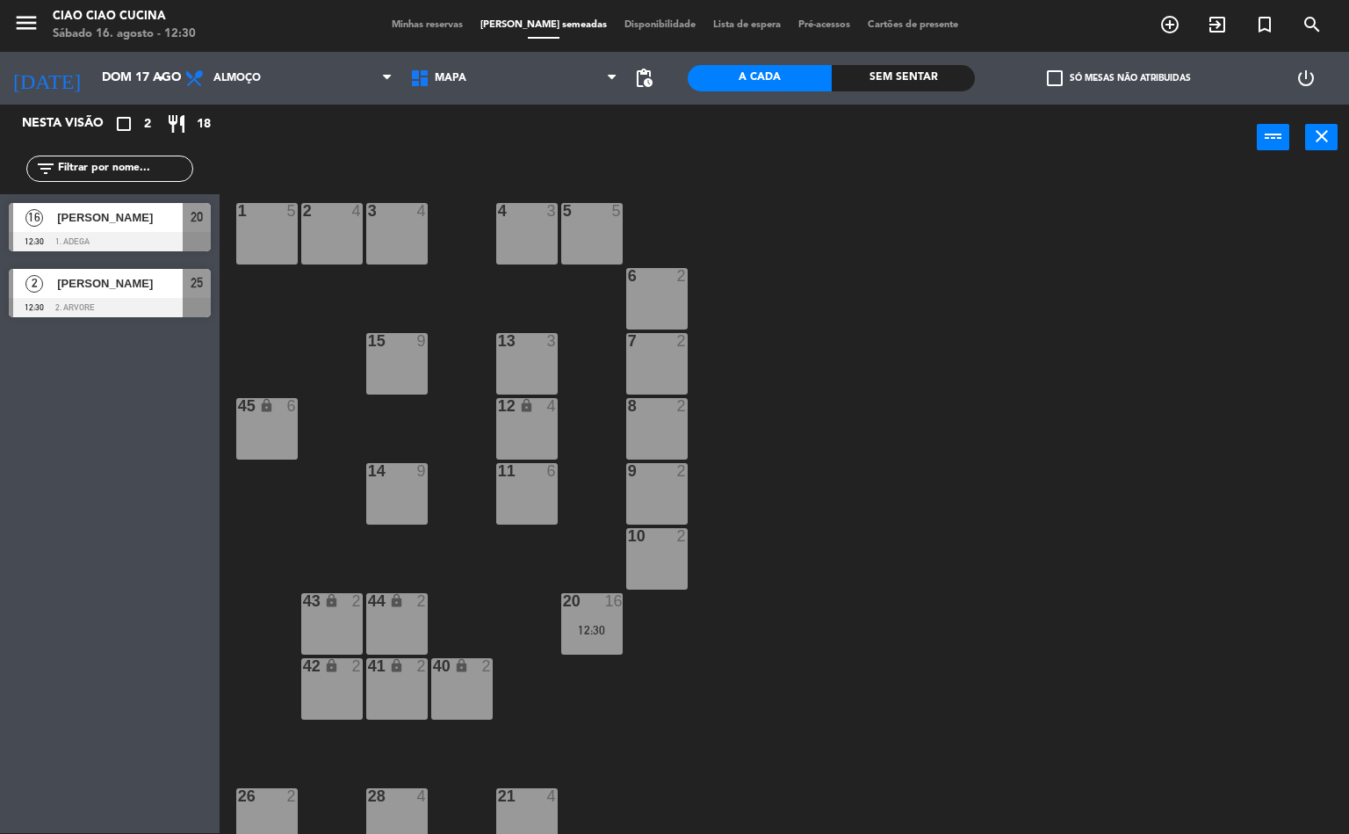
click at [601, 630] on div "12:30" at bounding box center [591, 630] width 61 height 12
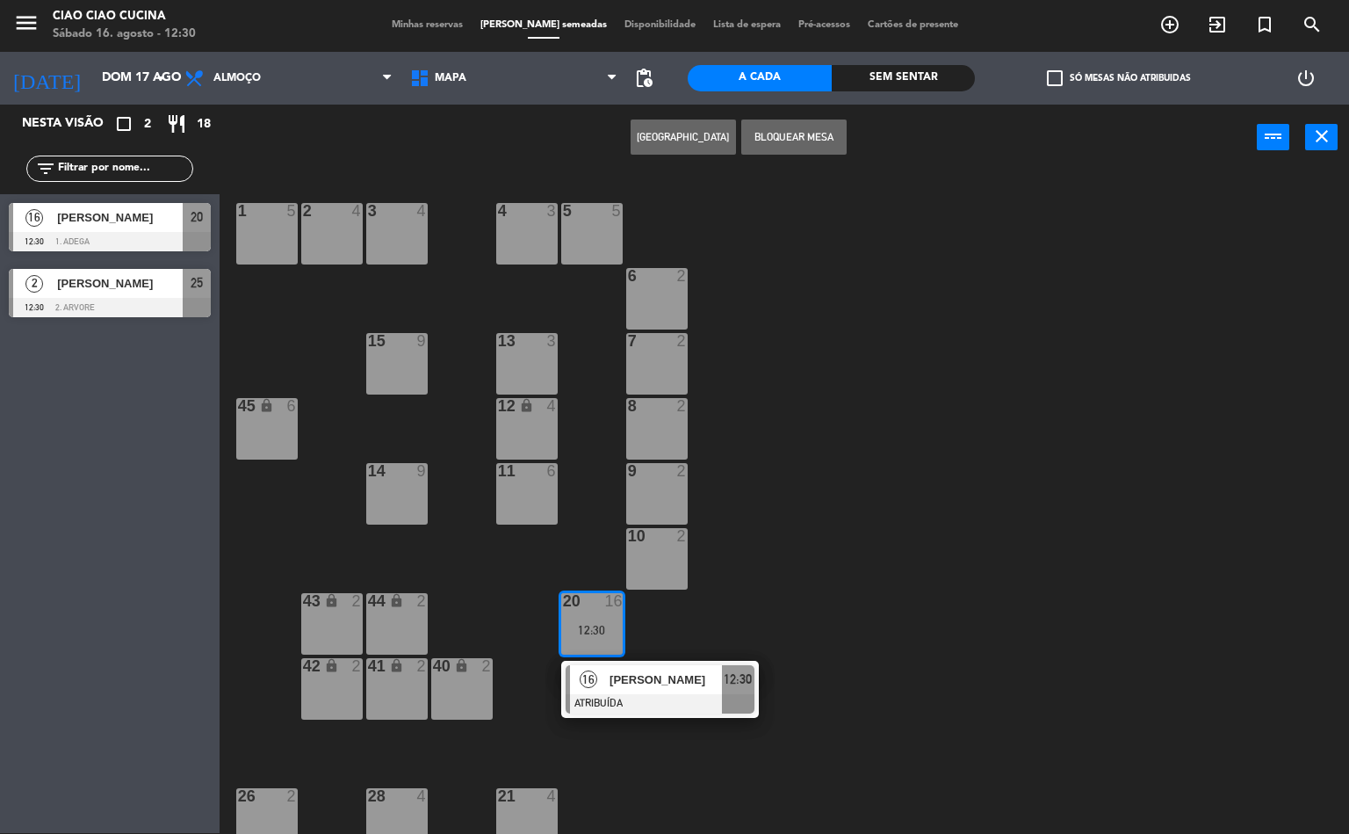
click at [669, 697] on div at bounding box center [660, 703] width 189 height 19
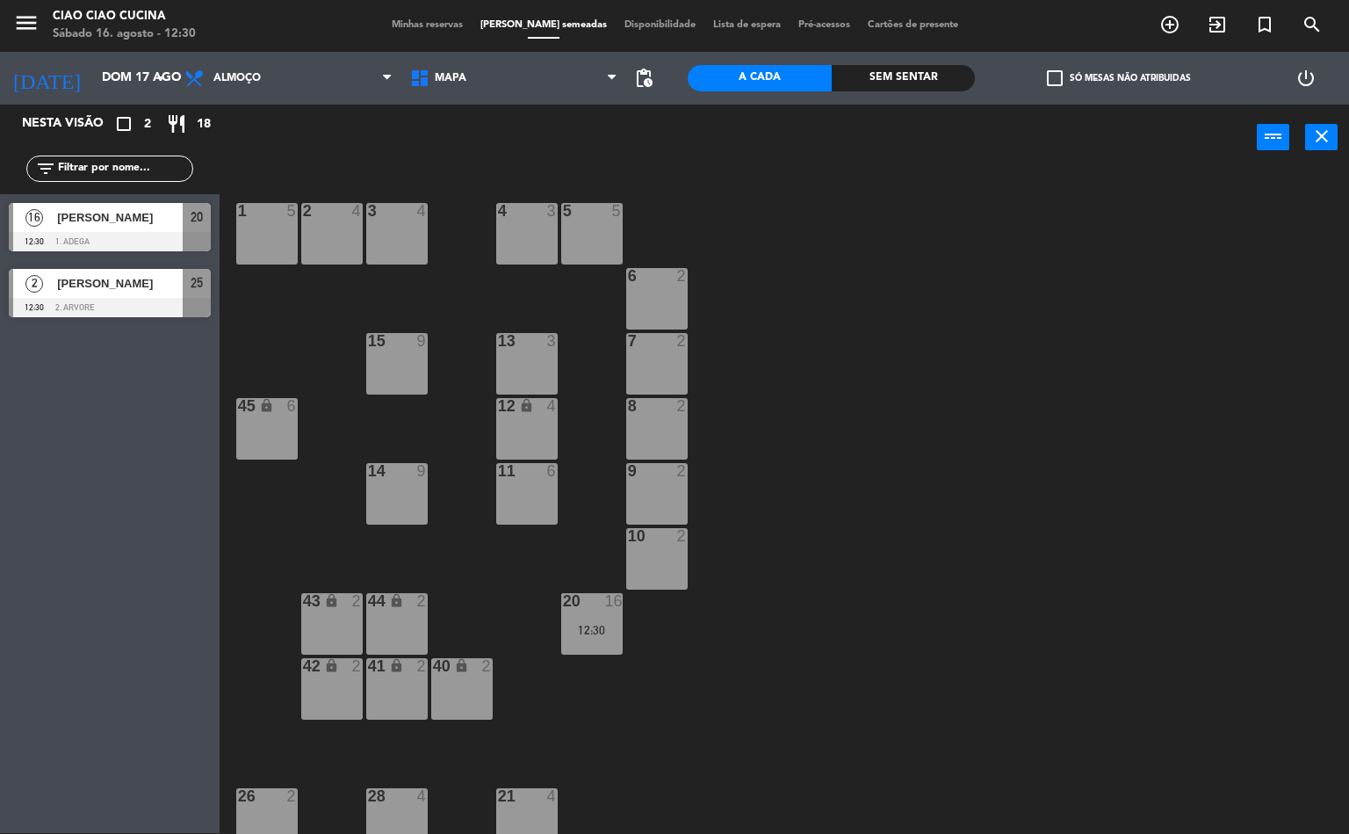
click at [1147, 640] on div "1 5 2 4 3 4 5 5 4 3 6 2 13 3 7 2 15 9 12 lock 4 8 2 45 lock 6 14 9 11 6 9 2 10 …" at bounding box center [791, 502] width 1117 height 662
click at [135, 304] on div at bounding box center [110, 307] width 202 height 19
click at [913, 668] on div "1 5 2 4 3 4 5 5 4 3 6 2 13 3 7 2 15 9 12 lock 4 8 2 45 lock 6 14 9 11 6 9 2 10 …" at bounding box center [791, 502] width 1117 height 662
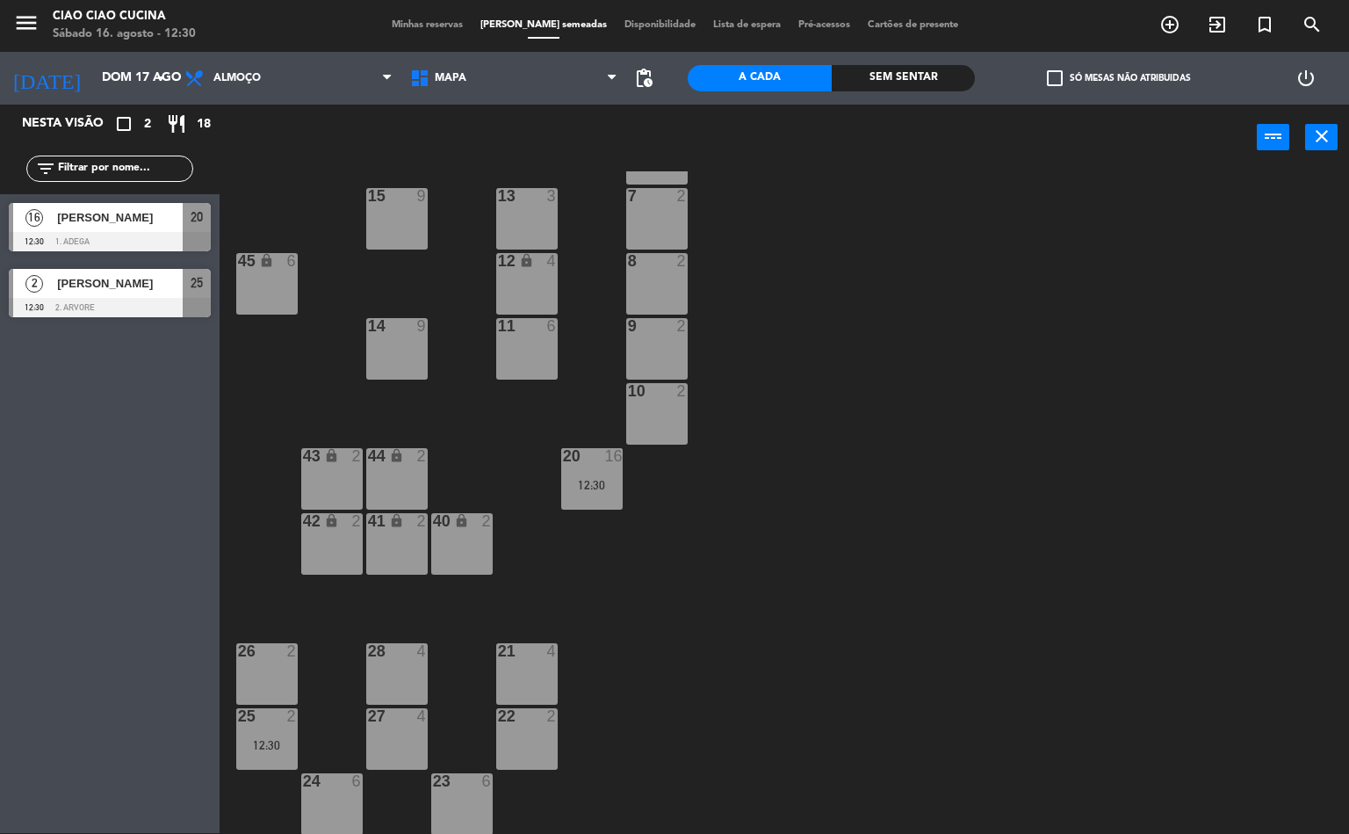
click at [38, 22] on icon "menu" at bounding box center [26, 23] width 26 height 26
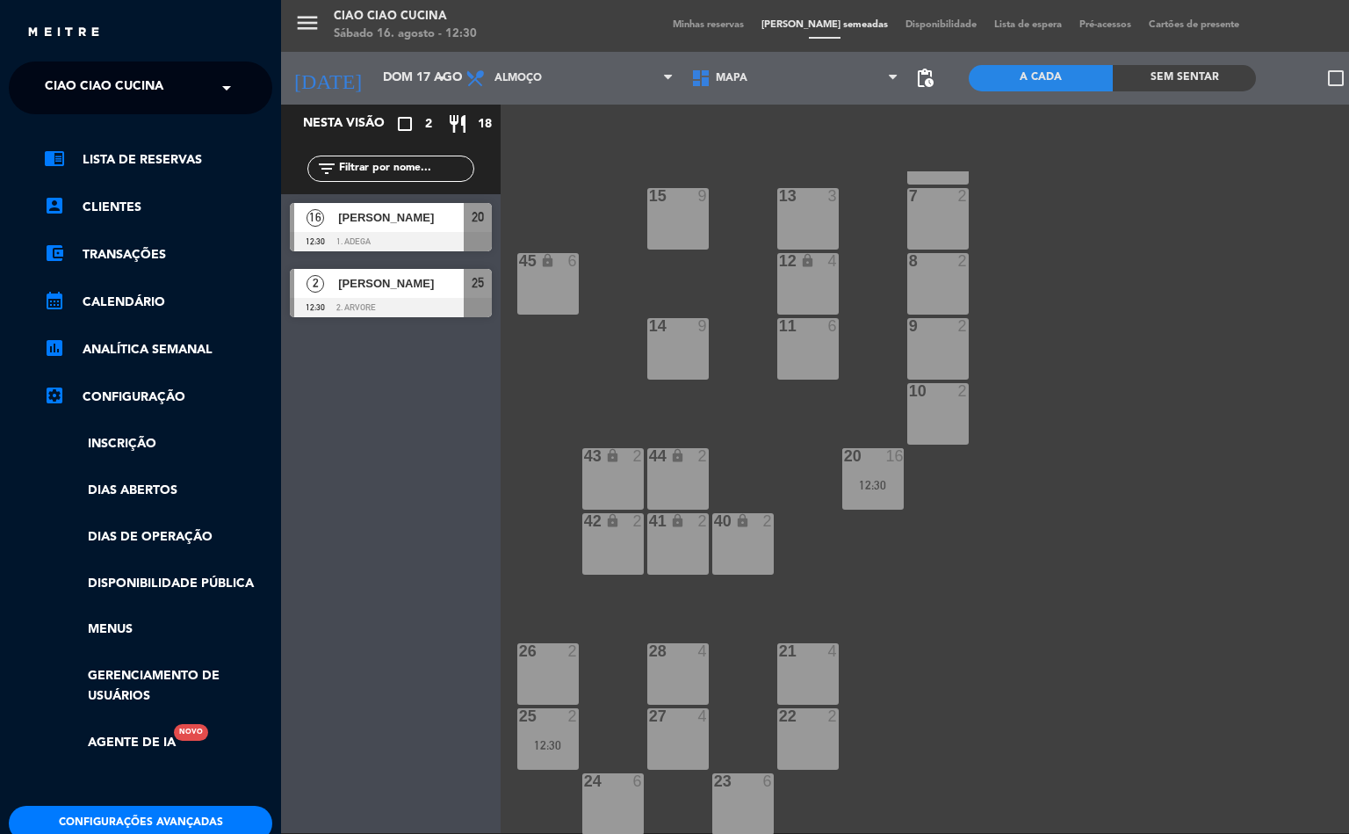
click at [221, 87] on span at bounding box center [231, 87] width 30 height 37
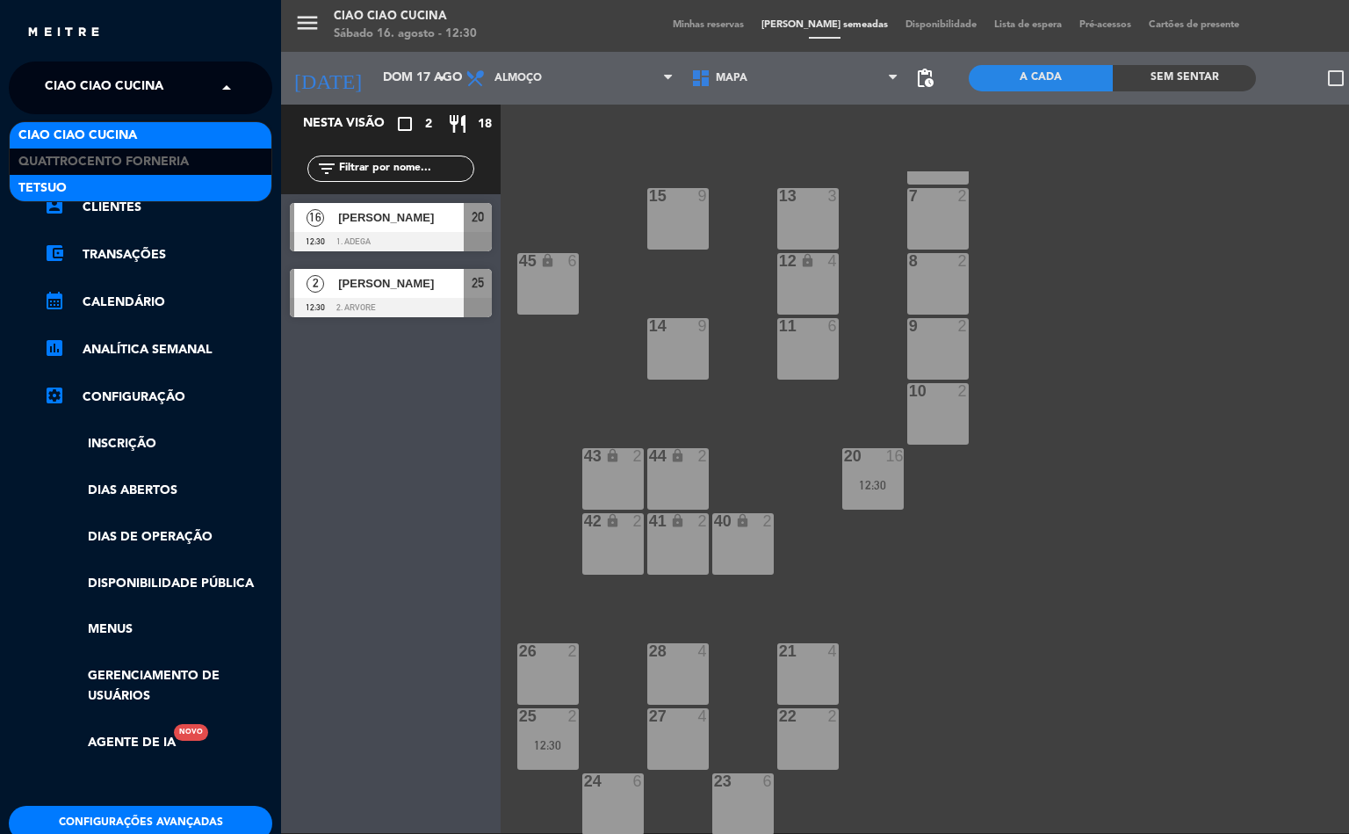
click at [212, 180] on div "Tetsuo" at bounding box center [141, 188] width 262 height 26
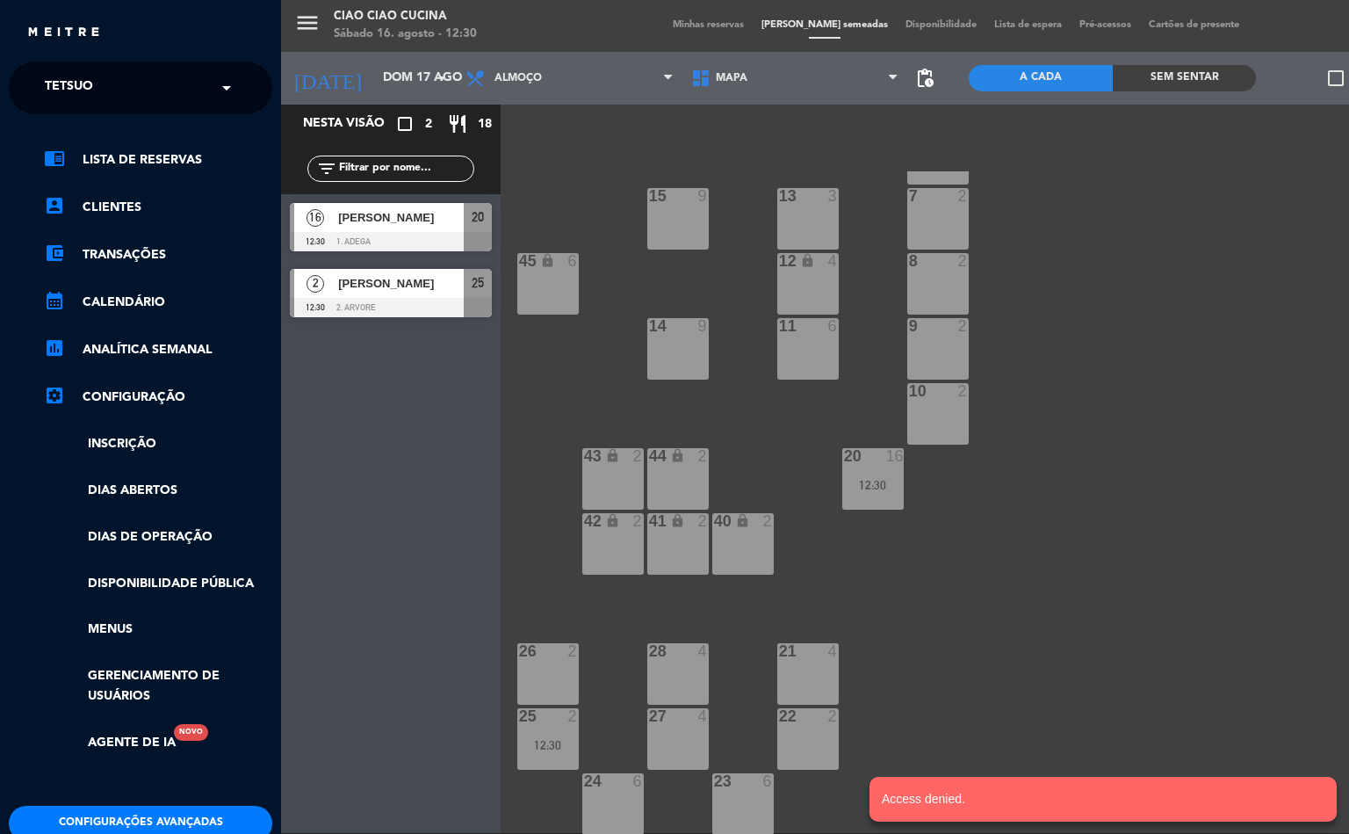
click at [224, 88] on span at bounding box center [231, 87] width 30 height 37
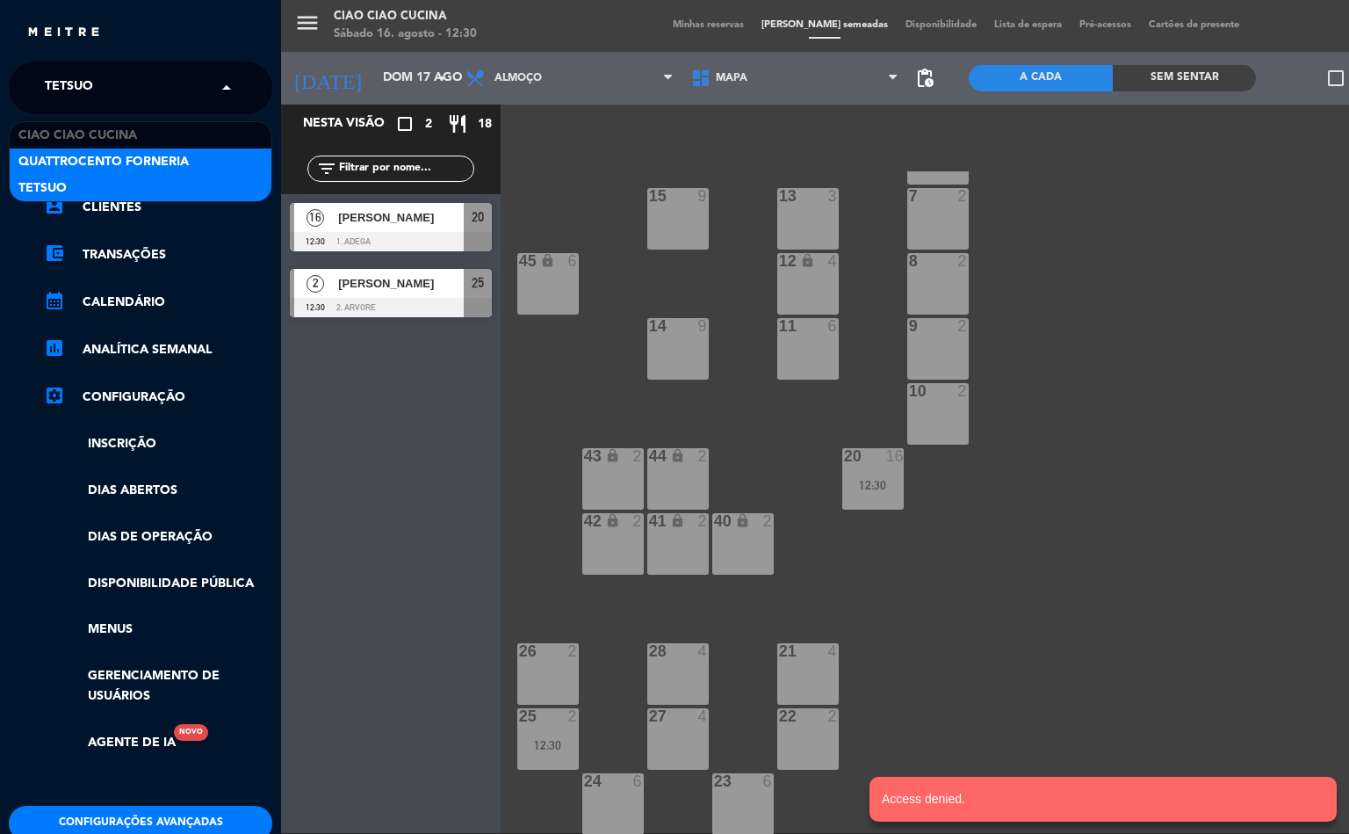
click at [154, 169] on span "Quattrocento Forneria" at bounding box center [103, 162] width 170 height 20
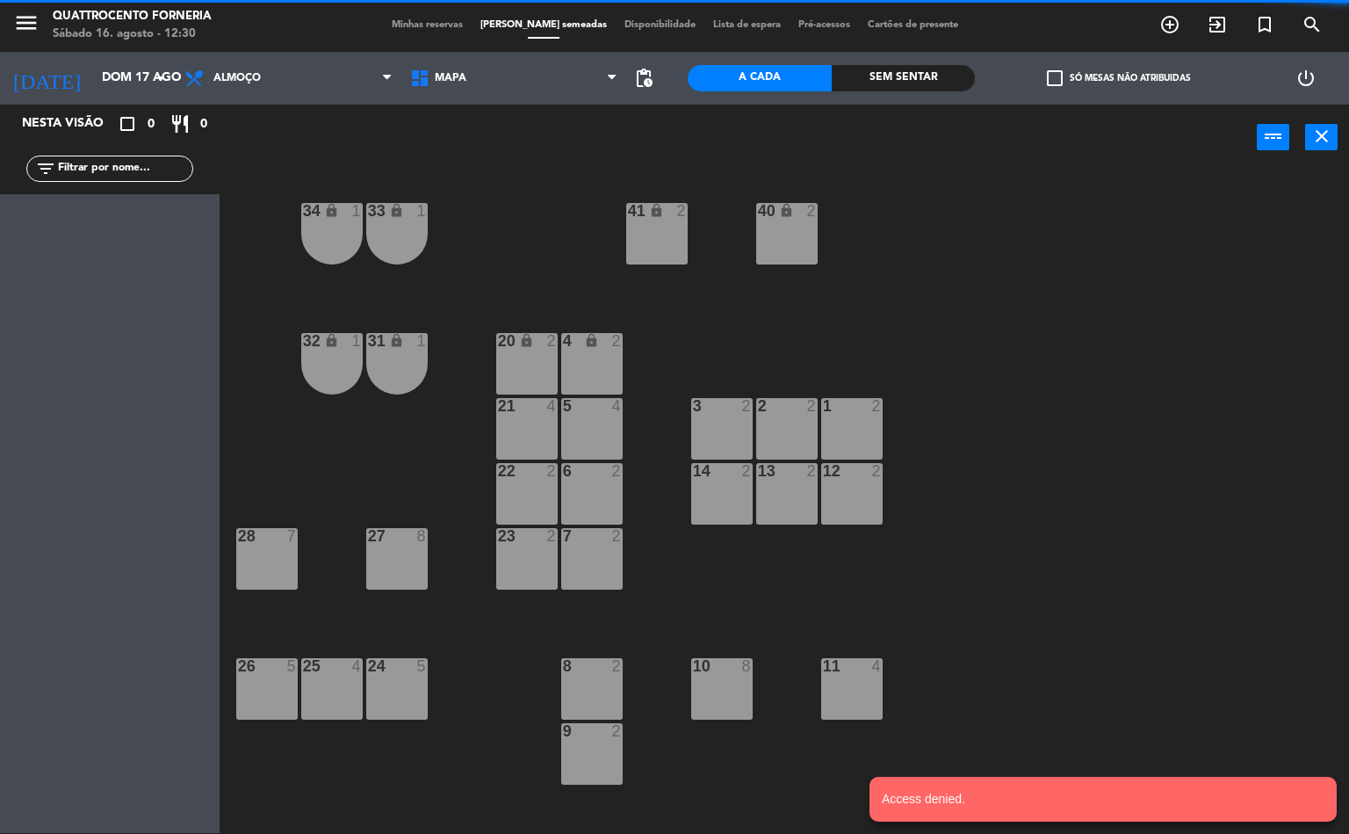
scroll to position [0, 0]
click at [295, 90] on span "Almoço" at bounding box center [289, 78] width 226 height 39
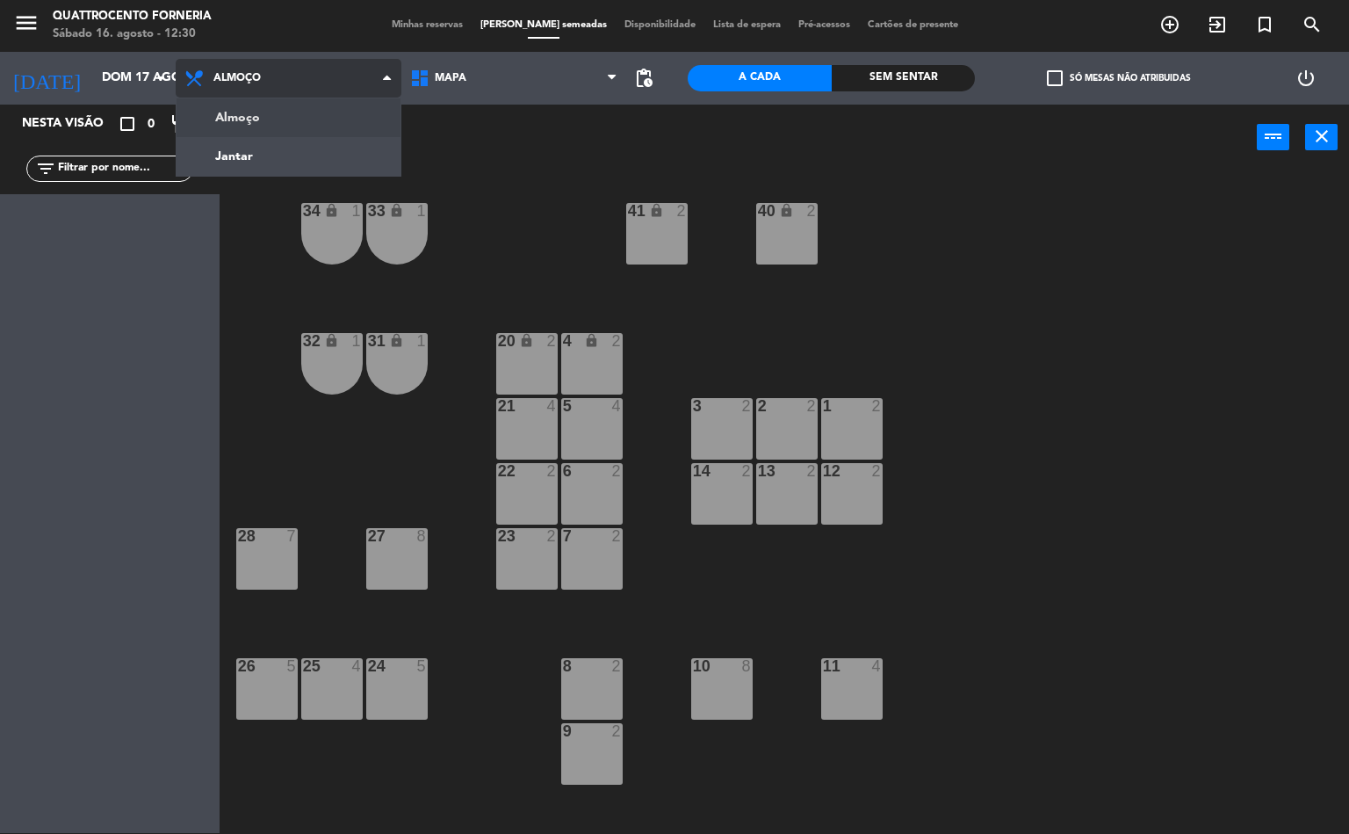
click at [332, 166] on ng-component "menu Quattrocento Forneria Sábado 16. agosto - 12:30 Minhas reservas Mesas seme…" at bounding box center [674, 416] width 1349 height 835
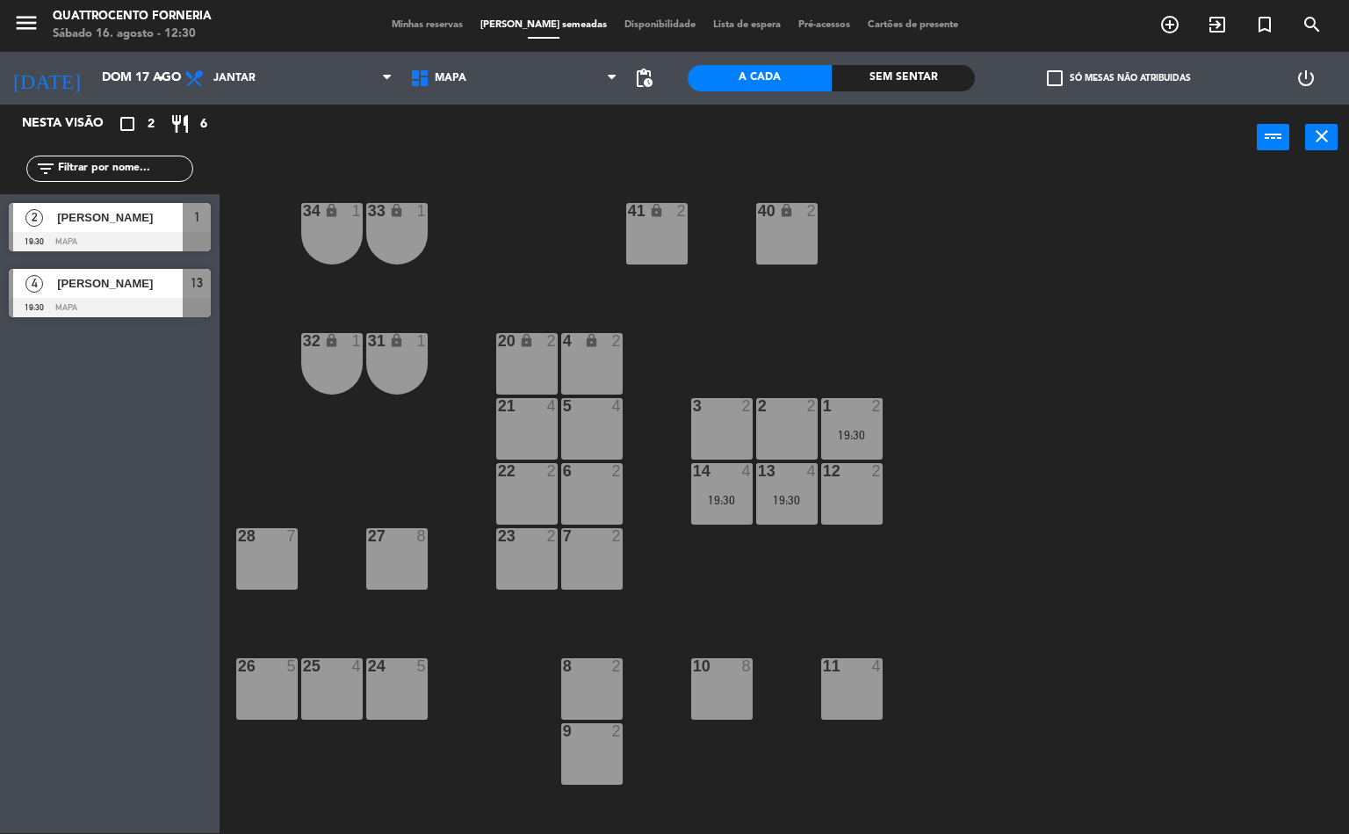
click at [114, 237] on div at bounding box center [110, 241] width 202 height 19
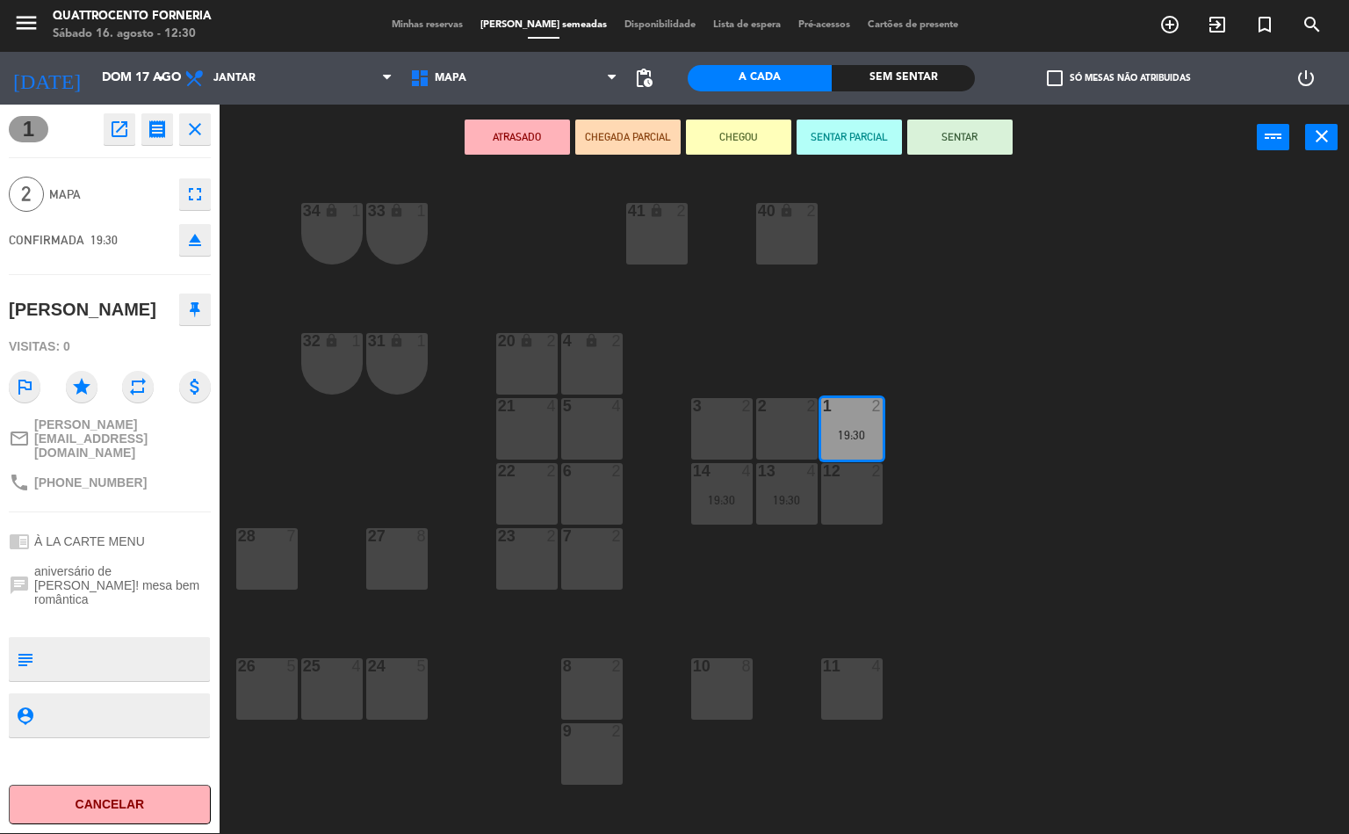
click at [1078, 622] on div "34 lock 1 33 lock 1 41 lock 2 40 lock 2 32 lock 1 31 lock 1 20 lock 2 4 lock 2 …" at bounding box center [791, 502] width 1117 height 662
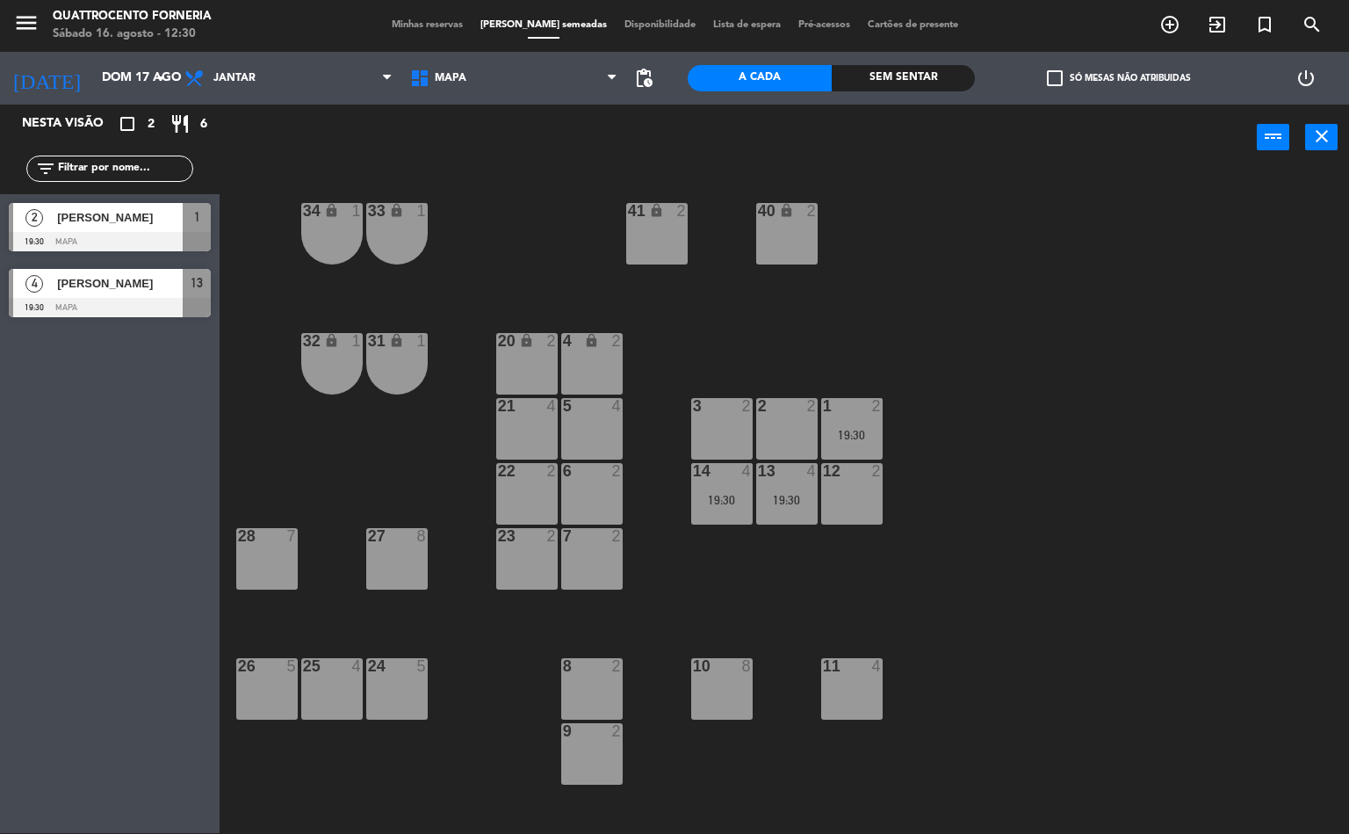
click at [842, 424] on div "1 2 19:30" at bounding box center [851, 428] width 61 height 61
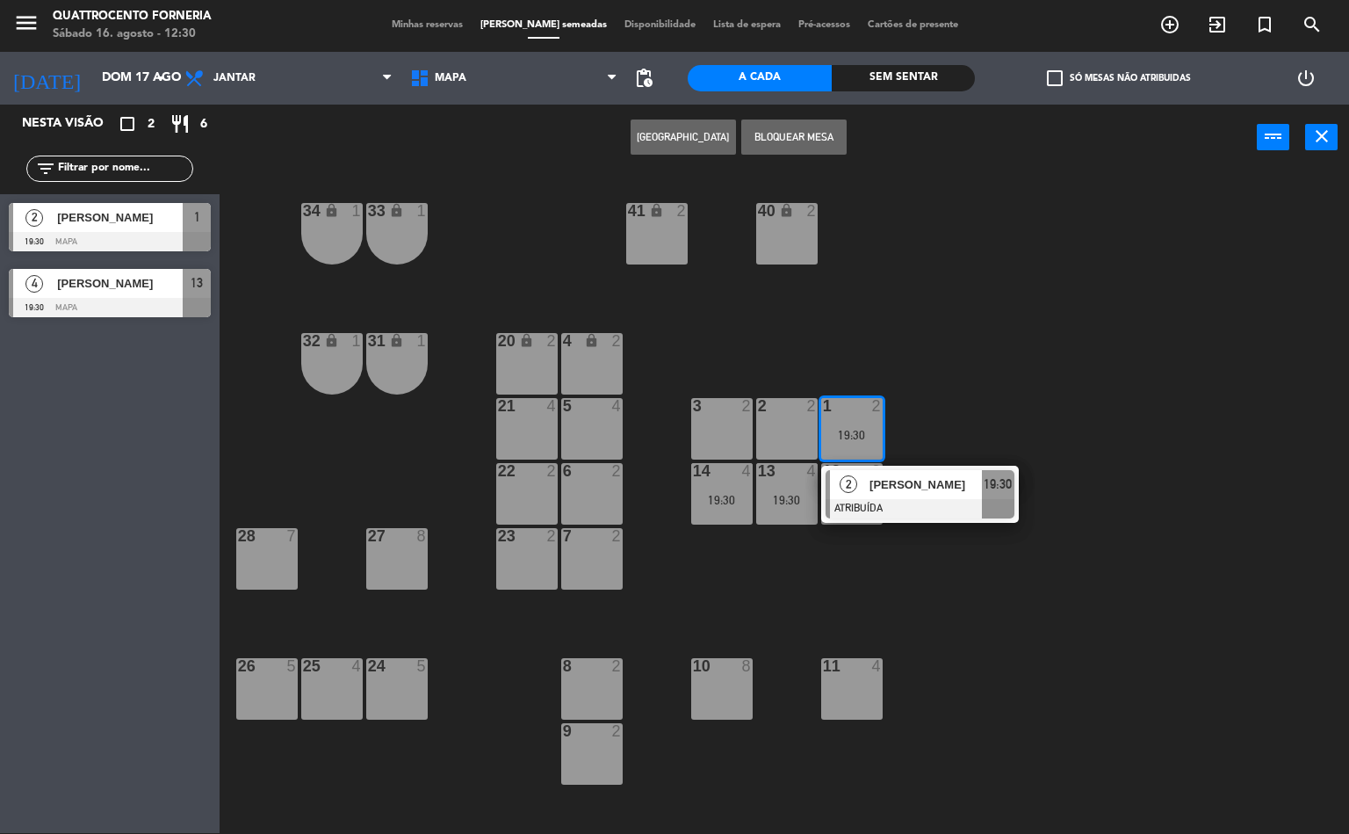
click at [884, 507] on div at bounding box center [920, 508] width 189 height 19
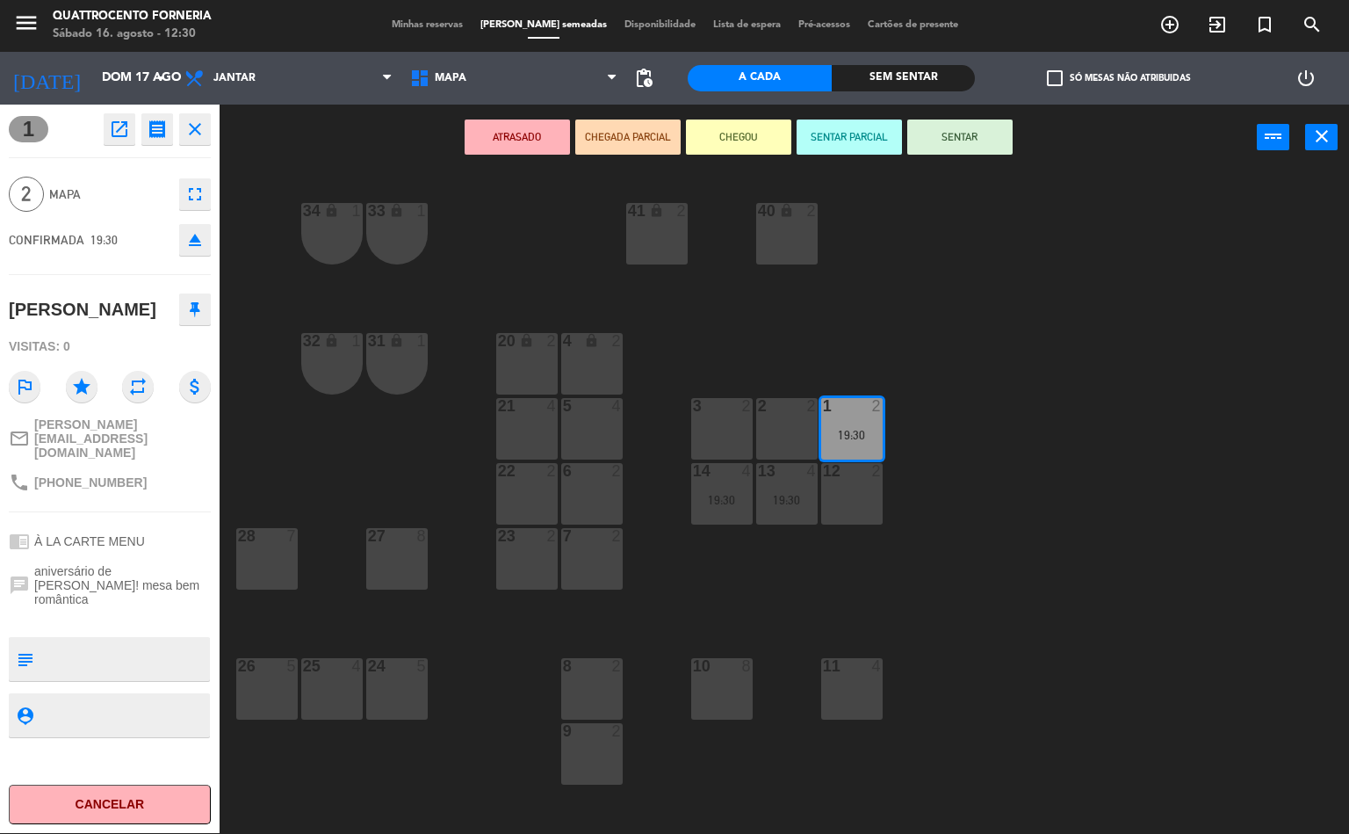
click at [1117, 678] on div "34 lock 1 33 lock 1 41 lock 2 40 lock 2 32 lock 1 31 lock 1 20 lock 2 4 lock 2 …" at bounding box center [791, 502] width 1117 height 662
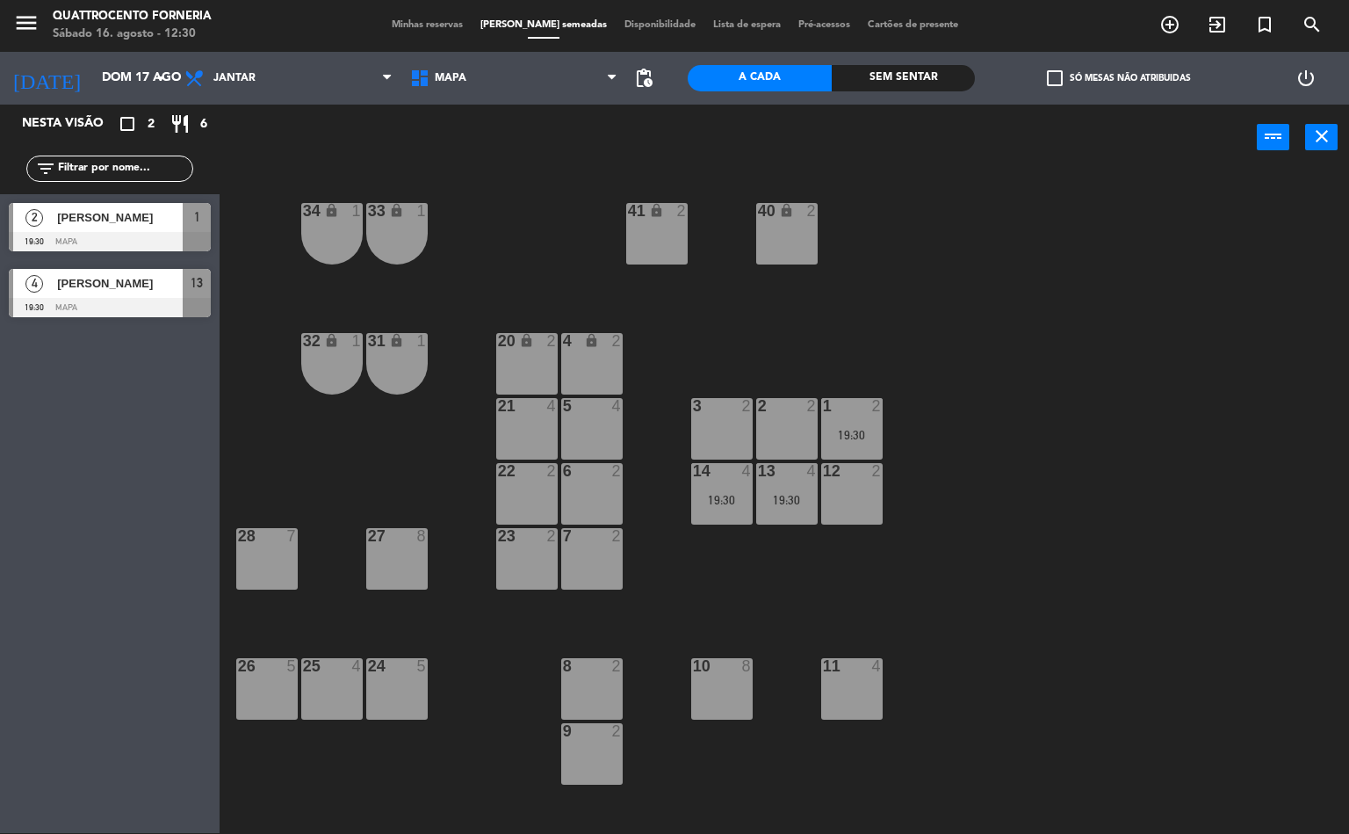
click at [127, 307] on div at bounding box center [110, 307] width 202 height 19
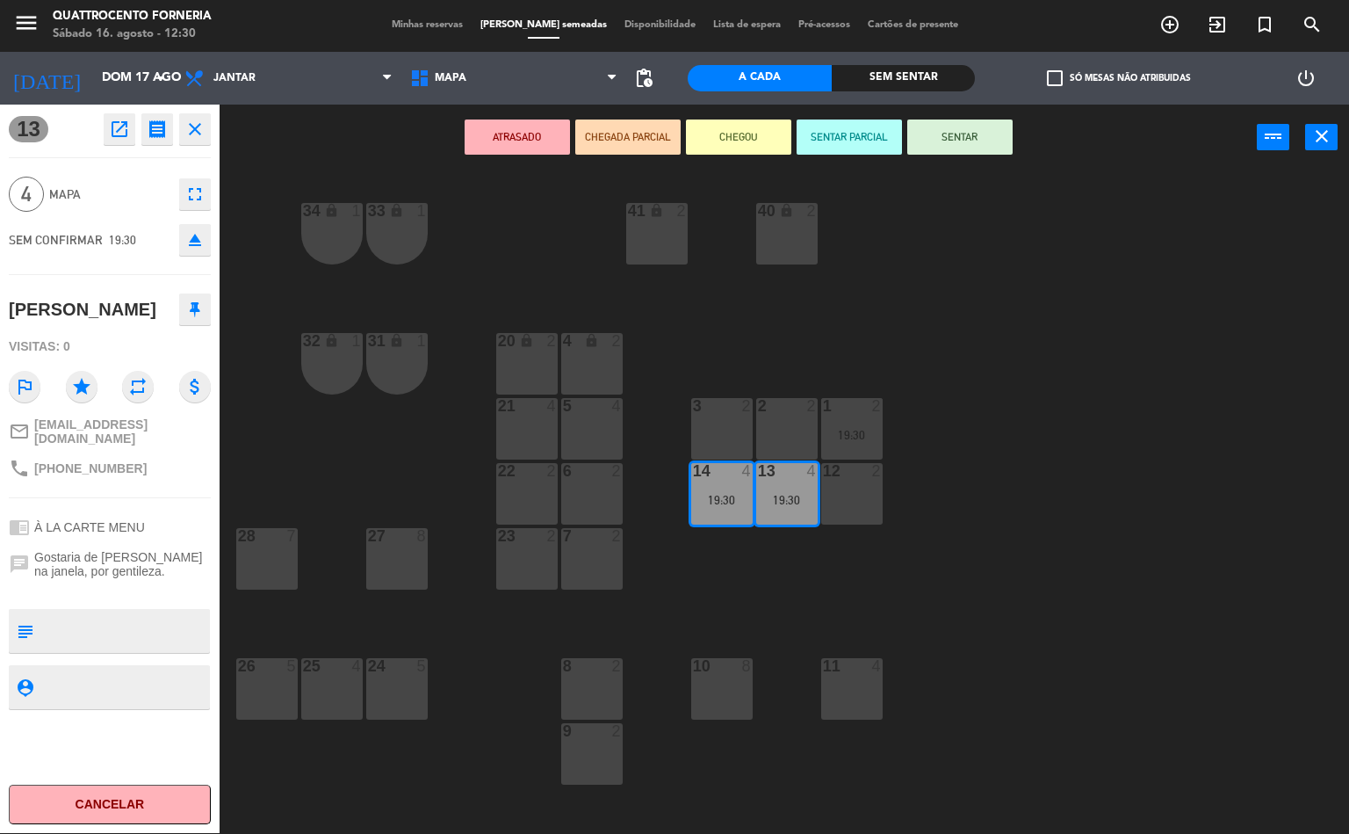
click at [1081, 568] on div "34 lock 1 33 lock 1 41 lock 2 40 lock 2 32 lock 1 31 lock 1 20 lock 2 4 lock 2 …" at bounding box center [791, 502] width 1117 height 662
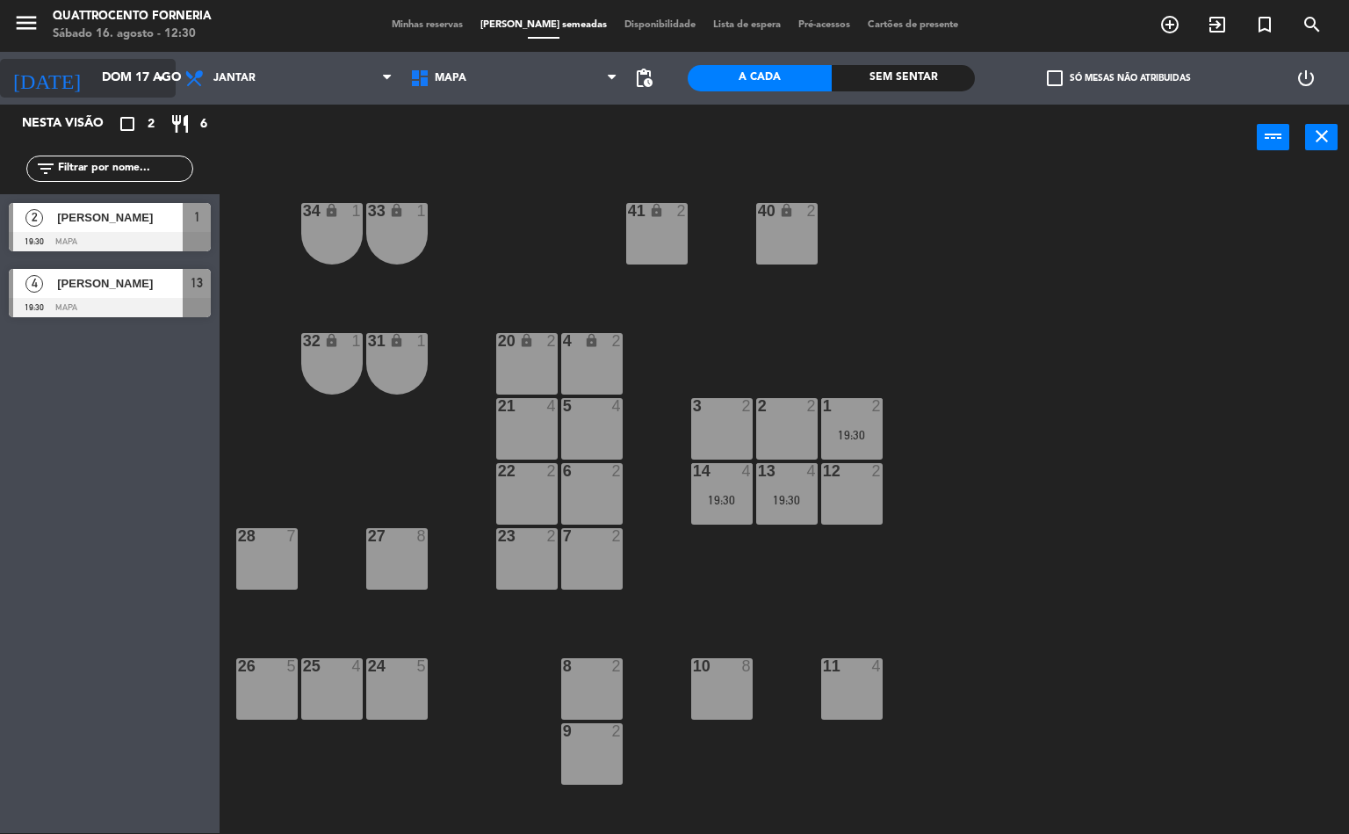
click at [108, 77] on input "Dom 17 ago" at bounding box center [176, 78] width 167 height 32
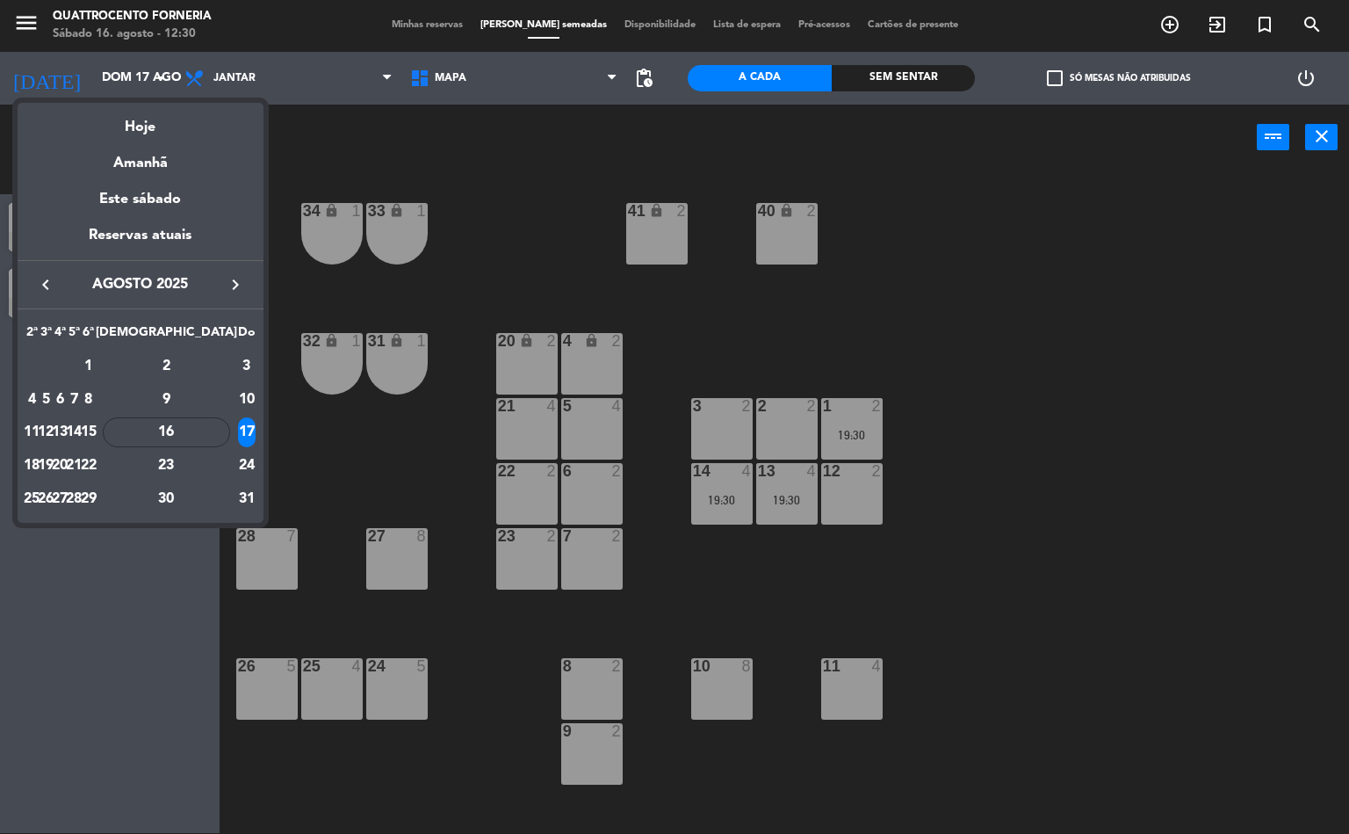
click at [1039, 380] on div at bounding box center [674, 417] width 1349 height 834
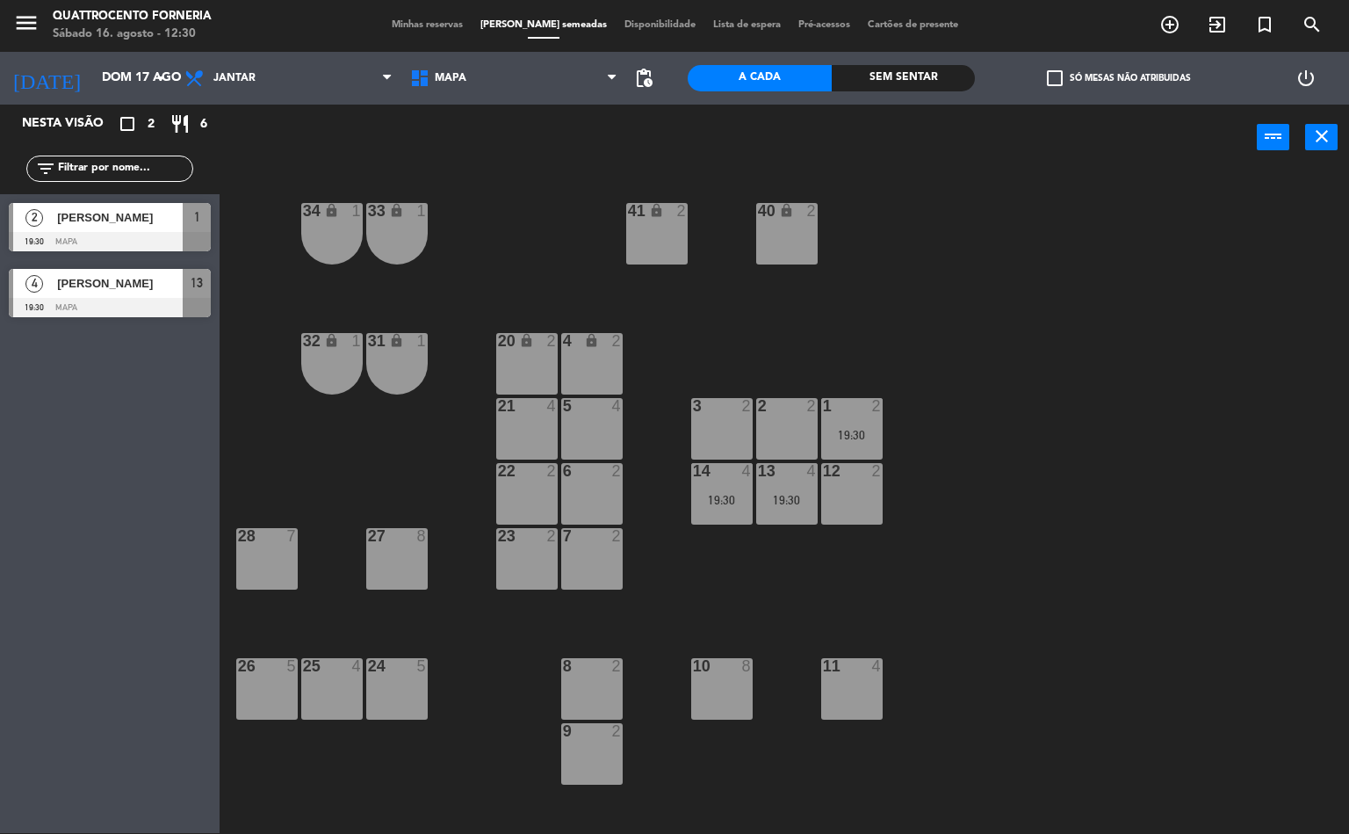
click at [108, 30] on div "Sábado 16. agosto - 12:30" at bounding box center [132, 34] width 159 height 18
click at [38, 33] on icon "menu" at bounding box center [26, 23] width 26 height 26
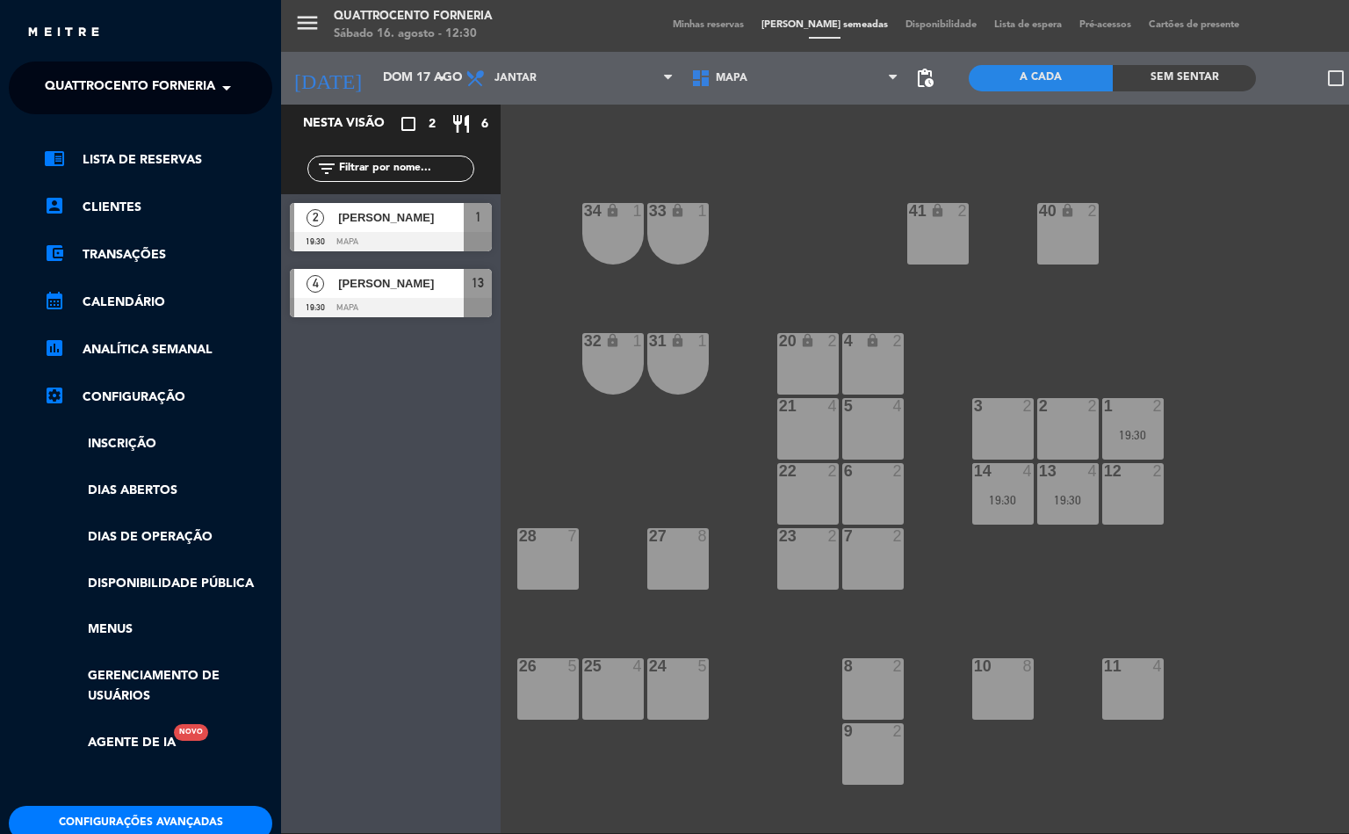
click at [209, 88] on span "Quattrocento Forneria" at bounding box center [130, 87] width 170 height 37
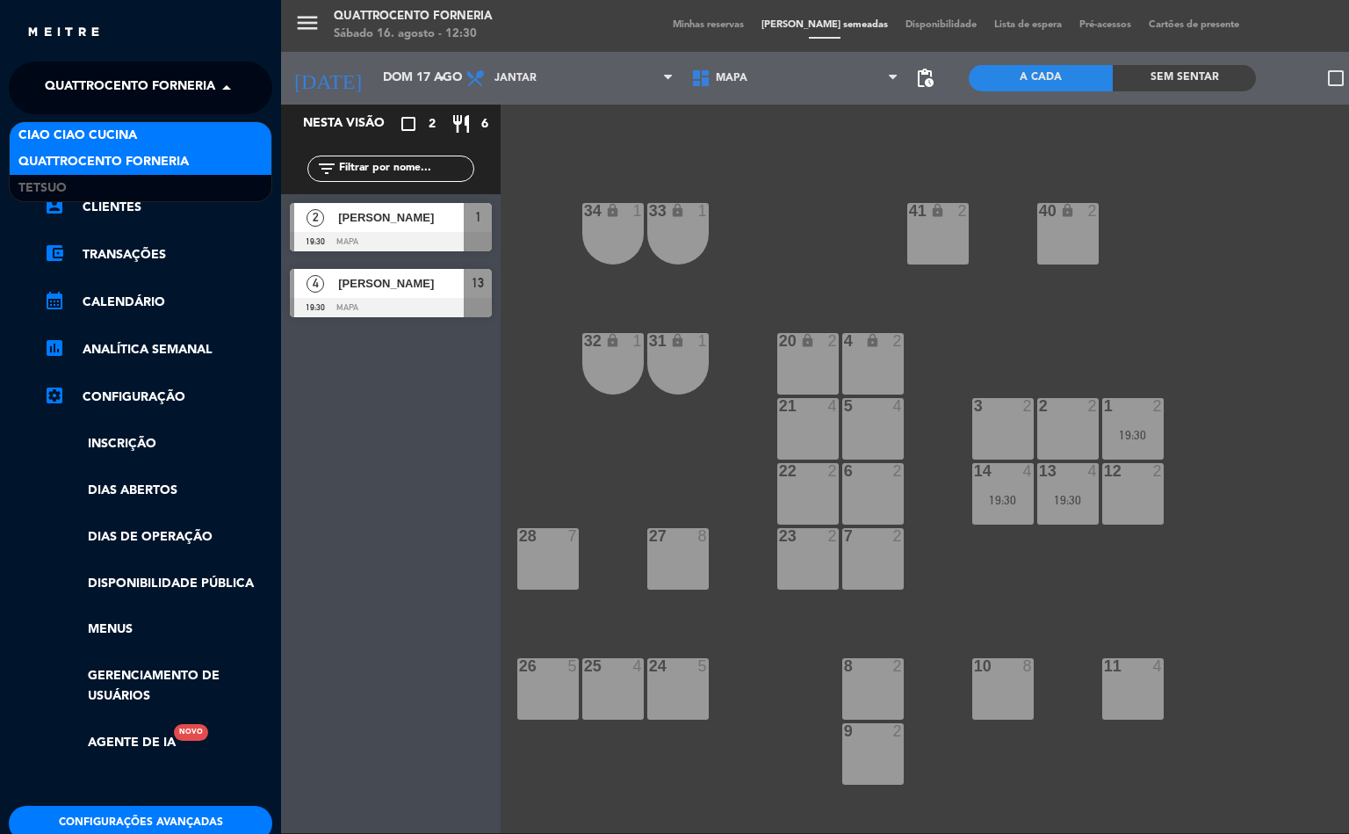
click at [195, 140] on div "Ciao Ciao Cucina" at bounding box center [141, 135] width 262 height 26
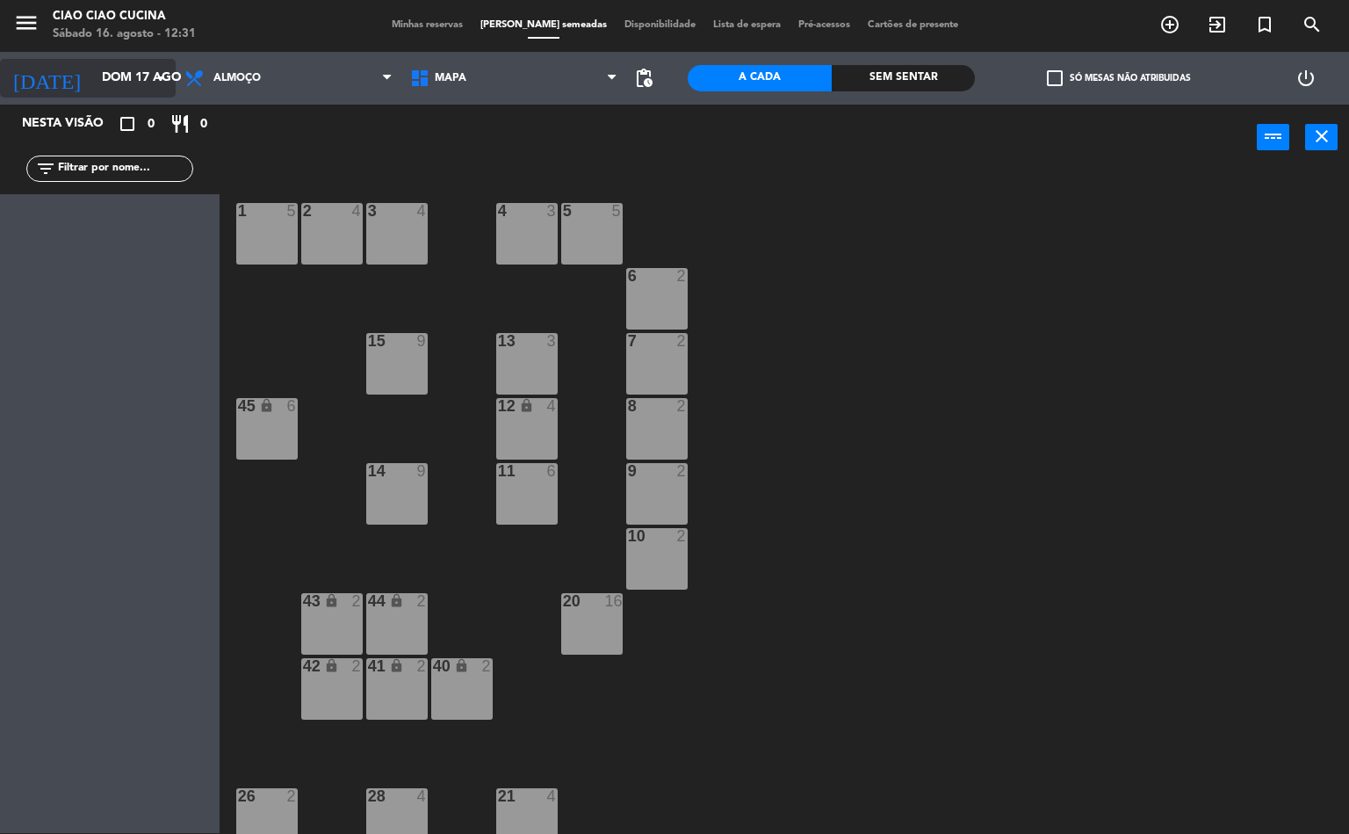
click at [141, 85] on input "Dom 17 ago" at bounding box center [176, 78] width 167 height 32
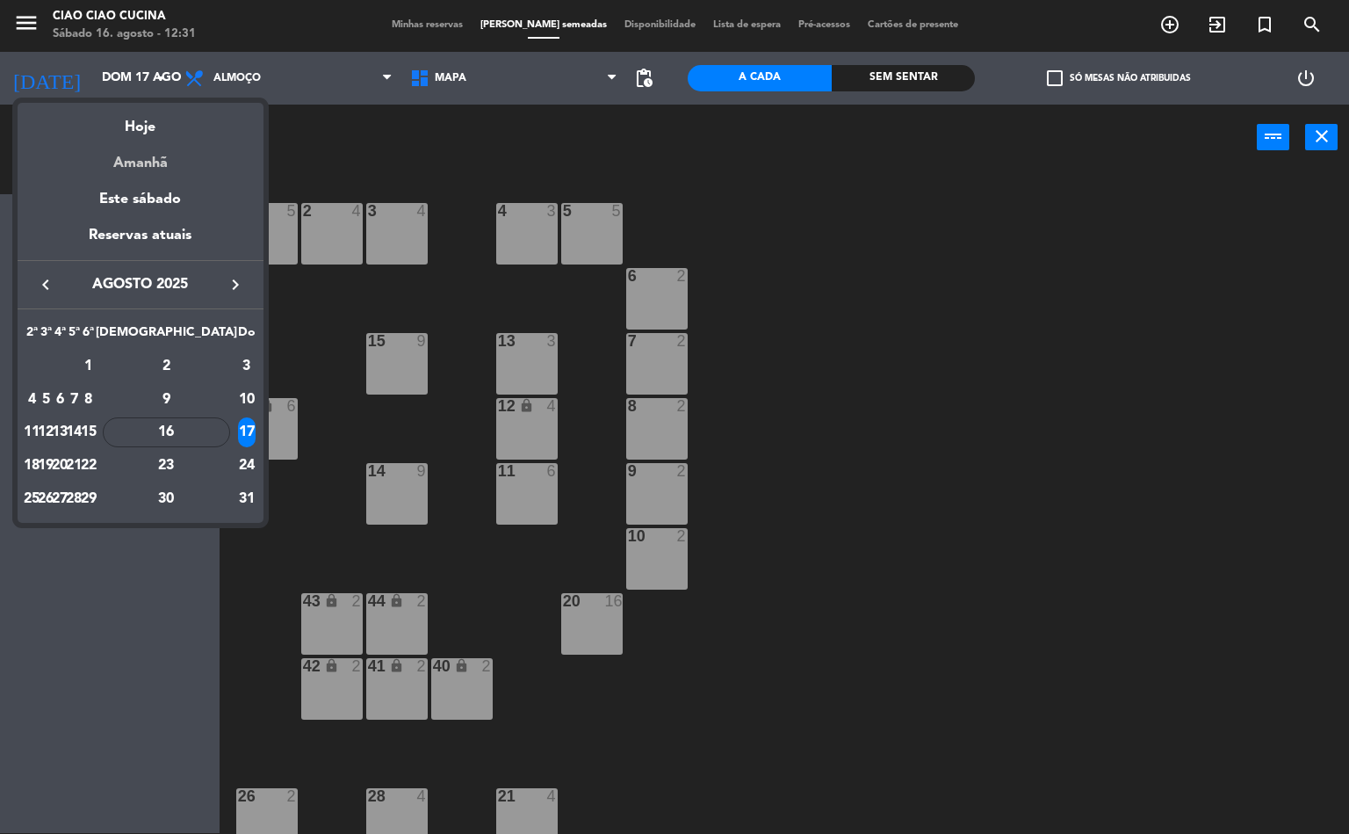
click at [167, 140] on div "Amanhã" at bounding box center [141, 157] width 246 height 36
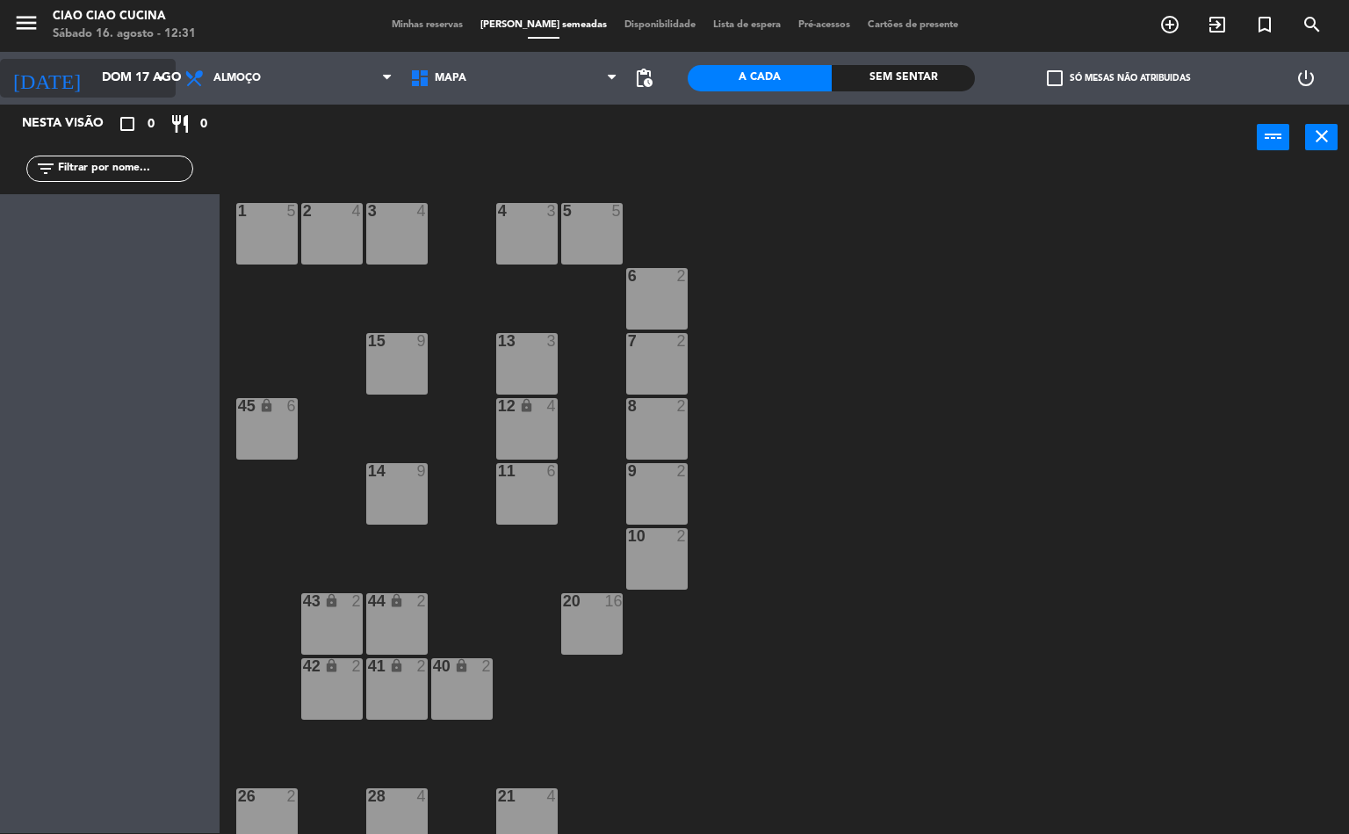
click at [124, 77] on input "Dom 17 ago" at bounding box center [176, 78] width 167 height 32
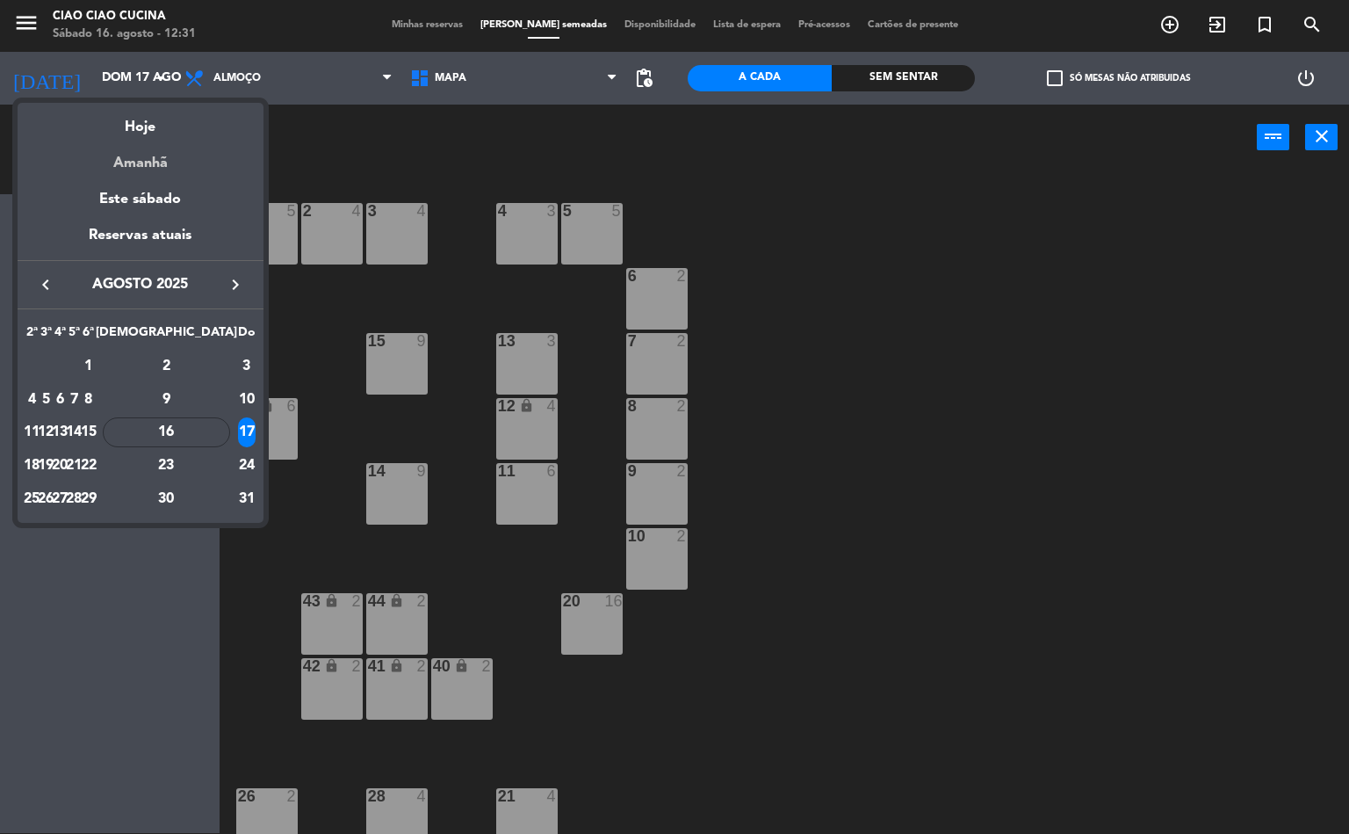
click at [177, 142] on div "Amanhã" at bounding box center [141, 157] width 246 height 36
